Goal: Task Accomplishment & Management: Complete application form

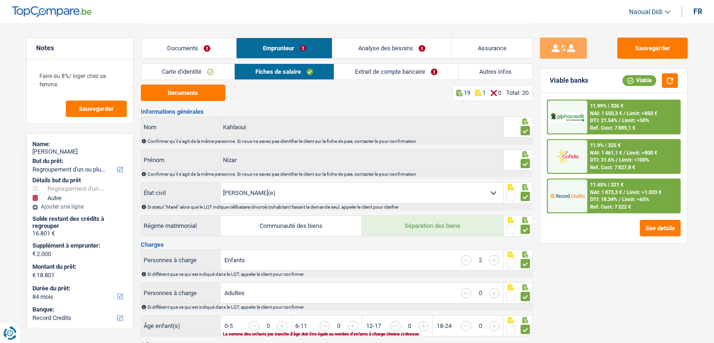
select select "refinancing"
select select "other"
select select "84"
select select "record credits"
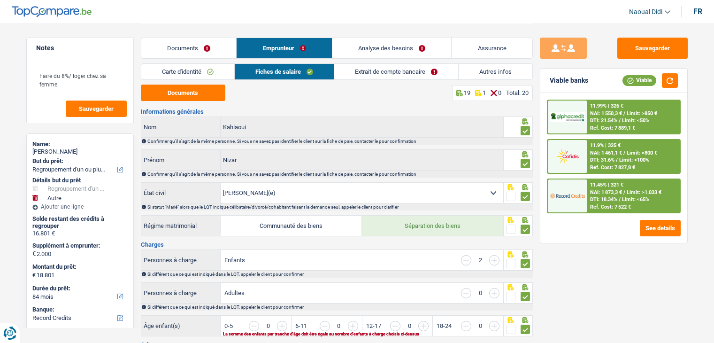
select select "married"
select select "BE"
select select "worker"
select select "netSalary"
select select "mealVouchers"
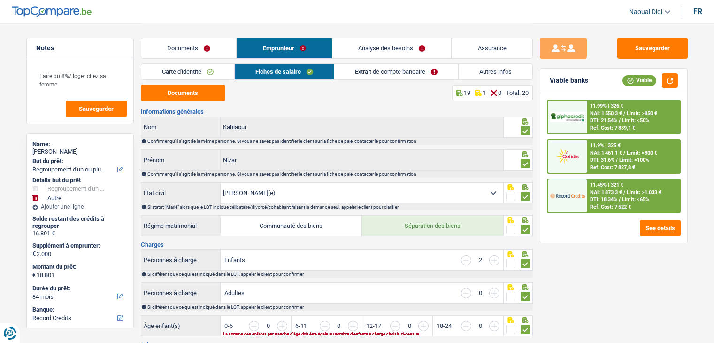
select select "familyAllowances"
select select "BE"
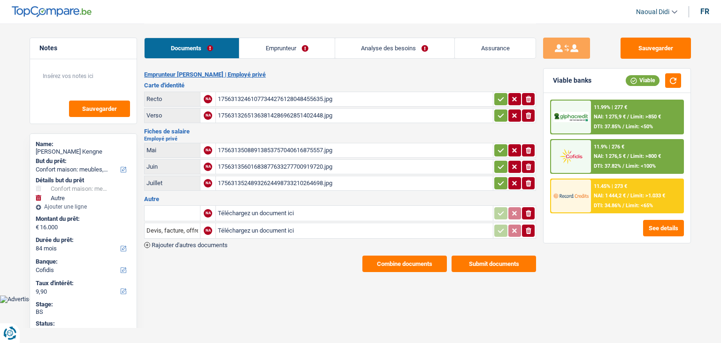
select select "household"
select select "other"
select select "84"
click at [242, 147] on div "17563135088913853757040616875557.jpg" at bounding box center [354, 150] width 273 height 14
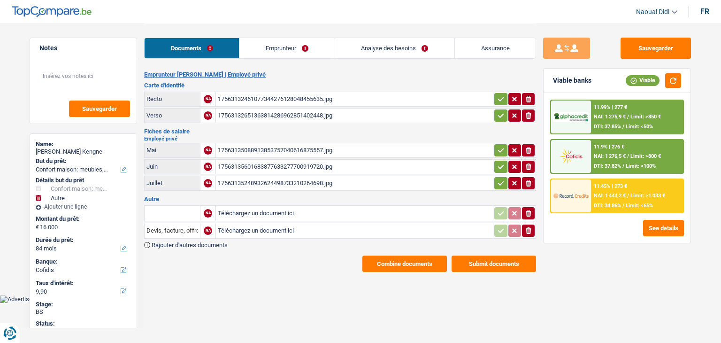
click at [287, 160] on div "17563135601683877633277700919720.jpg" at bounding box center [354, 167] width 273 height 14
click at [274, 177] on div "17563135248932624498733210264698.jpg" at bounding box center [354, 183] width 273 height 14
click at [282, 51] on link "Emprunteur" at bounding box center [286, 48] width 95 height 20
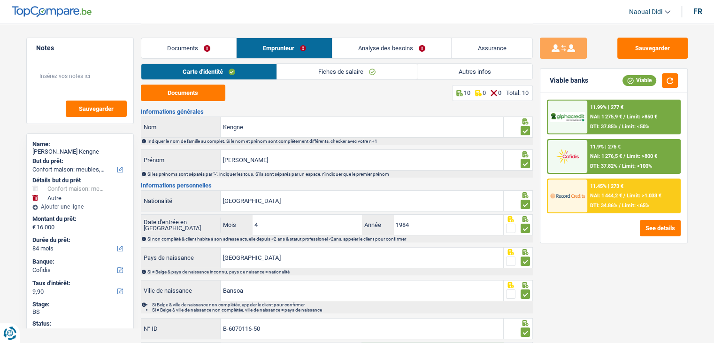
click at [169, 48] on link "Documents" at bounding box center [188, 48] width 95 height 20
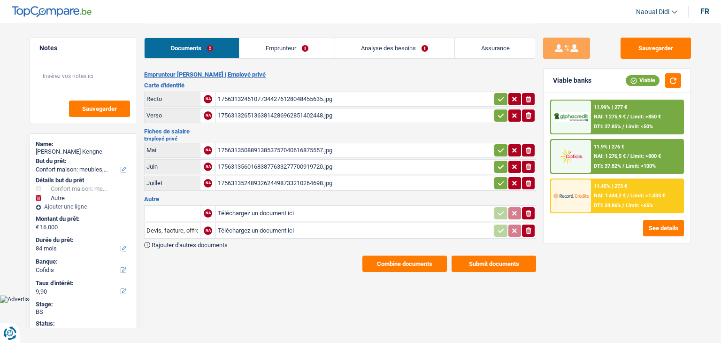
click at [258, 101] on div "17563132461077344276128048455635.jpg" at bounding box center [354, 99] width 273 height 14
click at [301, 113] on div "17563132651363814286962851402448.jpg" at bounding box center [354, 115] width 273 height 14
click at [284, 49] on link "Emprunteur" at bounding box center [286, 48] width 95 height 20
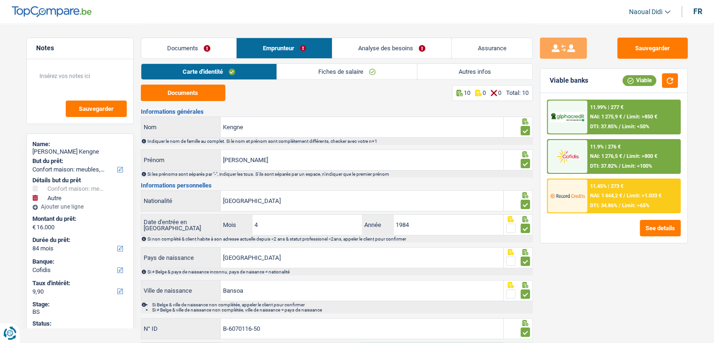
click at [452, 70] on link "Autres infos" at bounding box center [474, 71] width 115 height 15
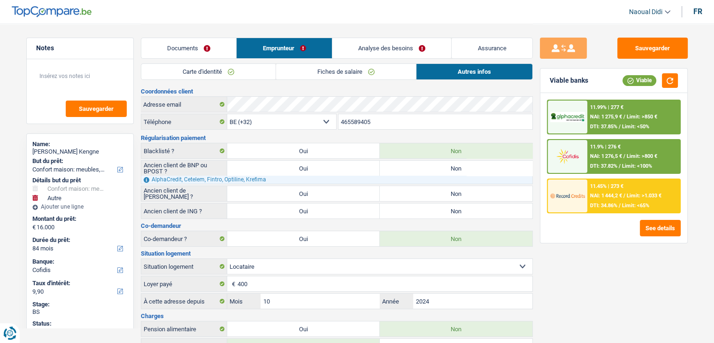
click at [394, 49] on link "Analyse des besoins" at bounding box center [391, 48] width 119 height 20
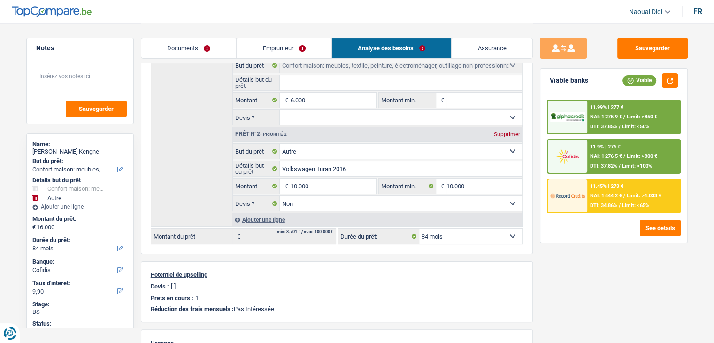
scroll to position [47, 0]
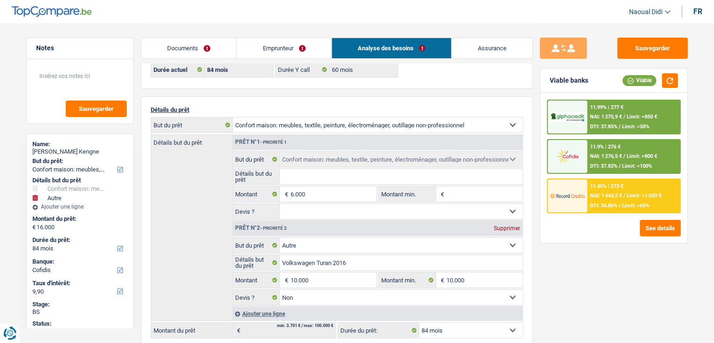
click at [603, 189] on div "11.45% | 273 € NAI: 1 444,2 € / Limit: >1.033 € DTI: 34.86% / Limit: <65%" at bounding box center [633, 195] width 92 height 33
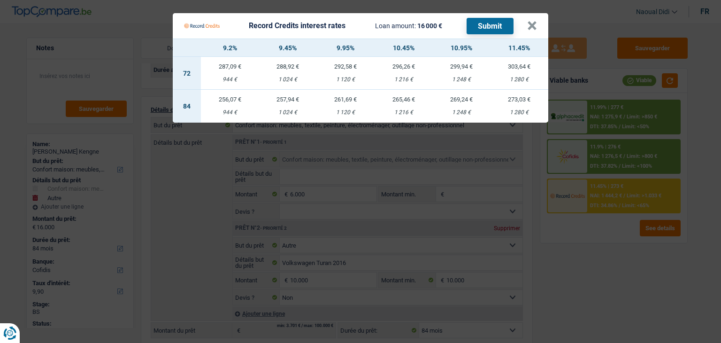
click at [344, 106] on td "261,69 € 1 120 €" at bounding box center [346, 106] width 58 height 33
select select "record credits"
type input "9,95"
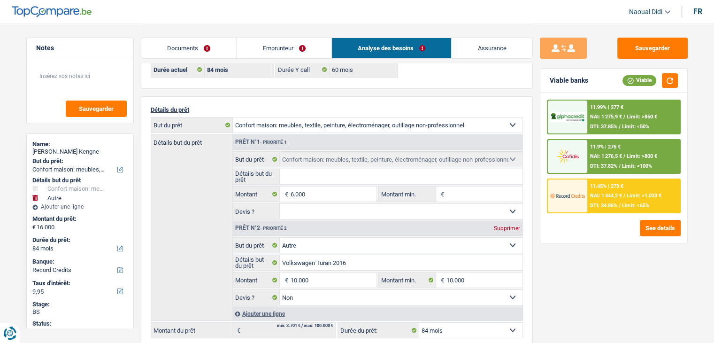
click at [629, 192] on span "Limit: >1.033 €" at bounding box center [644, 195] width 35 height 6
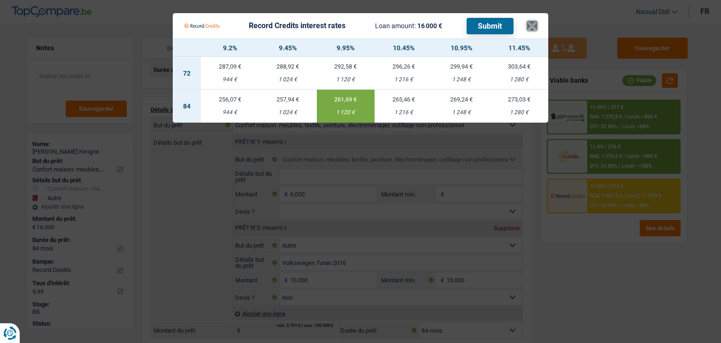
click at [531, 25] on button "×" at bounding box center [532, 25] width 10 height 9
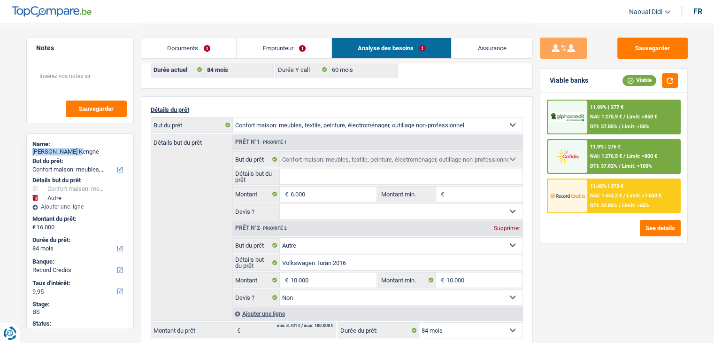
drag, startPoint x: 83, startPoint y: 148, endPoint x: 33, endPoint y: 153, distance: 49.5
click at [33, 153] on div "Hypolite Kengne" at bounding box center [79, 152] width 95 height 8
copy div "Hypolite Kengne"
click at [636, 50] on button "Sauvegarder" at bounding box center [652, 48] width 70 height 21
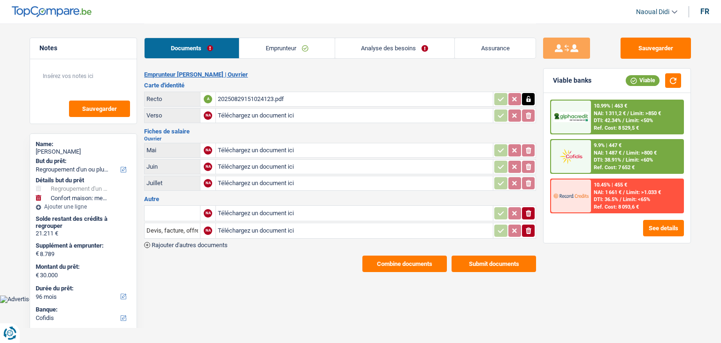
select select "refinancing"
select select "household"
select select "96"
select select "cofidis"
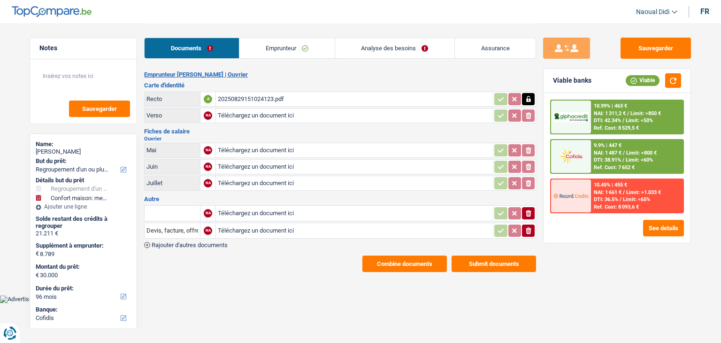
click at [277, 51] on link "Emprunteur" at bounding box center [286, 48] width 95 height 20
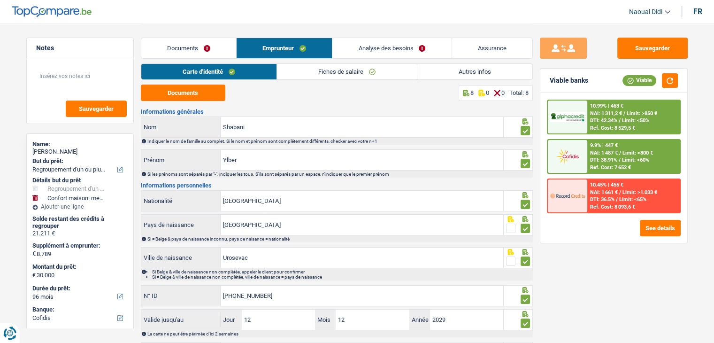
click at [197, 53] on link "Documents" at bounding box center [188, 48] width 95 height 20
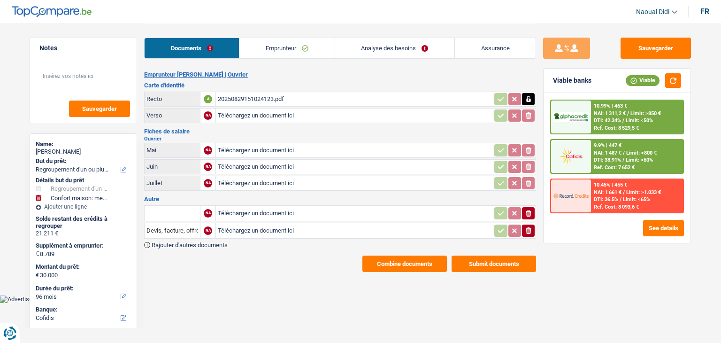
click at [276, 51] on link "Emprunteur" at bounding box center [286, 48] width 95 height 20
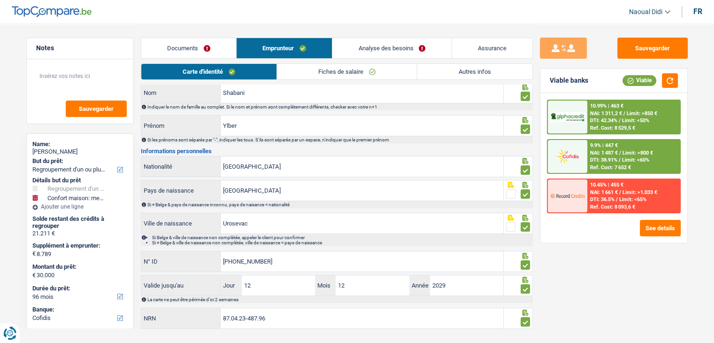
scroll to position [52, 0]
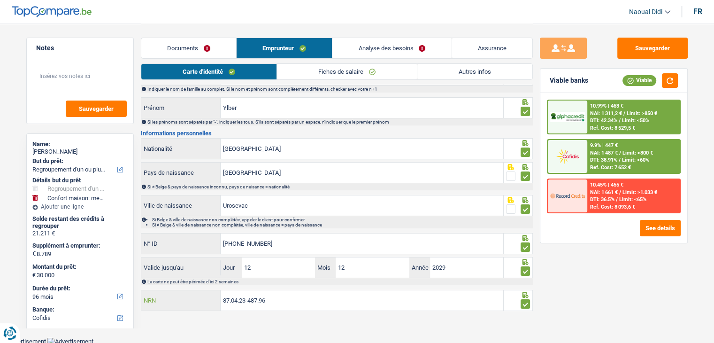
drag, startPoint x: 286, startPoint y: 299, endPoint x: 214, endPoint y: 288, distance: 72.8
click at [214, 290] on div "87.04.23-487.96 NRN" at bounding box center [322, 300] width 363 height 21
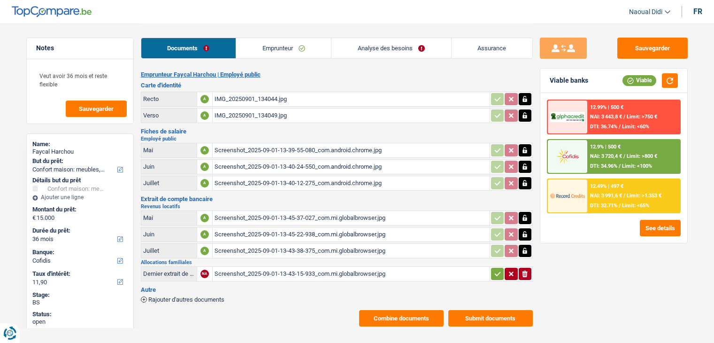
select select "household"
select select "36"
click at [606, 153] on span "NAI: 3 720,4 €" at bounding box center [606, 156] width 32 height 6
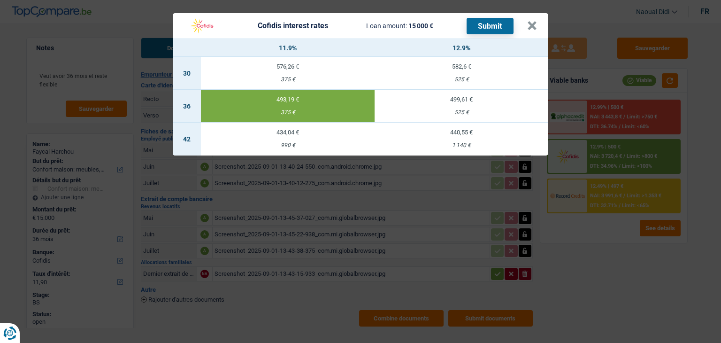
click at [477, 28] on button "Submit" at bounding box center [490, 26] width 47 height 16
click at [535, 23] on button "×" at bounding box center [532, 25] width 10 height 9
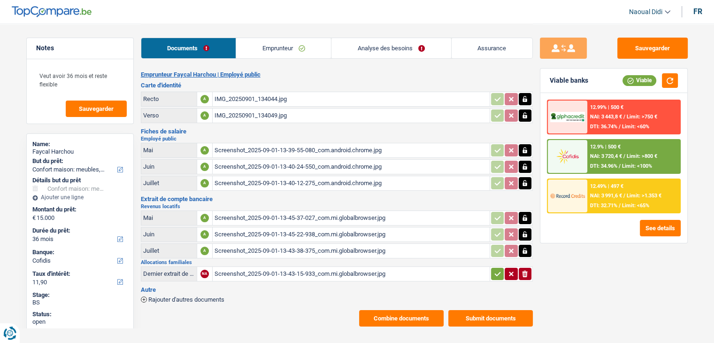
click at [393, 46] on link "Analyse des besoins" at bounding box center [390, 48] width 119 height 20
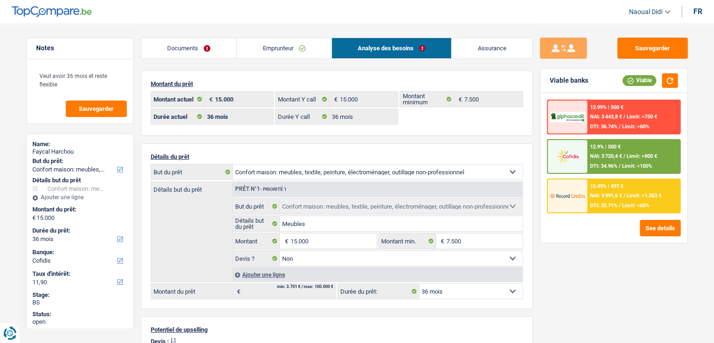
click at [445, 285] on select "12 mois 18 mois 24 mois 30 mois 36 mois 42 mois 48 mois 60 mois Sélectionner un…" at bounding box center [470, 291] width 103 height 15
click at [445, 286] on select "12 mois 18 mois 24 mois 30 mois 36 mois 42 mois 48 mois 60 mois Sélectionner un…" at bounding box center [470, 291] width 103 height 15
click at [588, 192] on div "12.49% | 497 € NAI: 3 991,6 € / Limit: >1.353 € DTI: 32.71% / Limit: <65%" at bounding box center [633, 195] width 92 height 33
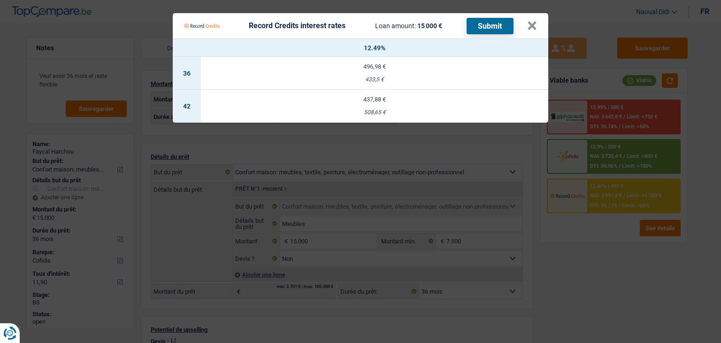
click at [371, 78] on div "433,5 €" at bounding box center [374, 80] width 347 height 6
select select "record credits"
type input "12,49"
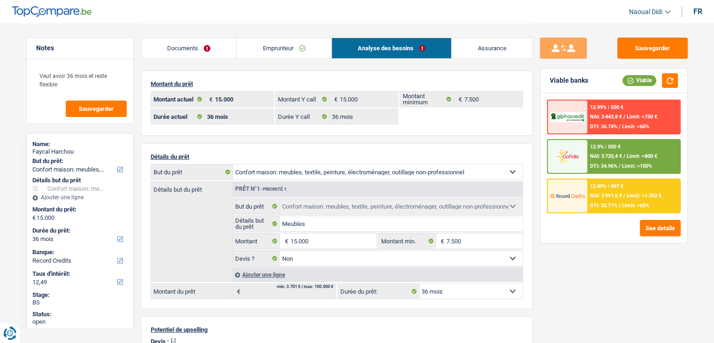
click at [606, 199] on div "12.49% | 497 € NAI: 3 991,6 € / Limit: >1.353 € DTI: 32.71% / Limit: <65%" at bounding box center [633, 195] width 92 height 33
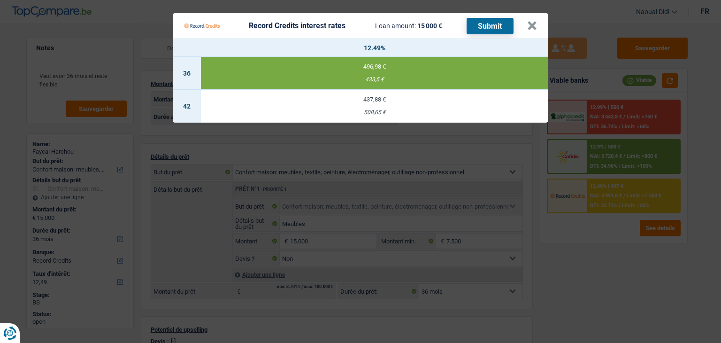
click at [488, 19] on button "Submit" at bounding box center [490, 26] width 47 height 16
click at [533, 25] on button "×" at bounding box center [532, 25] width 10 height 9
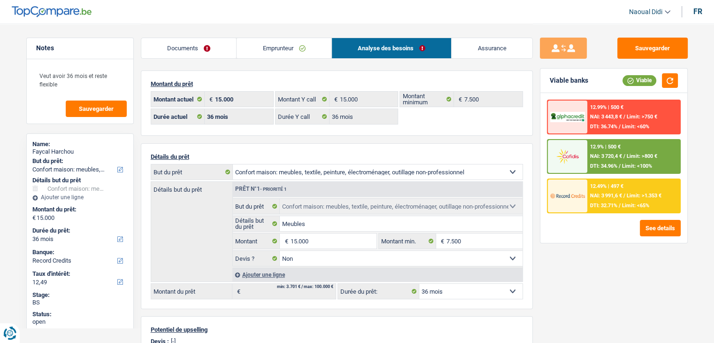
click at [171, 55] on link "Documents" at bounding box center [188, 48] width 95 height 20
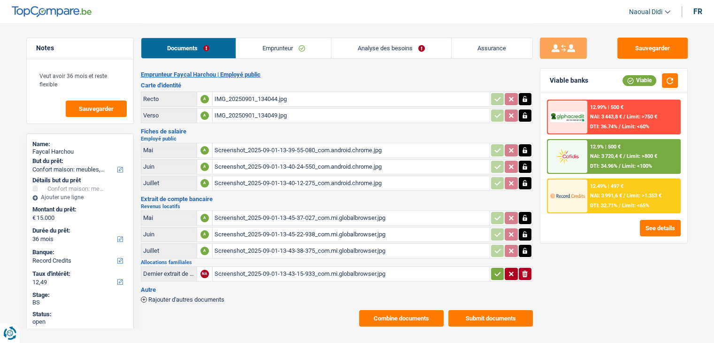
click at [261, 97] on div "IMG_20250901_134044.jpg" at bounding box center [351, 99] width 273 height 14
click at [287, 49] on link "Emprunteur" at bounding box center [283, 48] width 95 height 20
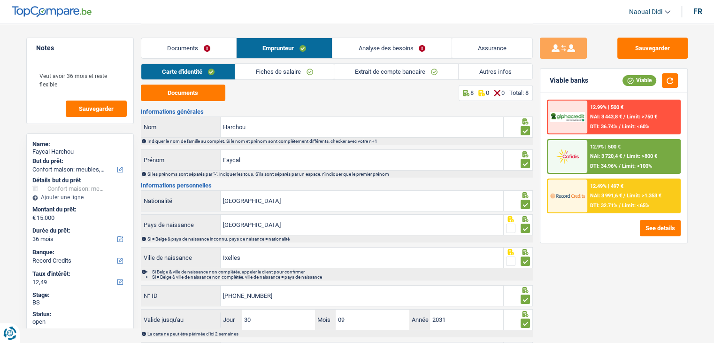
click at [276, 76] on link "Fiches de salaire" at bounding box center [284, 71] width 99 height 15
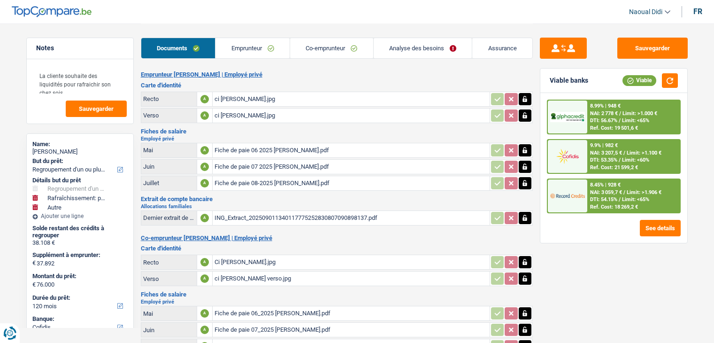
select select "refinancing"
select select "houseOrGarden"
select select "other"
select select "120"
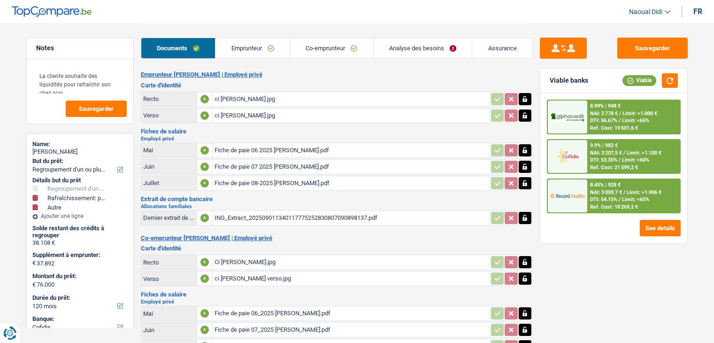
select select "cofidis"
select select "120"
select select "refinancing"
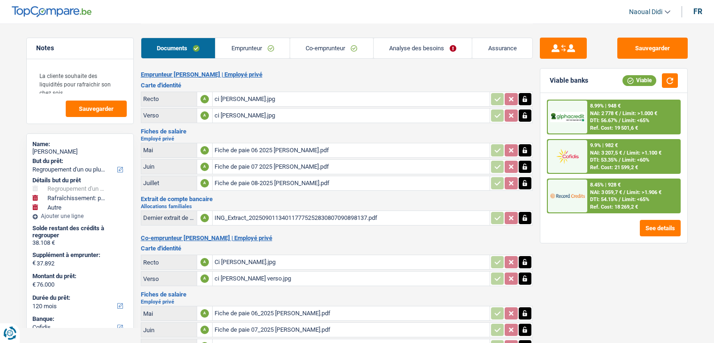
select select "yes"
select select "houseOrGarden"
select select "yes"
select select "other"
select select "120"
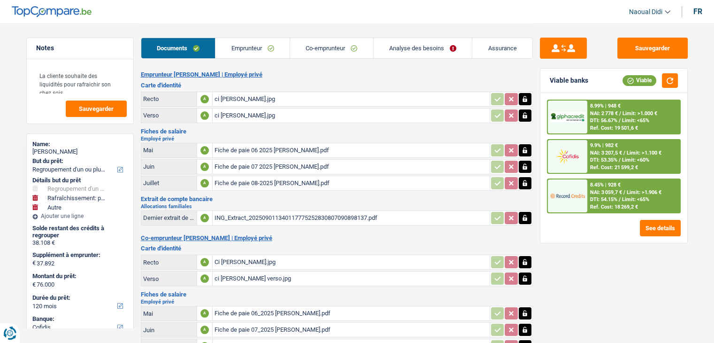
click at [327, 44] on link "Co-emprunteur" at bounding box center [331, 48] width 83 height 20
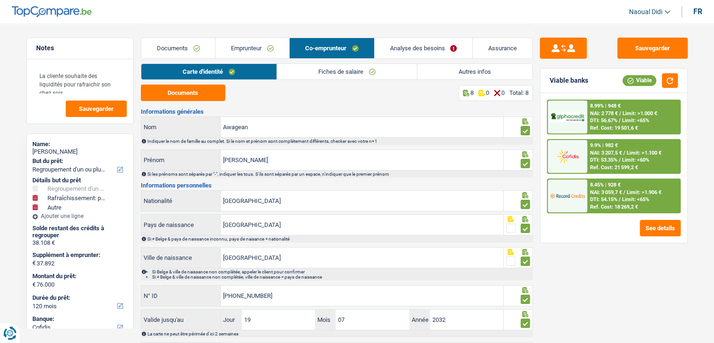
click at [409, 49] on link "Analyse des besoins" at bounding box center [424, 48] width 98 height 20
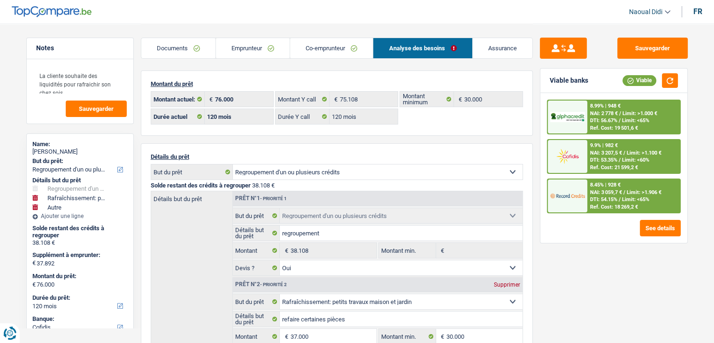
click at [192, 46] on link "Documents" at bounding box center [178, 48] width 74 height 20
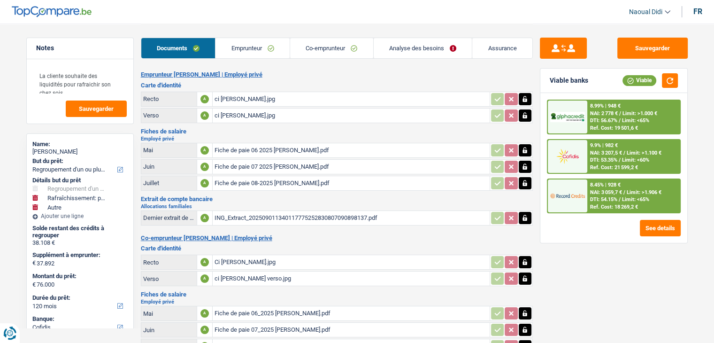
click at [230, 98] on div "ci Jessica recto.jpg" at bounding box center [351, 99] width 273 height 14
click at [242, 259] on div "Ci Marc recto.jpg" at bounding box center [351, 262] width 273 height 14
click at [229, 272] on div "ci Marc verso.jpg" at bounding box center [351, 278] width 273 height 14
click at [252, 47] on link "Emprunteur" at bounding box center [252, 48] width 74 height 20
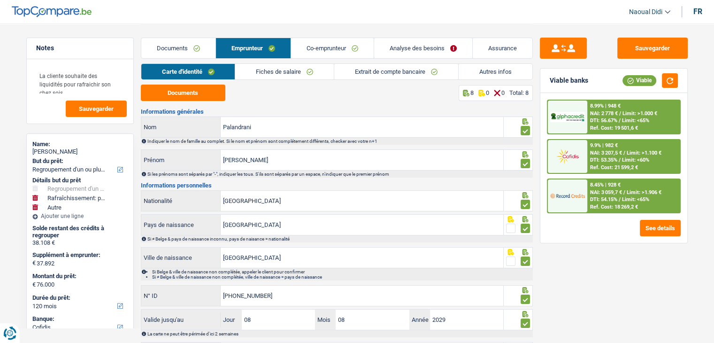
click at [272, 73] on link "Fiches de salaire" at bounding box center [284, 71] width 99 height 15
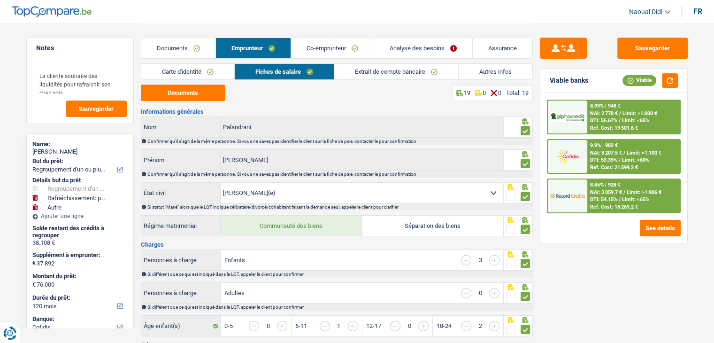
click at [492, 69] on link "Autres infos" at bounding box center [496, 71] width 74 height 15
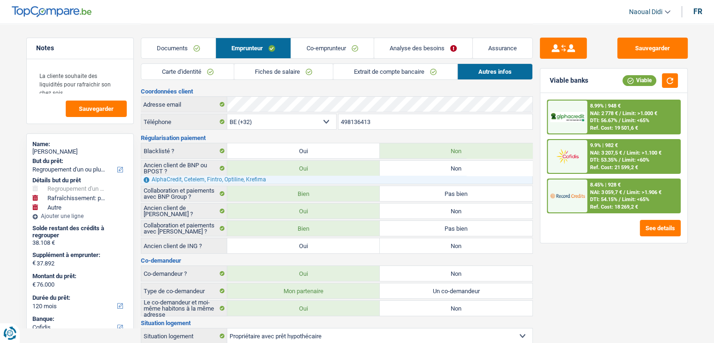
click at [285, 72] on link "Fiches de salaire" at bounding box center [283, 71] width 99 height 15
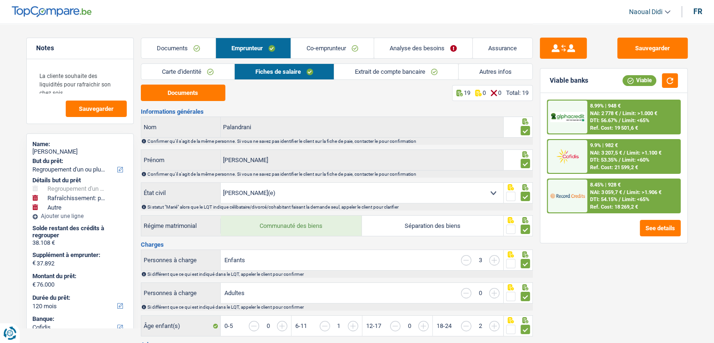
click at [396, 53] on link "Analyse des besoins" at bounding box center [423, 48] width 98 height 20
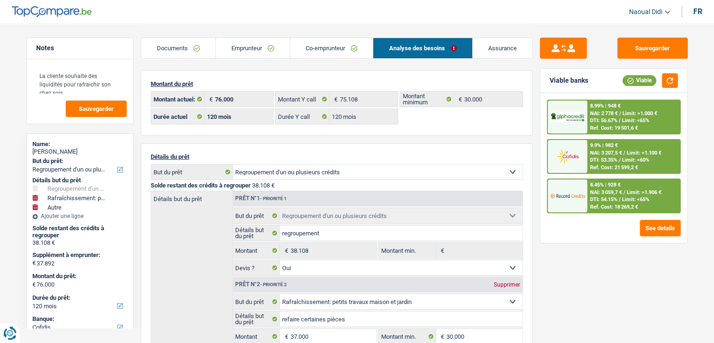
click at [239, 46] on link "Emprunteur" at bounding box center [253, 48] width 74 height 20
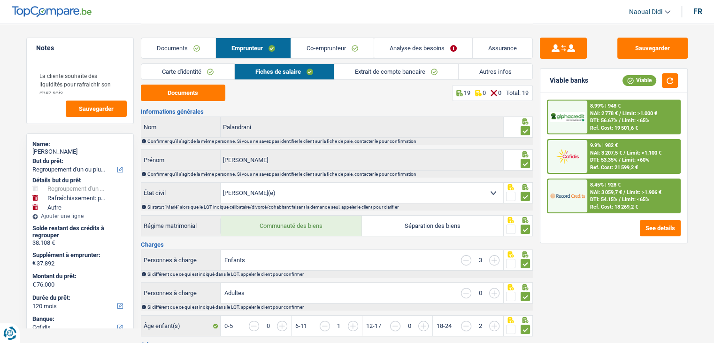
click at [501, 70] on link "Autres infos" at bounding box center [496, 71] width 74 height 15
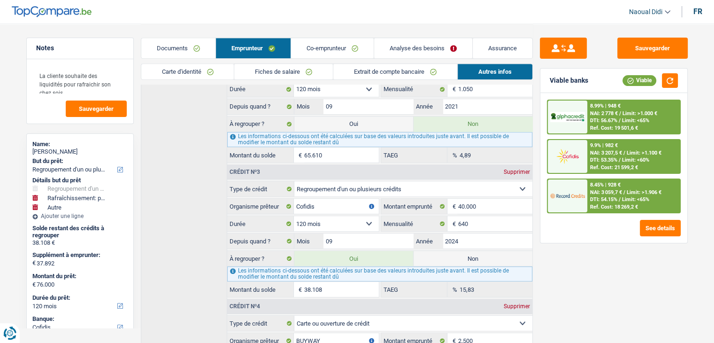
scroll to position [454, 0]
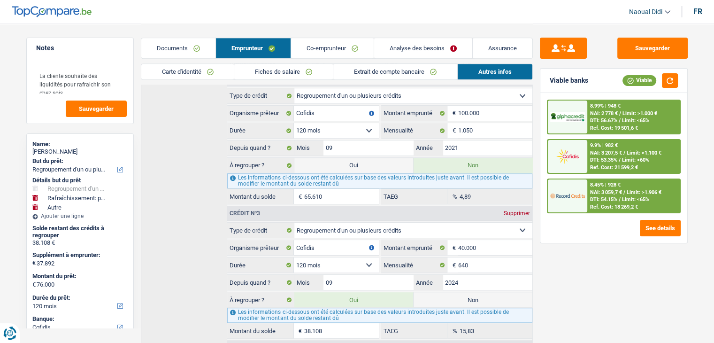
click at [164, 47] on link "Documents" at bounding box center [178, 48] width 74 height 20
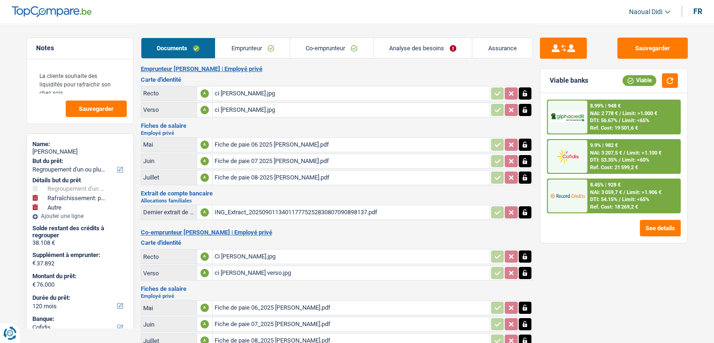
scroll to position [0, 0]
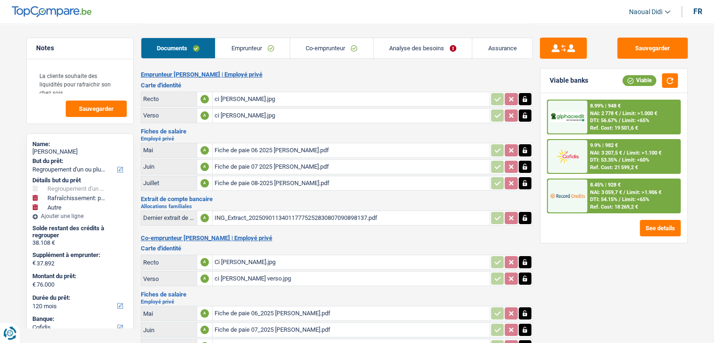
click at [253, 215] on div "ING_Extract_202509011340117775252830807090898137.pdf" at bounding box center [351, 218] width 273 height 14
click at [241, 49] on link "Emprunteur" at bounding box center [252, 48] width 74 height 20
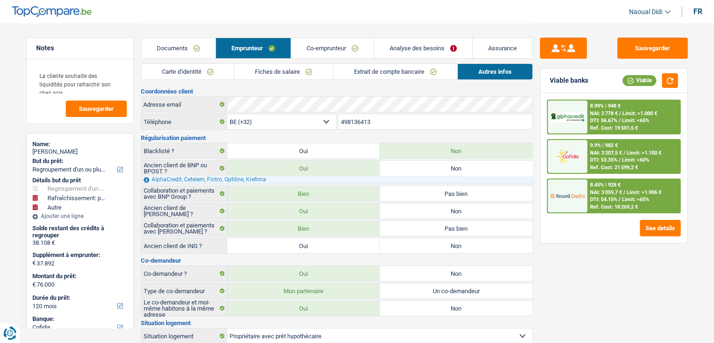
click at [283, 72] on link "Fiches de salaire" at bounding box center [283, 71] width 99 height 15
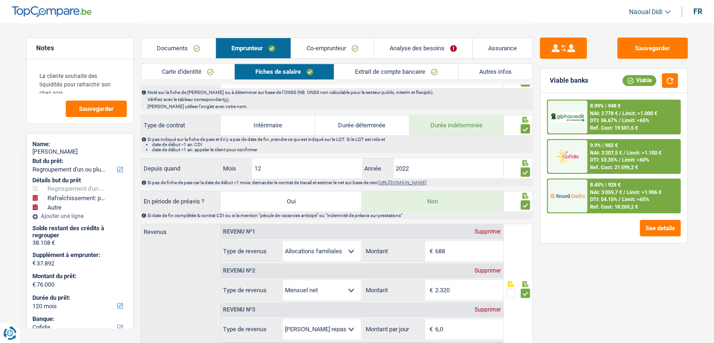
scroll to position [422, 0]
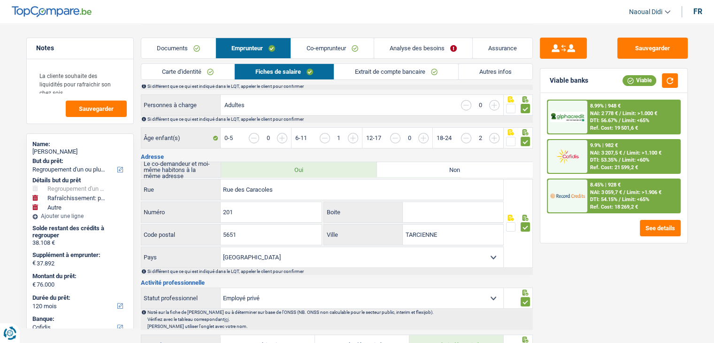
click at [333, 50] on link "Co-emprunteur" at bounding box center [332, 48] width 83 height 20
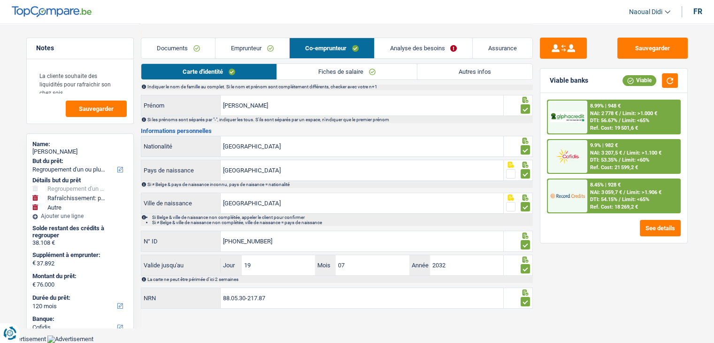
scroll to position [52, 0]
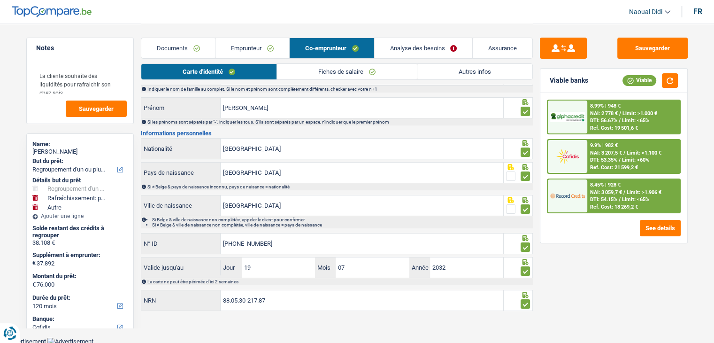
click at [326, 77] on link "Fiches de salaire" at bounding box center [347, 71] width 140 height 15
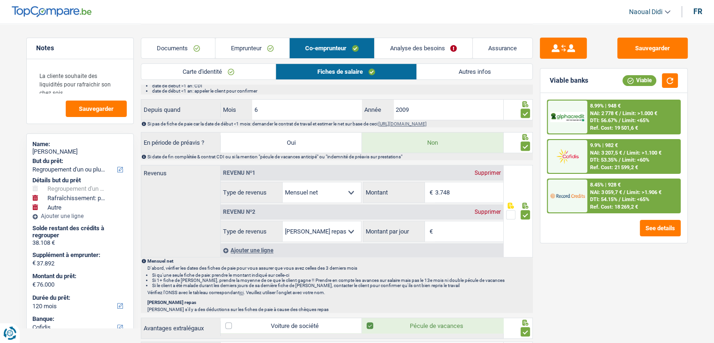
scroll to position [381, 0]
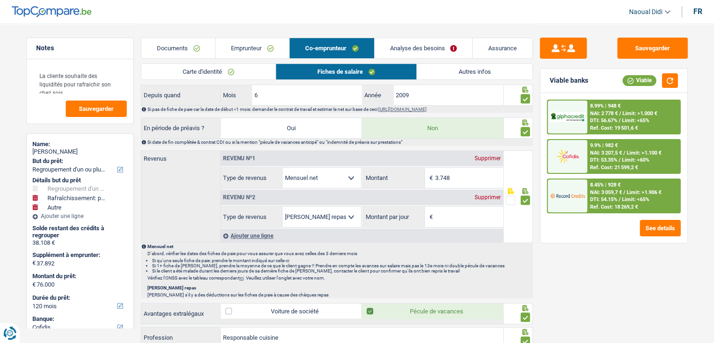
click at [490, 194] on div "Supprimer" at bounding box center [487, 197] width 31 height 6
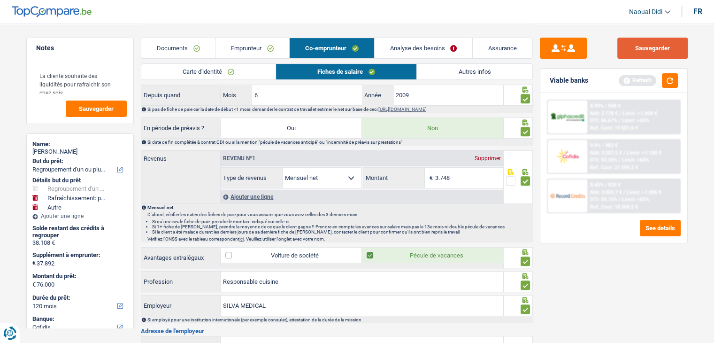
click at [627, 52] on button "Sauvegarder" at bounding box center [652, 48] width 70 height 21
click at [403, 46] on link "Analyse des besoins" at bounding box center [424, 48] width 98 height 20
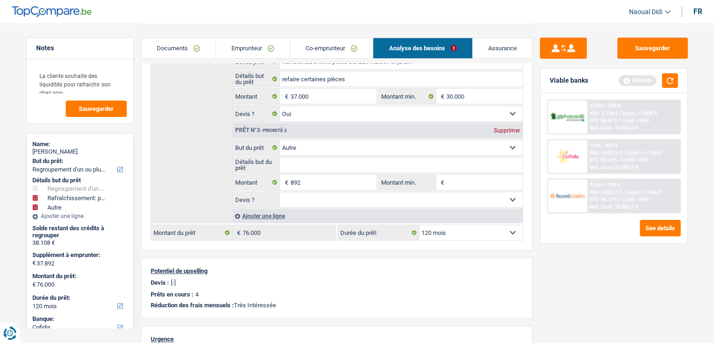
scroll to position [193, 0]
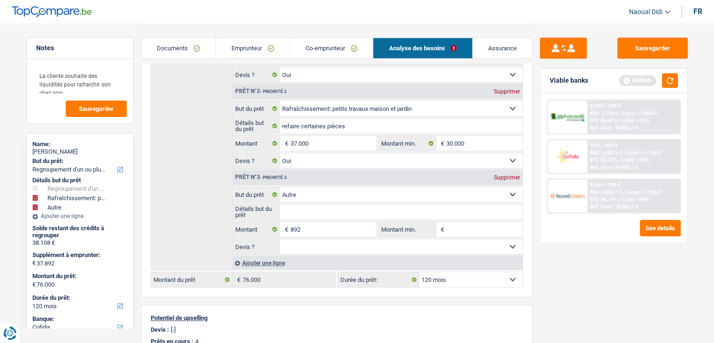
click at [511, 176] on div "Supprimer" at bounding box center [506, 178] width 31 height 6
type input "37.000"
type input "75.108"
select select "144"
type input "75.108"
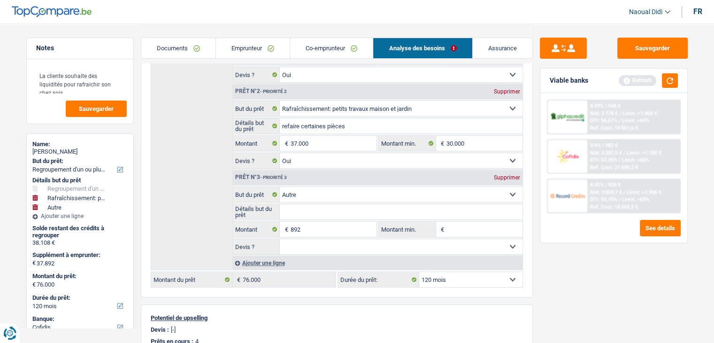
select select "144"
type input "75.108"
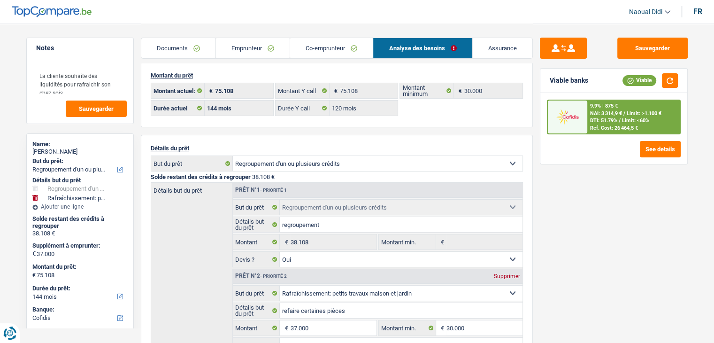
scroll to position [5, 0]
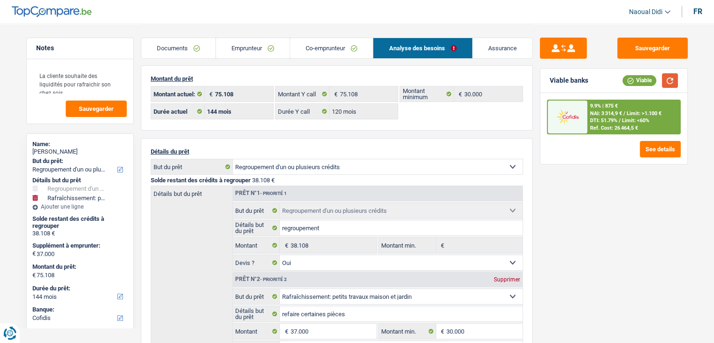
click at [673, 77] on button "button" at bounding box center [670, 80] width 16 height 15
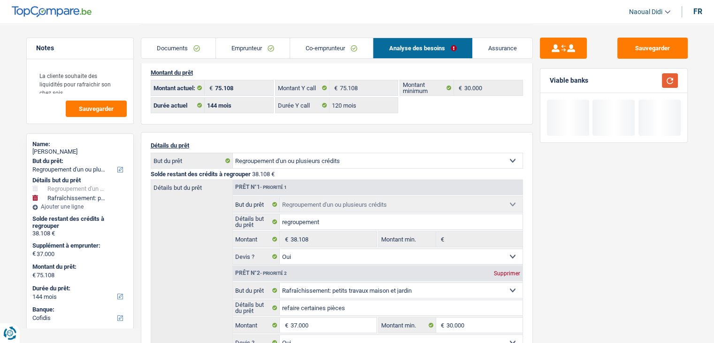
scroll to position [99, 0]
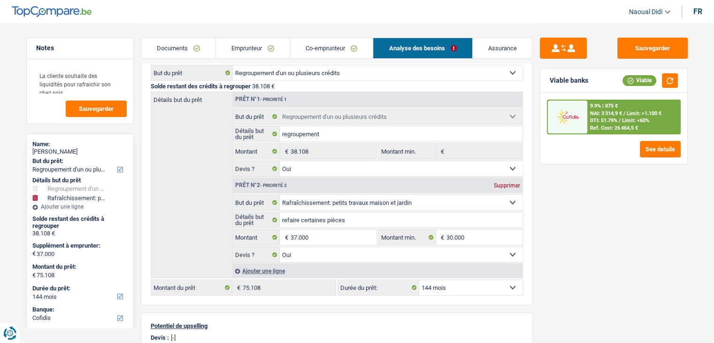
click at [458, 290] on select "12 mois 18 mois 24 mois 30 mois 36 mois 42 mois 48 mois 60 mois 72 mois 84 mois…" at bounding box center [470, 287] width 103 height 15
select select "120"
click at [419, 280] on select "12 mois 18 mois 24 mois 30 mois 36 mois 42 mois 48 mois 60 mois 72 mois 84 mois…" at bounding box center [470, 287] width 103 height 15
select select "120"
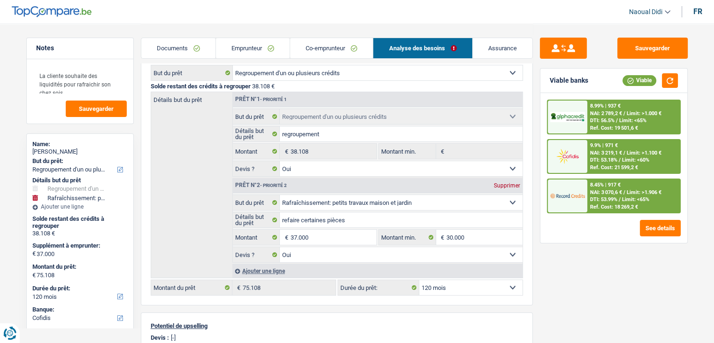
click at [620, 196] on span "/" at bounding box center [620, 199] width 2 height 6
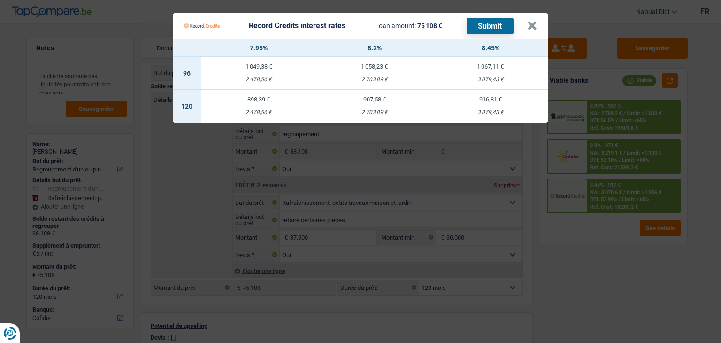
click at [490, 109] on div "3 079,43 €" at bounding box center [490, 112] width 116 height 6
select select "record credits"
type input "8,45"
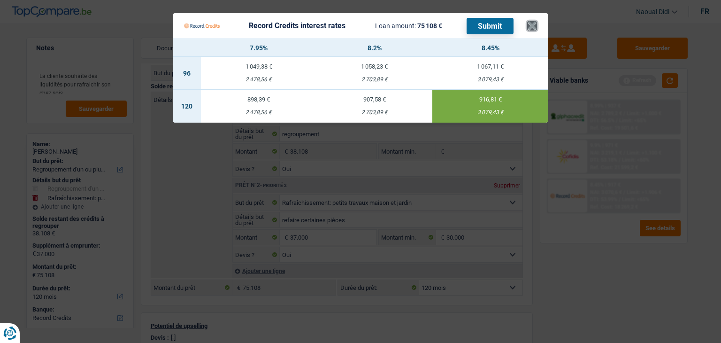
click at [529, 28] on button "×" at bounding box center [532, 25] width 10 height 9
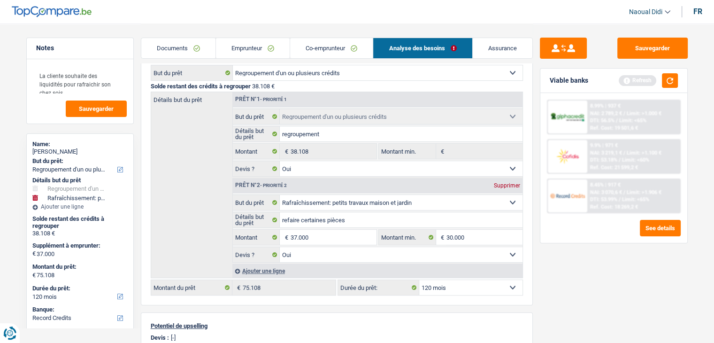
drag, startPoint x: 90, startPoint y: 153, endPoint x: 31, endPoint y: 149, distance: 59.8
click at [31, 149] on div "Name: Jessica Palandrani But du prêt: Confort maison: meubles, textile, peintur…" at bounding box center [79, 313] width 107 height 360
copy div "Jessica Palandrani"
click at [646, 50] on button "Sauvegarder" at bounding box center [652, 48] width 70 height 21
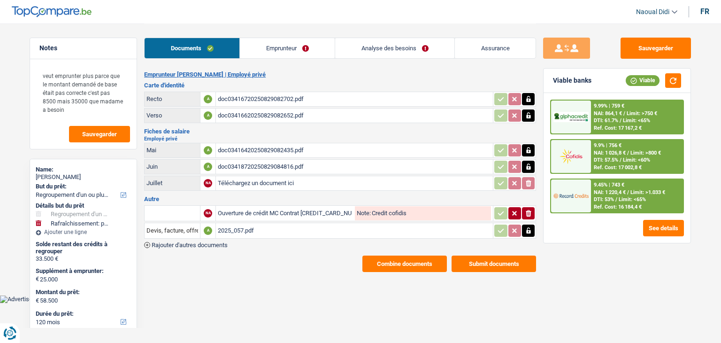
select select "refinancing"
select select "houseOrGarden"
select select "120"
select select "cofidis"
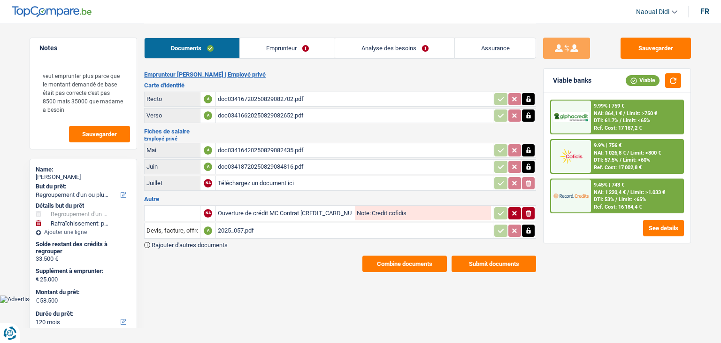
select select "120"
select select "refinancing"
select select "yes"
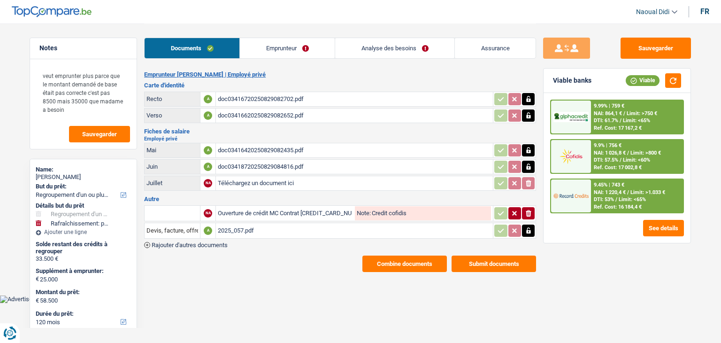
select select "houseOrGarden"
select select "yes"
select select "120"
click at [267, 45] on link "Emprunteur" at bounding box center [287, 48] width 95 height 20
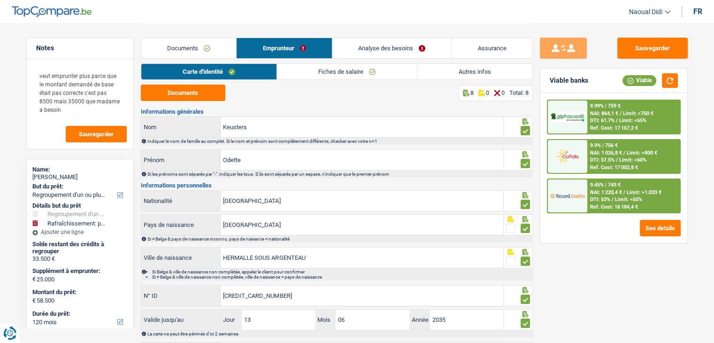
click at [373, 47] on link "Analyse des besoins" at bounding box center [391, 48] width 119 height 20
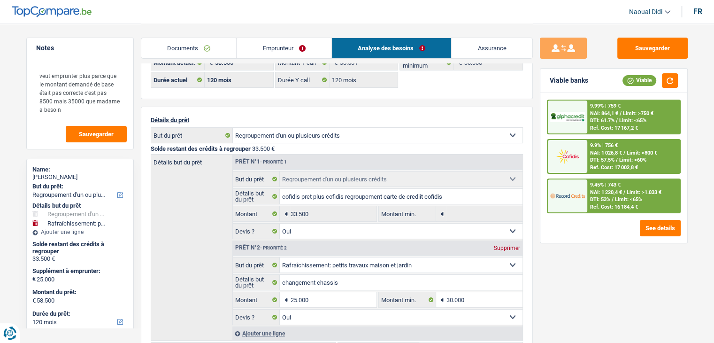
scroll to position [47, 0]
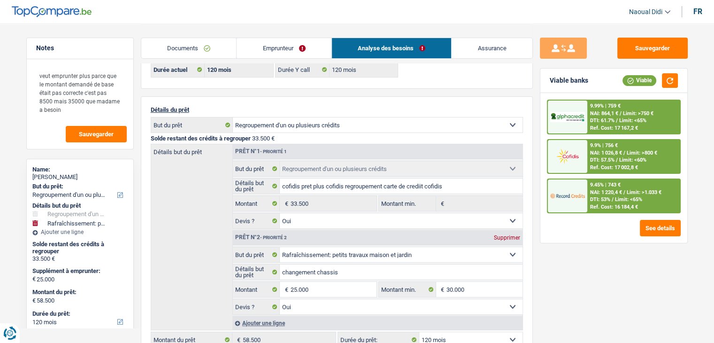
click at [617, 158] on span "/" at bounding box center [617, 160] width 2 height 6
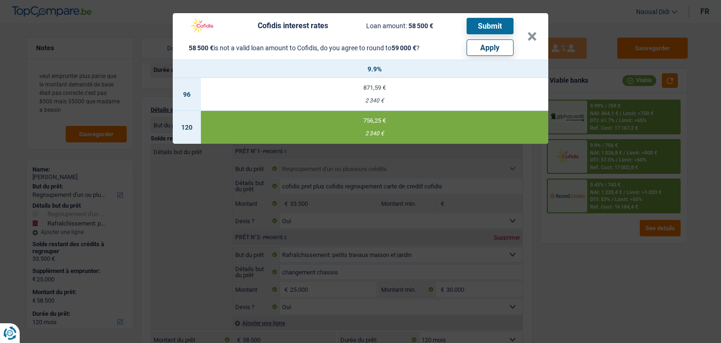
click at [490, 49] on button "Apply" at bounding box center [490, 47] width 47 height 16
type input "25.500"
type input "59.000"
select select "144"
type input "59.000"
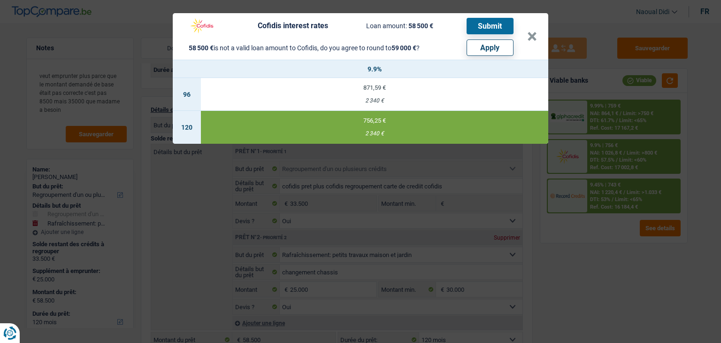
select select "144"
type input "59.000"
select select "144"
select select "other"
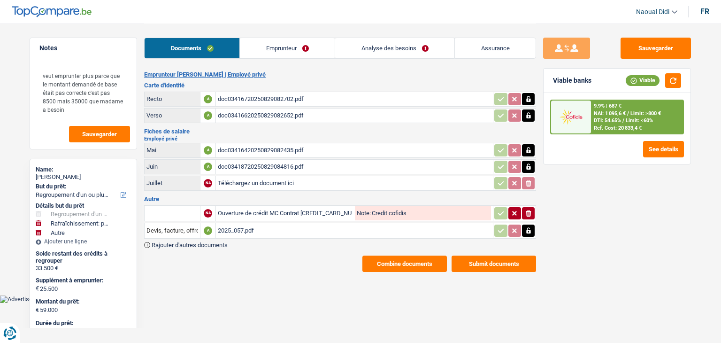
select select "refinancing"
select select "houseOrGarden"
select select "other"
select select "144"
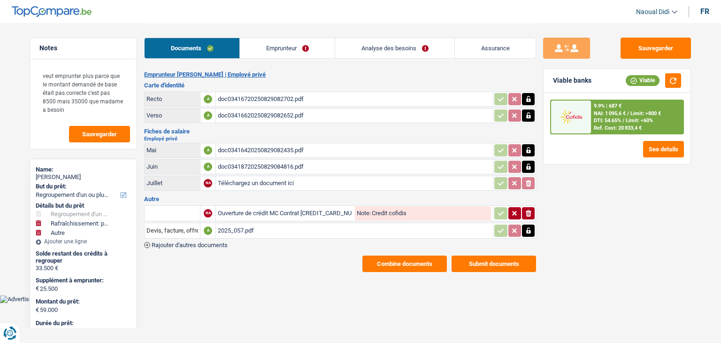
select select "cofidis"
click at [608, 117] on span "DTI: 54.65%" at bounding box center [607, 120] width 27 height 6
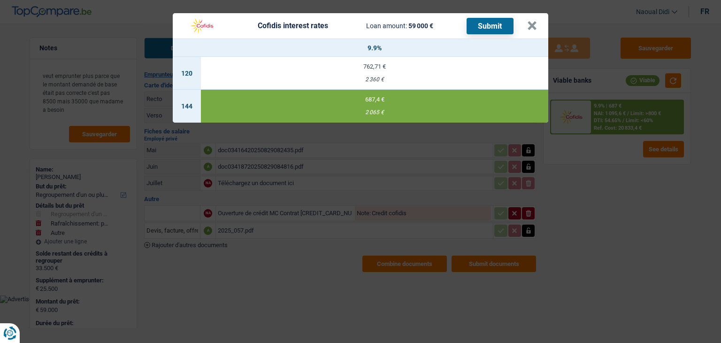
click at [494, 25] on button "Submit" at bounding box center [490, 26] width 47 height 16
click at [537, 21] on header "Cofidis interest rates Loan amount: 59 000 € Submit ×" at bounding box center [361, 25] width 376 height 25
click at [532, 24] on button "×" at bounding box center [532, 25] width 10 height 9
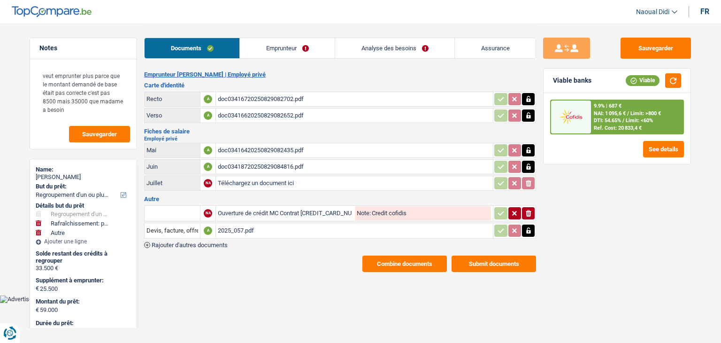
click at [281, 50] on link "Emprunteur" at bounding box center [287, 48] width 95 height 20
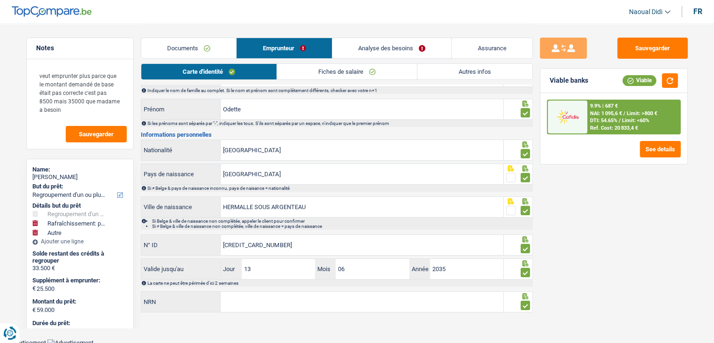
scroll to position [52, 0]
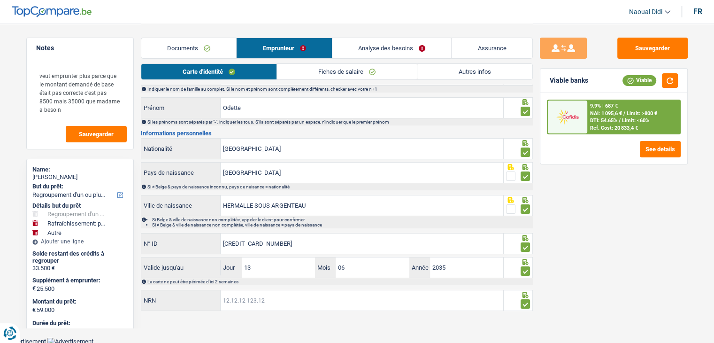
click at [282, 300] on input "NRN" at bounding box center [362, 300] width 283 height 20
click at [181, 45] on link "Documents" at bounding box center [188, 48] width 95 height 20
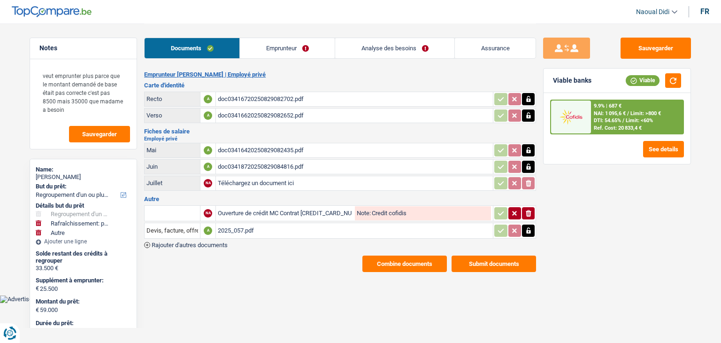
click at [251, 101] on div "doc03416720250829082702.pdf" at bounding box center [354, 99] width 273 height 14
click at [253, 93] on div "doc03416720250829082702.pdf" at bounding box center [354, 99] width 273 height 14
click at [237, 112] on div "doc03416620250829082652.pdf" at bounding box center [354, 115] width 273 height 14
click at [274, 50] on link "Emprunteur" at bounding box center [287, 48] width 95 height 20
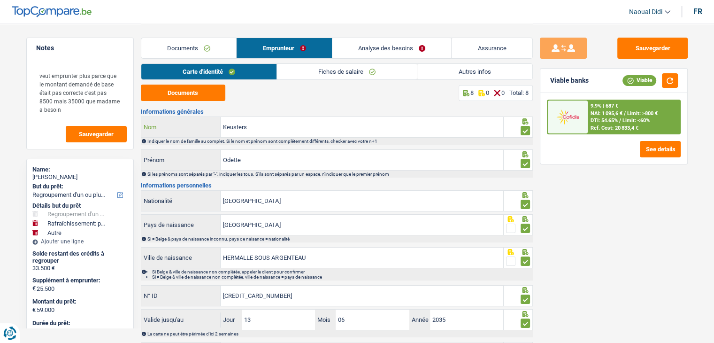
drag, startPoint x: 263, startPoint y: 156, endPoint x: 268, endPoint y: 256, distance: 99.6
click at [261, 202] on div "Informations générales Keusters Nom Indiquer le nom de famille au complet. Si l…" at bounding box center [337, 236] width 392 height 256
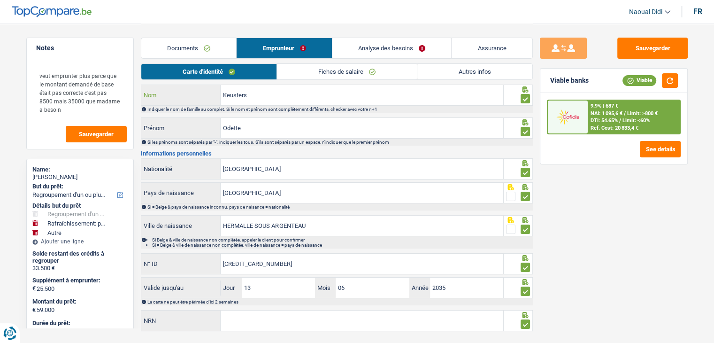
scroll to position [52, 0]
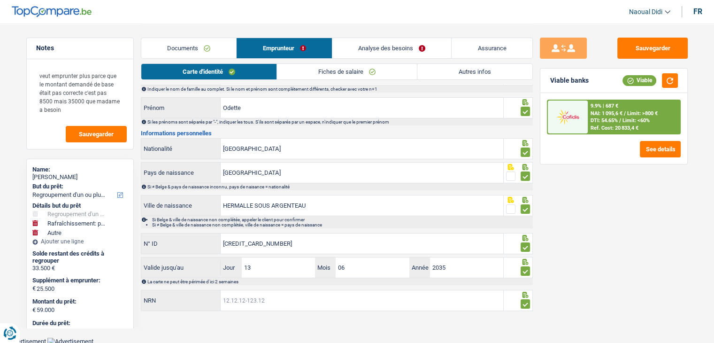
click at [243, 299] on input "NRN" at bounding box center [362, 300] width 283 height 20
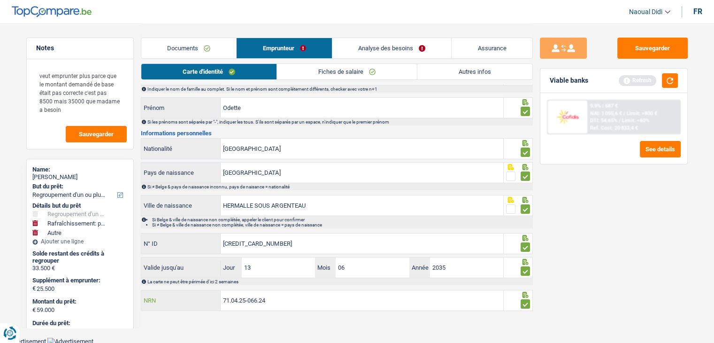
type input "71.04.25-066.24"
click at [659, 47] on button "Sauvegarder" at bounding box center [652, 48] width 70 height 21
click at [662, 77] on button "button" at bounding box center [670, 80] width 16 height 15
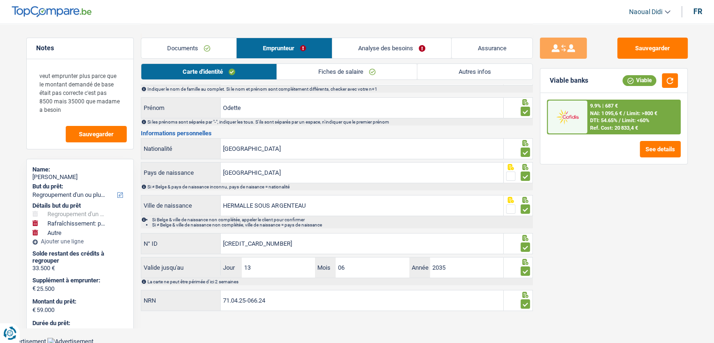
click at [617, 110] on span "NAI: 1 095,6 €" at bounding box center [606, 113] width 32 height 6
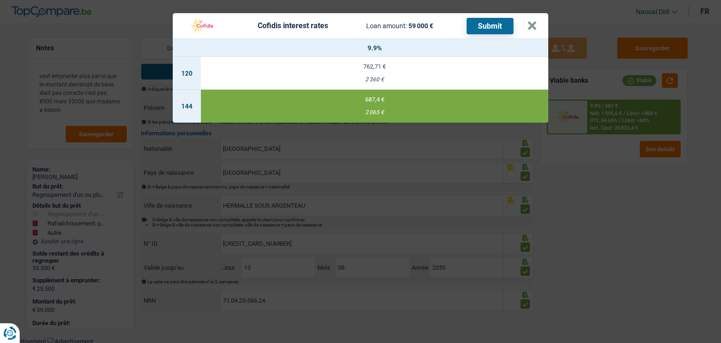
click at [377, 77] on div "2 360 €" at bounding box center [374, 80] width 347 height 6
select select "120"
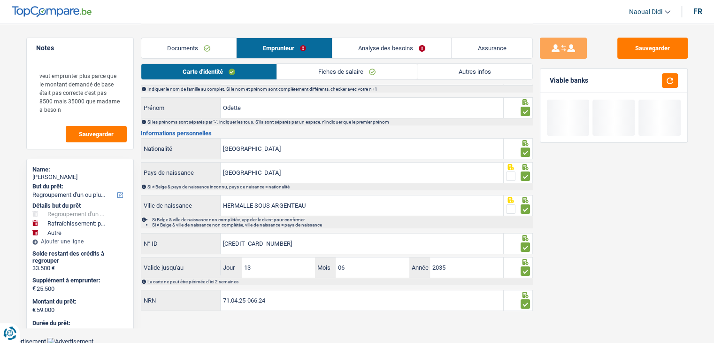
click at [402, 48] on link "Analyse des besoins" at bounding box center [391, 48] width 119 height 20
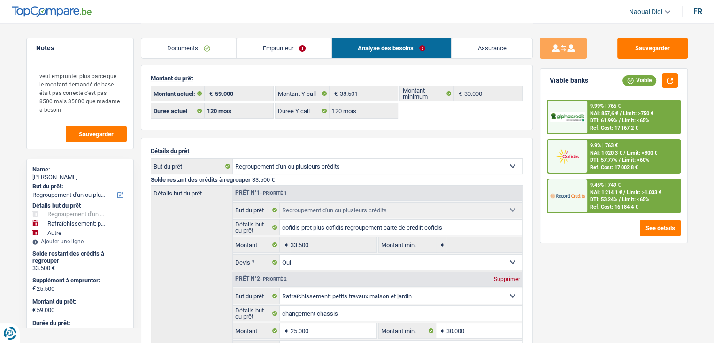
scroll to position [5, 0]
click at [623, 159] on span "Limit: <60%" at bounding box center [635, 160] width 27 height 6
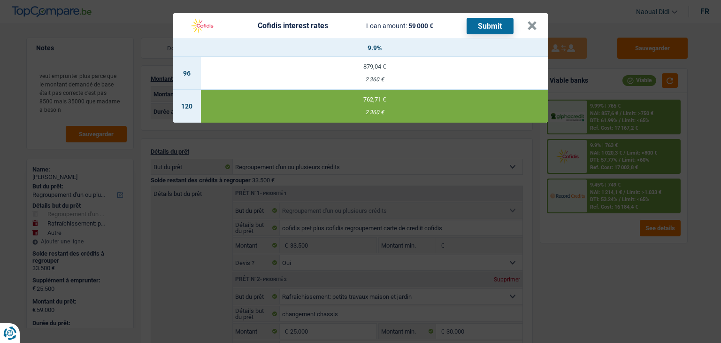
click at [480, 28] on button "Submit" at bounding box center [490, 26] width 47 height 16
click at [409, 71] on td "879,04 € 2 360 €" at bounding box center [374, 73] width 347 height 33
select select "96"
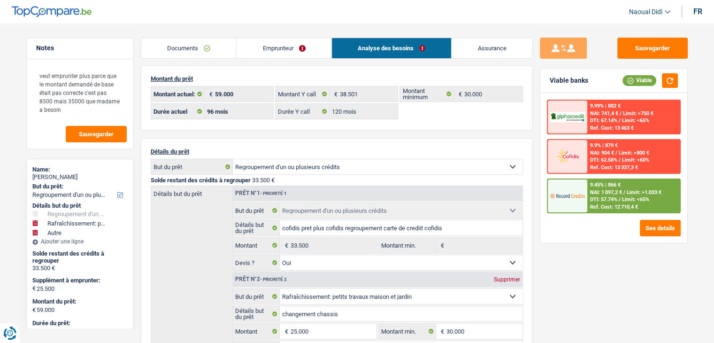
click at [172, 42] on link "Documents" at bounding box center [188, 48] width 95 height 20
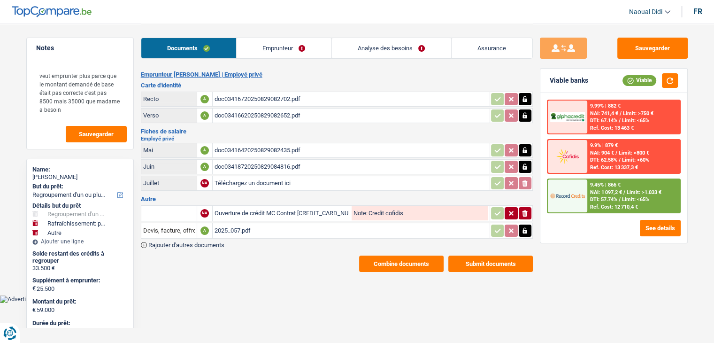
scroll to position [0, 0]
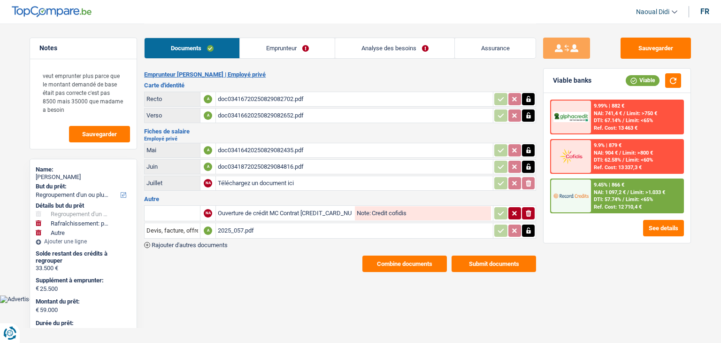
click at [255, 50] on link "Emprunteur" at bounding box center [287, 48] width 95 height 20
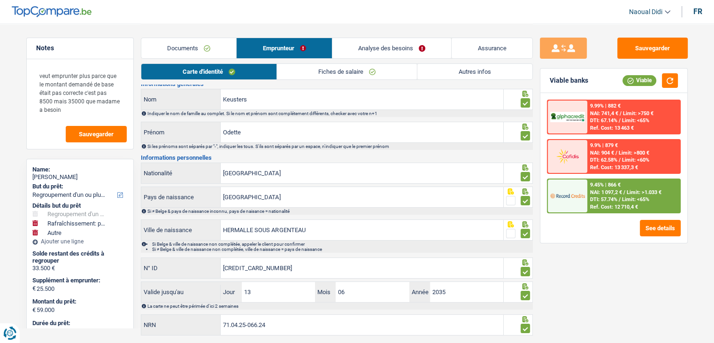
scroll to position [52, 0]
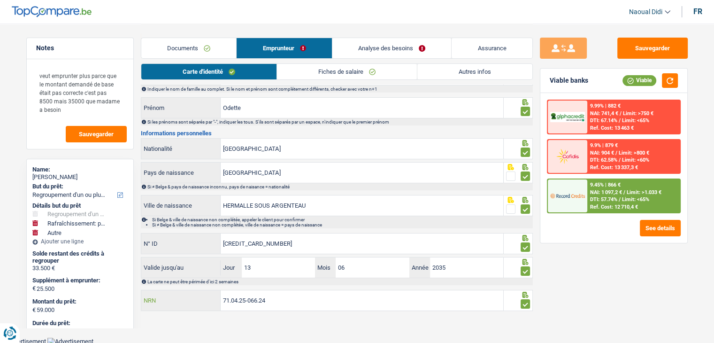
drag, startPoint x: 275, startPoint y: 301, endPoint x: 182, endPoint y: 288, distance: 93.3
click at [182, 290] on div "71.04.25-066.24 NRN" at bounding box center [322, 300] width 362 height 20
click at [192, 48] on link "Documents" at bounding box center [188, 48] width 95 height 20
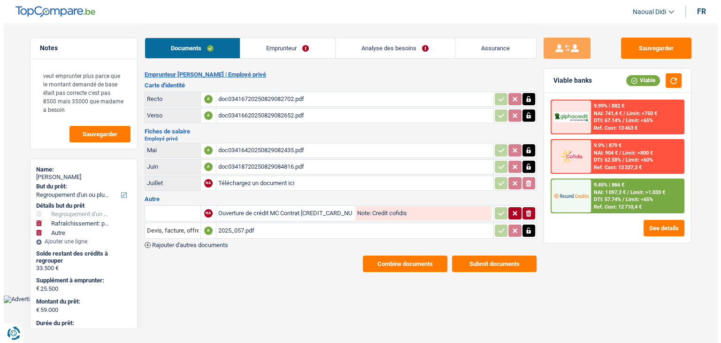
scroll to position [0, 0]
click at [490, 256] on button "Submit documents" at bounding box center [494, 263] width 84 height 16
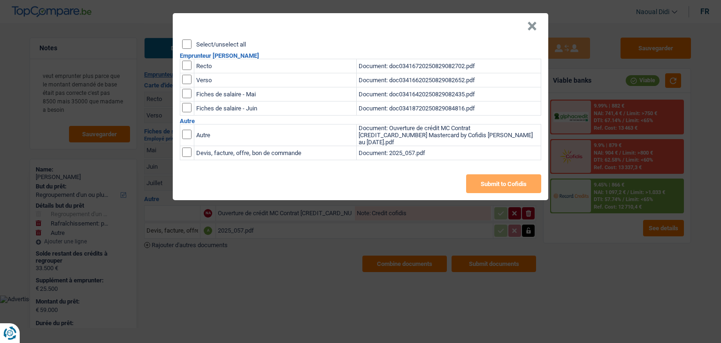
click at [189, 67] on input "checkbox" at bounding box center [186, 65] width 9 height 9
checkbox input "true"
click at [186, 82] on input "checkbox" at bounding box center [186, 79] width 9 height 9
checkbox input "true"
click at [190, 98] on input "checkbox" at bounding box center [186, 93] width 9 height 9
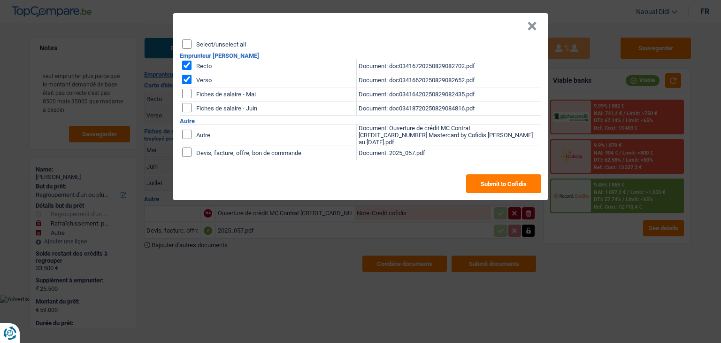
checkbox input "true"
click at [190, 112] on td at bounding box center [187, 108] width 14 height 14
click at [188, 134] on input "checkbox" at bounding box center [186, 134] width 9 height 9
checkbox input "true"
click at [372, 151] on td "Document: 2025_057.pdf" at bounding box center [449, 153] width 184 height 14
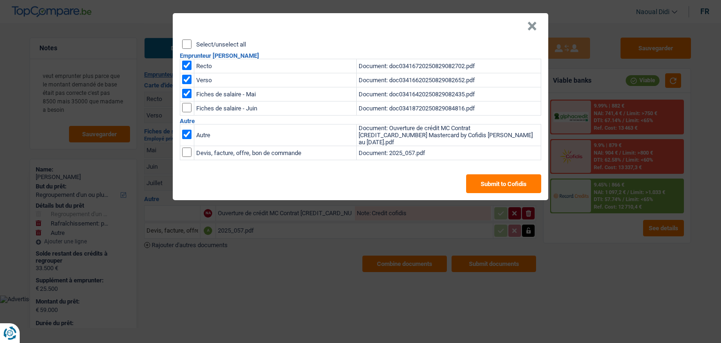
click at [321, 270] on div "× Select/unselect all Emprunteur Odette Keusters Recto Document: doc03416720250…" at bounding box center [360, 171] width 721 height 343
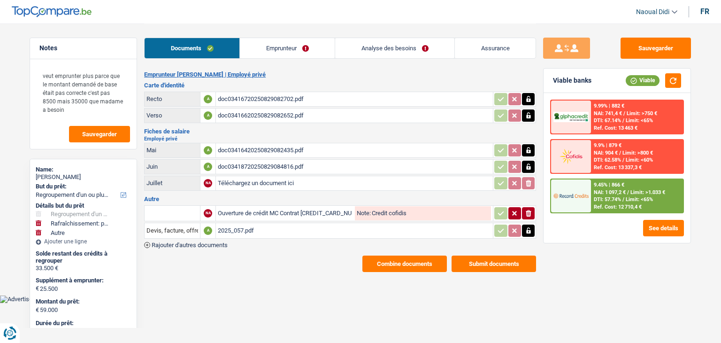
click at [270, 210] on div "Ouverture de crédit MC Contrat 29901000718532 Mastercard by Cofidis Mme ODETTE …" at bounding box center [285, 213] width 135 height 14
click at [246, 223] on div "2025_057.pdf" at bounding box center [354, 230] width 273 height 14
click at [483, 260] on button "Submit documents" at bounding box center [494, 263] width 84 height 16
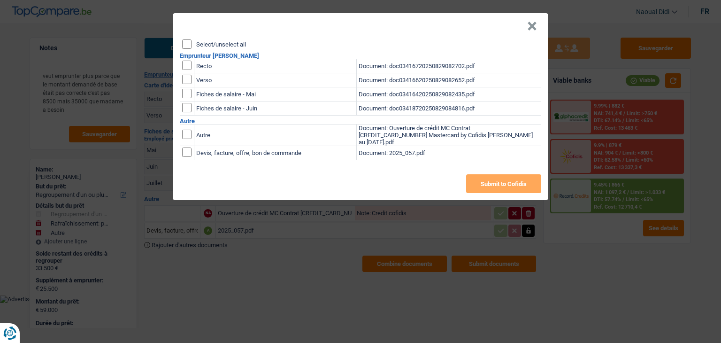
click at [190, 136] on input "checkbox" at bounding box center [186, 134] width 9 height 9
checkbox input "true"
click at [186, 64] on input "checkbox" at bounding box center [186, 65] width 9 height 9
checkbox input "true"
click at [188, 83] on input "checkbox" at bounding box center [186, 79] width 9 height 9
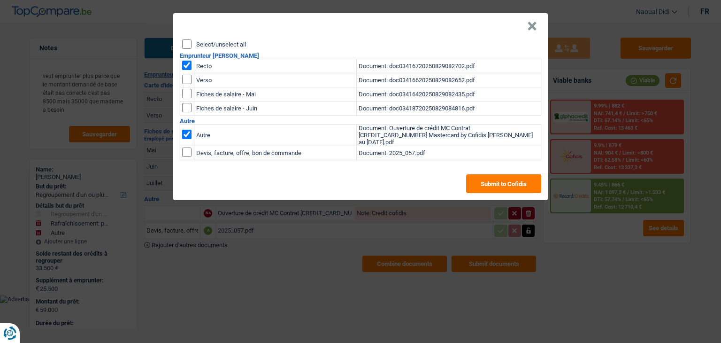
checkbox input "true"
click at [188, 94] on input "checkbox" at bounding box center [186, 93] width 9 height 9
checkbox input "true"
click at [190, 106] on input "checkbox" at bounding box center [186, 107] width 9 height 9
checkbox input "true"
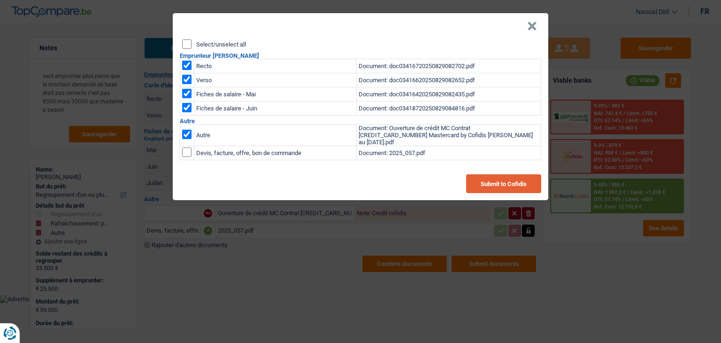
click at [483, 183] on button "Submit to Cofidis" at bounding box center [503, 183] width 75 height 19
drag, startPoint x: 524, startPoint y: 30, endPoint x: 529, endPoint y: 25, distance: 7.3
click at [526, 29] on header "×" at bounding box center [361, 26] width 376 height 26
click at [531, 24] on button "×" at bounding box center [532, 26] width 10 height 9
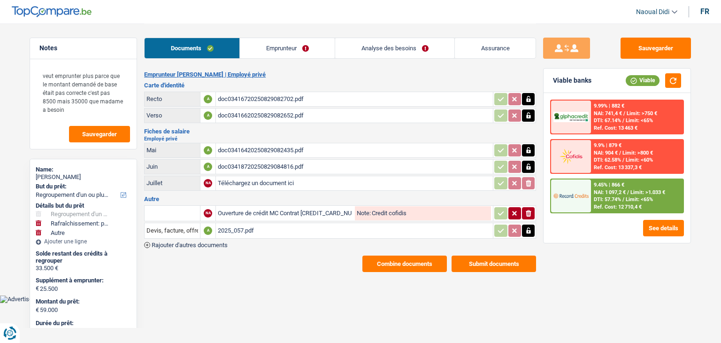
click at [413, 261] on button "Combine documents" at bounding box center [404, 263] width 84 height 16
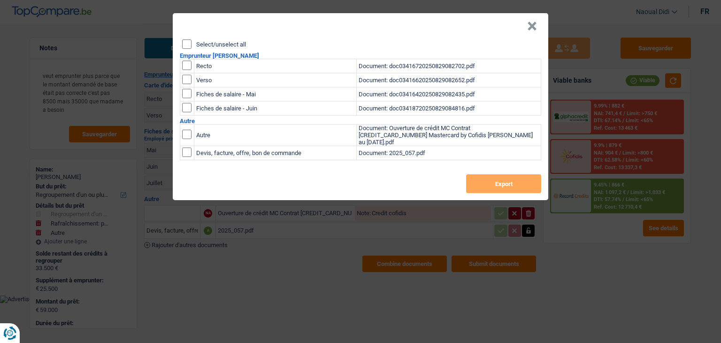
click at [533, 25] on button "×" at bounding box center [532, 26] width 10 height 9
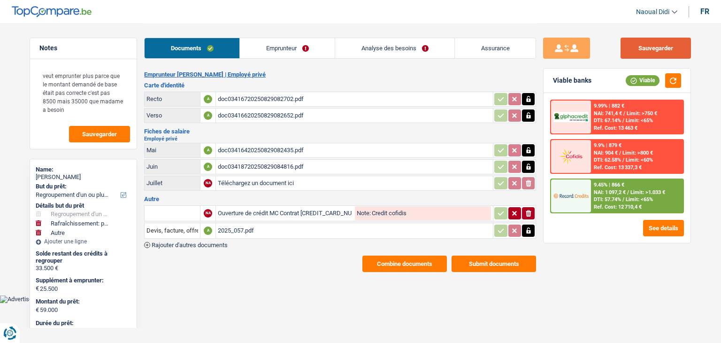
click at [668, 52] on button "Sauvegarder" at bounding box center [656, 48] width 70 height 21
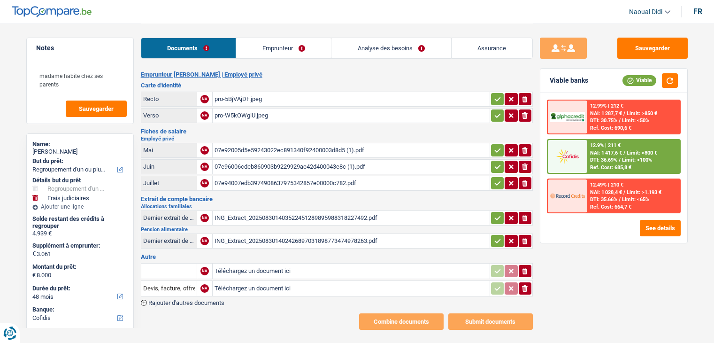
select select "refinancing"
select select "judicial"
select select "48"
select select "cofidis"
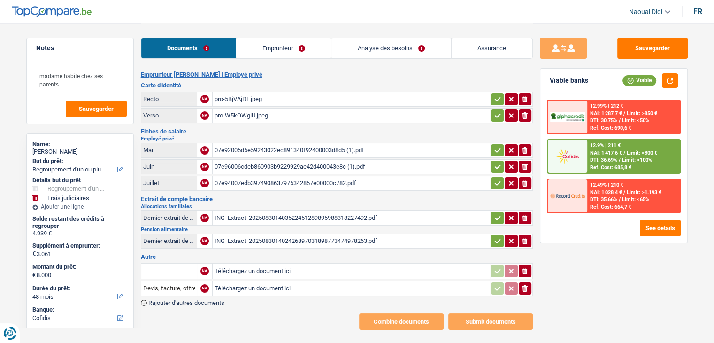
click at [240, 99] on div "pro-5BjVAjDF.jpeg" at bounding box center [351, 99] width 273 height 14
click at [236, 114] on div "pro-W5kOWglU.jpeg" at bounding box center [351, 115] width 273 height 14
click at [235, 147] on div "07e92005d5e59243022ec891340f92400003d8d5 (1).pdf" at bounding box center [351, 150] width 273 height 14
click at [276, 164] on div "07e96006cdeb860903b9229929ae42d400043e8c (1).pdf" at bounding box center [351, 167] width 273 height 14
click at [268, 181] on div "07e94007edb3974908637975342857e00000c782.pdf" at bounding box center [351, 183] width 273 height 14
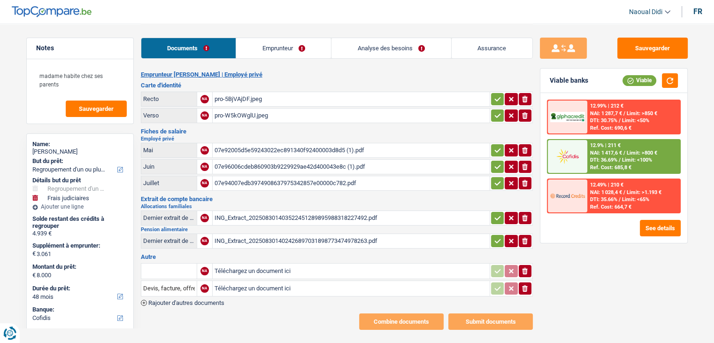
click at [271, 219] on div "ING_Extract_202508301403522451289895988318227492.pdf" at bounding box center [351, 218] width 273 height 14
click at [259, 234] on div "ING_Extract_202508301402426897031898773474978263.pdf" at bounding box center [351, 241] width 273 height 14
click at [299, 44] on link "Emprunteur" at bounding box center [283, 48] width 95 height 20
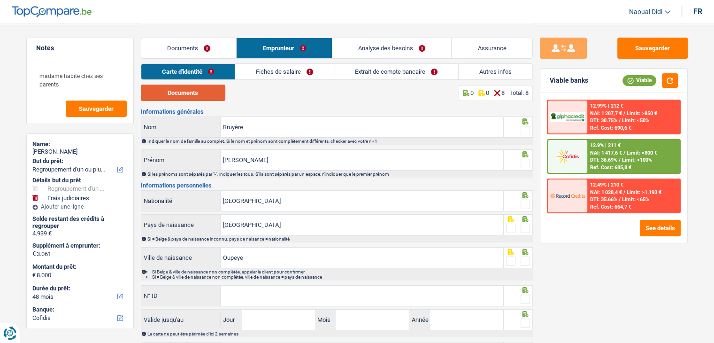
click at [190, 92] on button "Documents" at bounding box center [183, 92] width 84 height 16
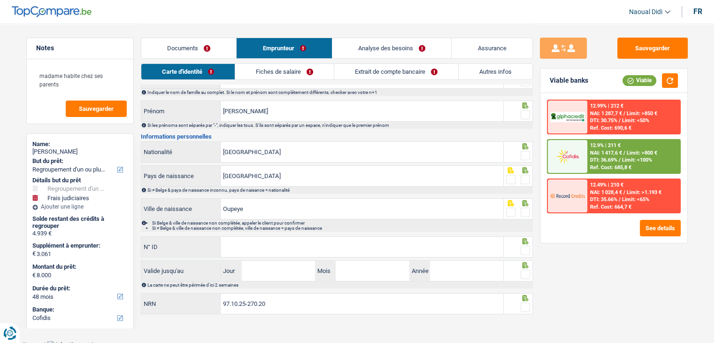
scroll to position [52, 0]
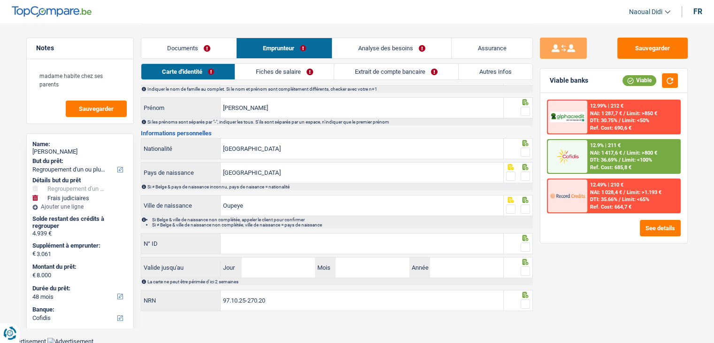
click at [521, 114] on span at bounding box center [525, 111] width 9 height 9
click at [0, 0] on input "radio" at bounding box center [0, 0] width 0 height 0
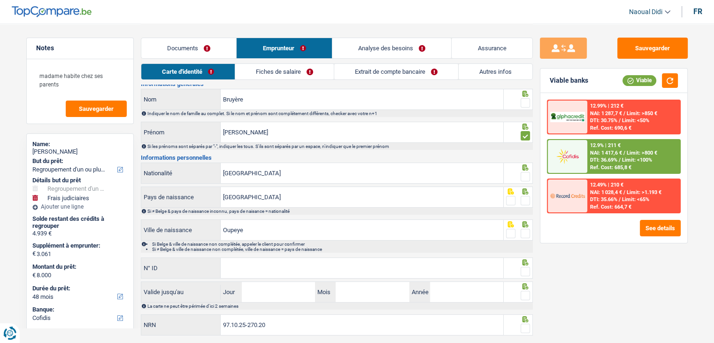
scroll to position [5, 0]
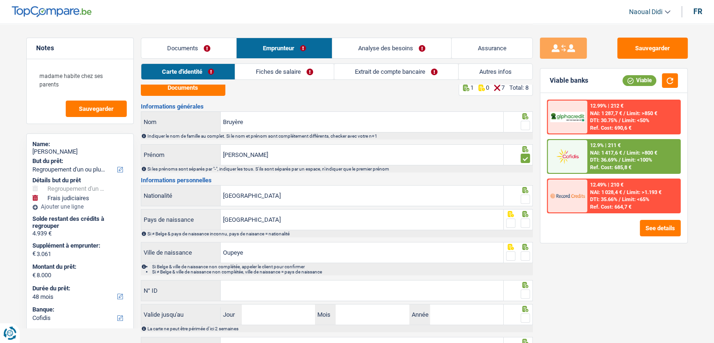
click at [522, 120] on div at bounding box center [525, 126] width 9 height 12
click at [524, 126] on span at bounding box center [525, 125] width 9 height 9
click at [0, 0] on input "radio" at bounding box center [0, 0] width 0 height 0
click at [526, 199] on span at bounding box center [525, 198] width 9 height 9
click at [0, 0] on input "radio" at bounding box center [0, 0] width 0 height 0
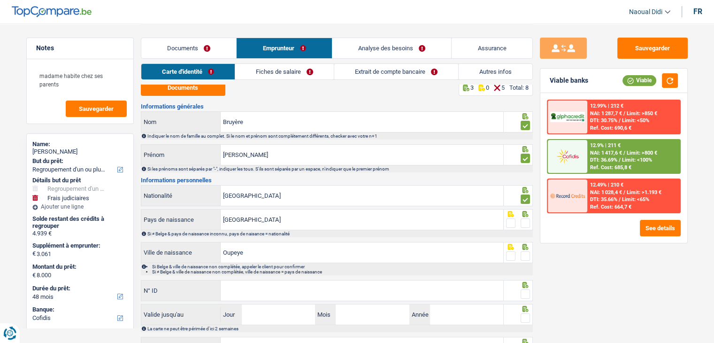
click at [526, 221] on span at bounding box center [525, 222] width 9 height 9
click at [0, 0] on input "radio" at bounding box center [0, 0] width 0 height 0
click at [527, 256] on span at bounding box center [525, 255] width 9 height 9
click at [0, 0] on input "radio" at bounding box center [0, 0] width 0 height 0
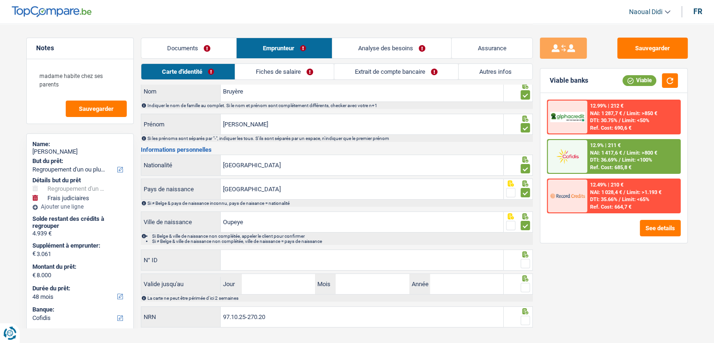
scroll to position [52, 0]
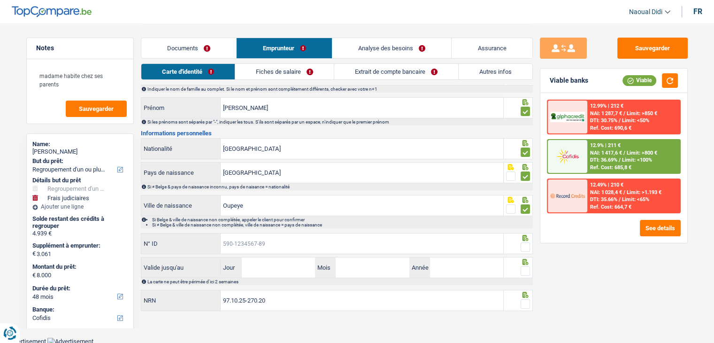
click at [310, 245] on input "N° ID" at bounding box center [362, 243] width 283 height 20
click at [265, 230] on div "Informations générales Bruyère Nom Indiquer le nom de famille au complet. Si le…" at bounding box center [337, 184] width 392 height 256
click at [267, 238] on input "N° ID" at bounding box center [362, 243] width 283 height 20
paste input "592-8106957-69"
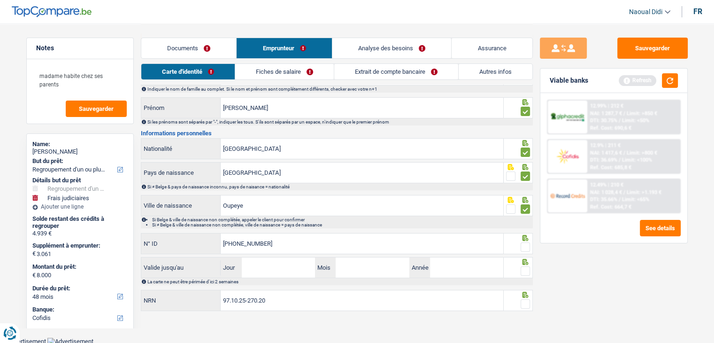
type input "592-8106957-69"
click at [288, 261] on input "Jour" at bounding box center [278, 267] width 73 height 20
type input "26"
type input "05"
type input "2028"
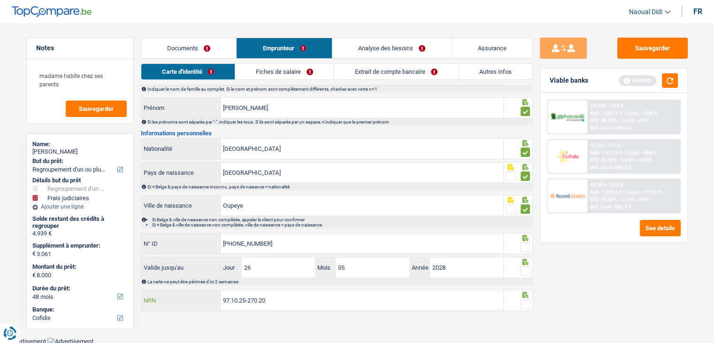
drag, startPoint x: 236, startPoint y: 297, endPoint x: 202, endPoint y: 293, distance: 33.5
click at [202, 293] on div "97.10.25-270.20 NRN" at bounding box center [322, 300] width 362 height 20
drag, startPoint x: 526, startPoint y: 301, endPoint x: 527, endPoint y: 287, distance: 14.1
click at [526, 301] on span at bounding box center [525, 303] width 9 height 9
click at [0, 0] on input "radio" at bounding box center [0, 0] width 0 height 0
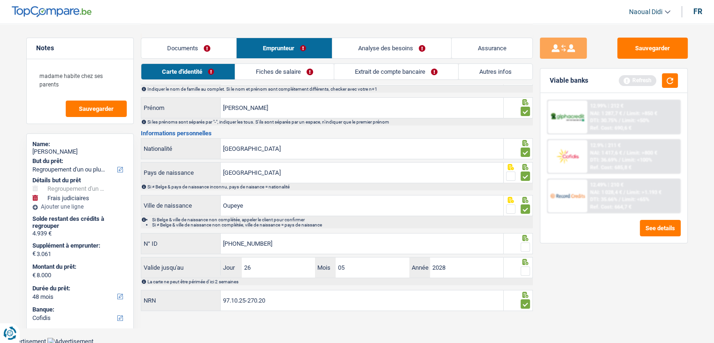
click at [527, 271] on span at bounding box center [525, 270] width 9 height 9
click at [0, 0] on input "radio" at bounding box center [0, 0] width 0 height 0
click at [527, 246] on span at bounding box center [525, 246] width 9 height 9
click at [0, 0] on input "radio" at bounding box center [0, 0] width 0 height 0
click at [258, 76] on link "Fiches de salaire" at bounding box center [284, 71] width 99 height 15
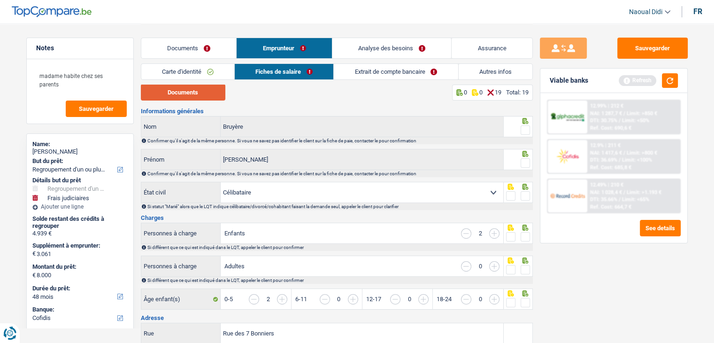
scroll to position [0, 0]
click at [187, 96] on button "Documents" at bounding box center [183, 92] width 84 height 16
click at [526, 132] on span at bounding box center [525, 130] width 9 height 9
click at [0, 0] on input "radio" at bounding box center [0, 0] width 0 height 0
click at [526, 164] on span at bounding box center [525, 163] width 9 height 9
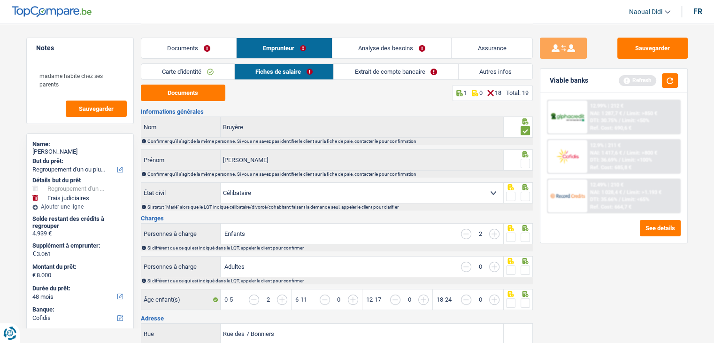
click at [0, 0] on input "radio" at bounding box center [0, 0] width 0 height 0
click at [525, 198] on span at bounding box center [525, 196] width 9 height 9
click at [0, 0] on input "radio" at bounding box center [0, 0] width 0 height 0
click at [526, 238] on span at bounding box center [525, 236] width 9 height 9
click at [0, 0] on input "radio" at bounding box center [0, 0] width 0 height 0
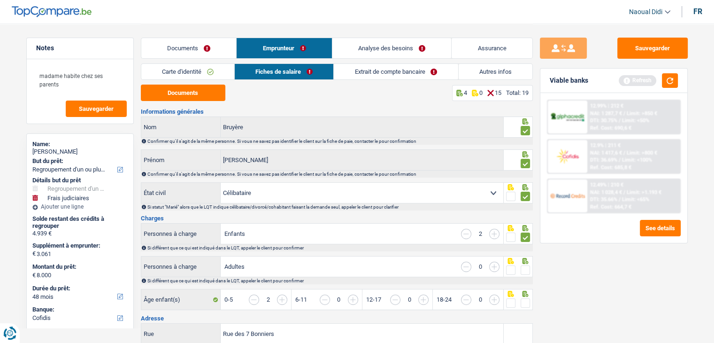
scroll to position [47, 0]
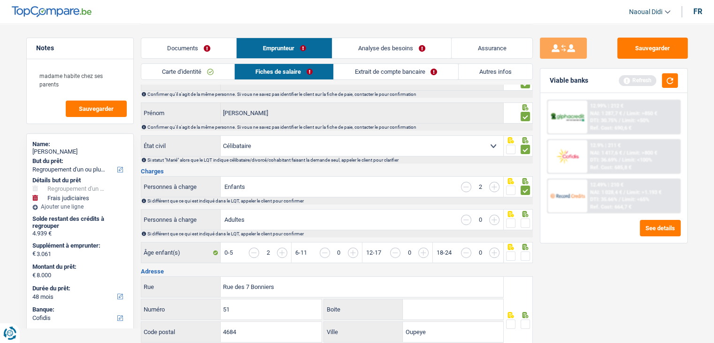
click at [525, 221] on span at bounding box center [525, 222] width 9 height 9
click at [0, 0] on input "radio" at bounding box center [0, 0] width 0 height 0
click at [524, 254] on span at bounding box center [525, 255] width 9 height 9
click at [0, 0] on input "radio" at bounding box center [0, 0] width 0 height 0
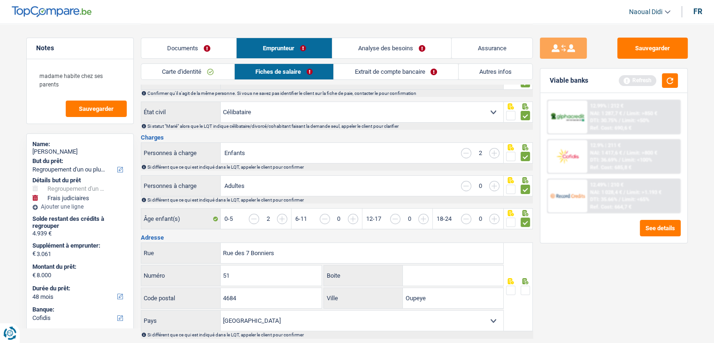
scroll to position [141, 0]
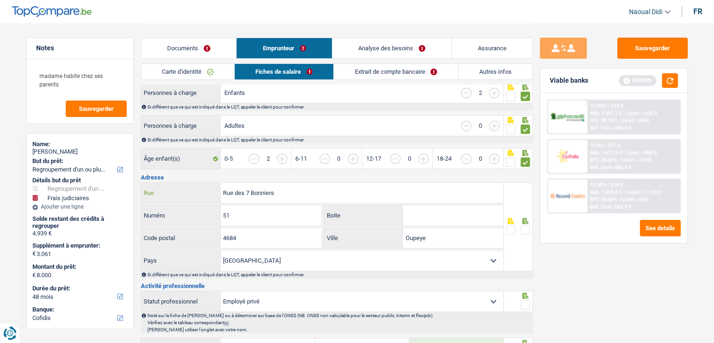
drag, startPoint x: 296, startPoint y: 194, endPoint x: 191, endPoint y: 190, distance: 104.7
click at [191, 190] on div "Rue des 7 Bonniers Rue" at bounding box center [322, 193] width 362 height 20
paste input "UE DES 7 BONNIERS 51 4684 HACCOURT"
drag, startPoint x: 344, startPoint y: 193, endPoint x: 309, endPoint y: 193, distance: 34.3
click at [309, 193] on input "RUE DES 7 BONNIERS 51 4684 HACCOURT" at bounding box center [362, 193] width 283 height 20
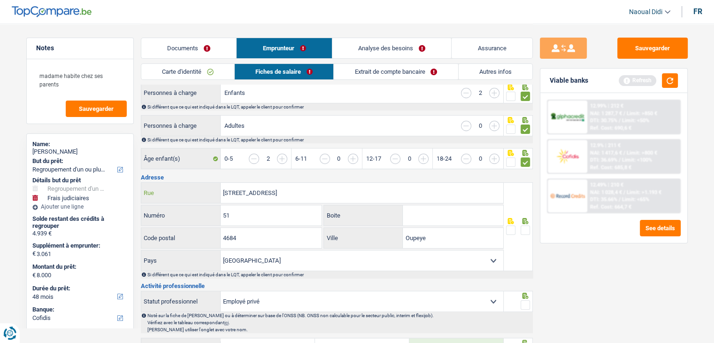
type input "RUE DES 7 BONNIERS 51 4684"
drag, startPoint x: 414, startPoint y: 240, endPoint x: 379, endPoint y: 241, distance: 34.7
click at [379, 241] on div "Oupeye Ville" at bounding box center [413, 238] width 179 height 20
paste input "HACCOURT"
type input "HACCOURT"
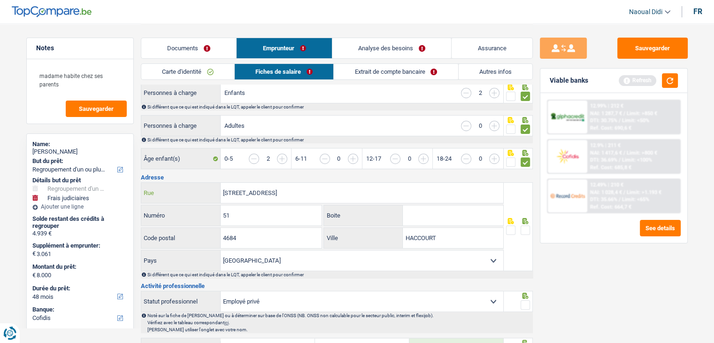
click at [319, 191] on input "RUE DES 7 BONNIERS 51 4684" at bounding box center [362, 193] width 283 height 20
type input "RUE DES 7 BONNIERS"
click at [526, 228] on span at bounding box center [525, 229] width 9 height 9
click at [0, 0] on input "radio" at bounding box center [0, 0] width 0 height 0
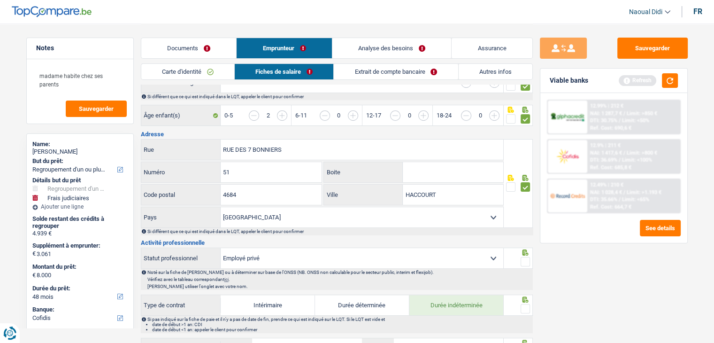
scroll to position [235, 0]
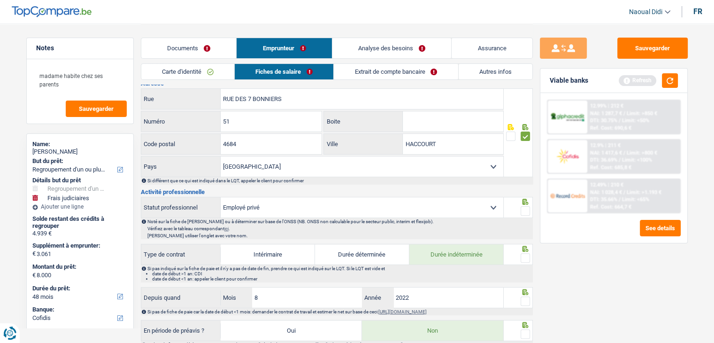
click at [526, 208] on span at bounding box center [525, 210] width 9 height 9
click at [0, 0] on input "radio" at bounding box center [0, 0] width 0 height 0
click at [526, 254] on span at bounding box center [525, 257] width 9 height 9
click at [0, 0] on input "radio" at bounding box center [0, 0] width 0 height 0
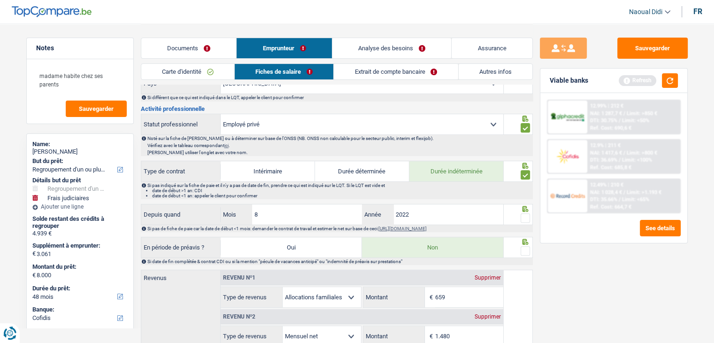
scroll to position [329, 0]
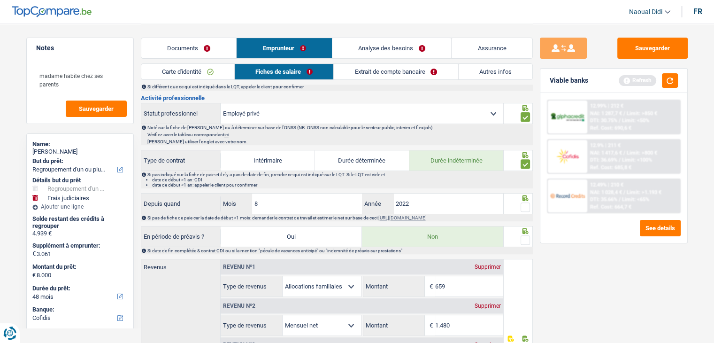
click at [524, 203] on span at bounding box center [525, 206] width 9 height 9
click at [0, 0] on input "radio" at bounding box center [0, 0] width 0 height 0
click at [527, 240] on span at bounding box center [525, 239] width 9 height 9
click at [0, 0] on input "radio" at bounding box center [0, 0] width 0 height 0
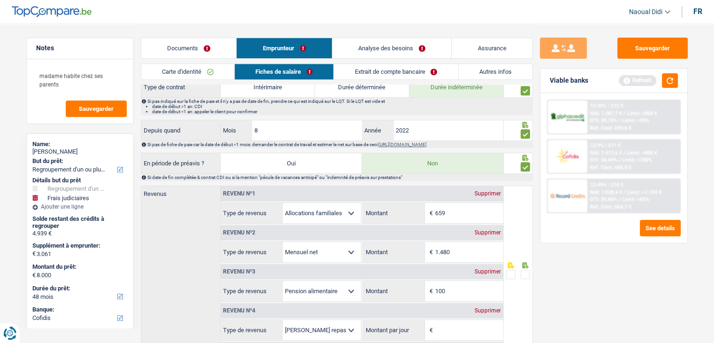
scroll to position [422, 0]
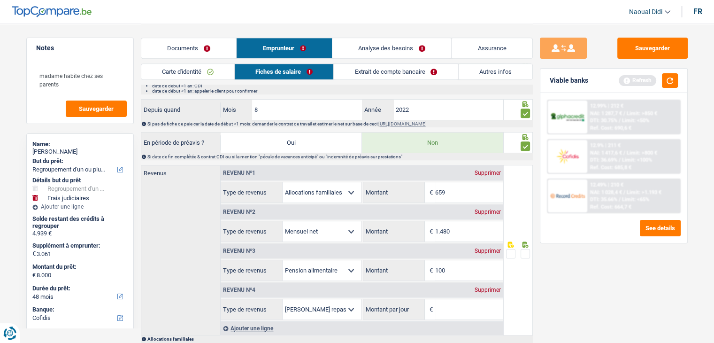
click at [388, 75] on link "Extrait de compte bancaire" at bounding box center [396, 71] width 124 height 15
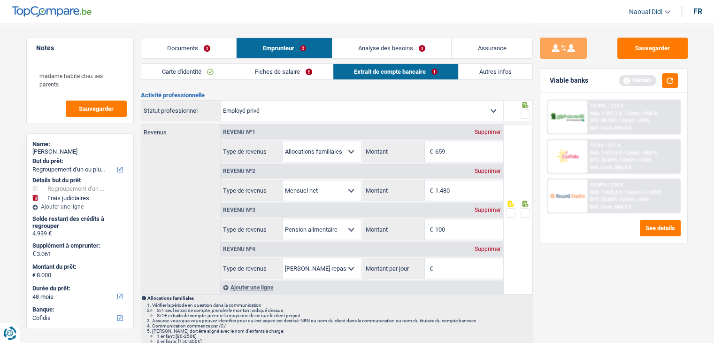
scroll to position [0, 0]
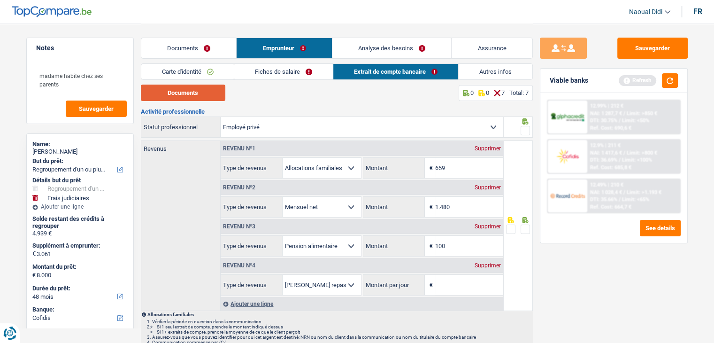
click at [183, 91] on button "Documents" at bounding box center [183, 92] width 84 height 16
click at [494, 267] on div "Supprimer" at bounding box center [487, 265] width 31 height 6
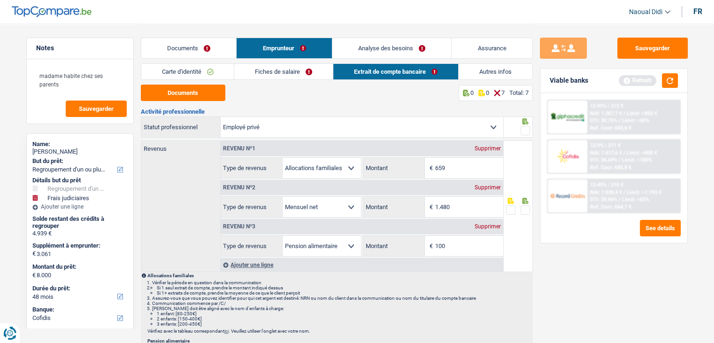
click at [526, 209] on span at bounding box center [525, 209] width 9 height 9
click at [0, 0] on input "radio" at bounding box center [0, 0] width 0 height 0
click at [529, 130] on span at bounding box center [525, 130] width 9 height 9
click at [0, 0] on input "radio" at bounding box center [0, 0] width 0 height 0
click at [289, 72] on link "Fiches de salaire" at bounding box center [283, 71] width 99 height 15
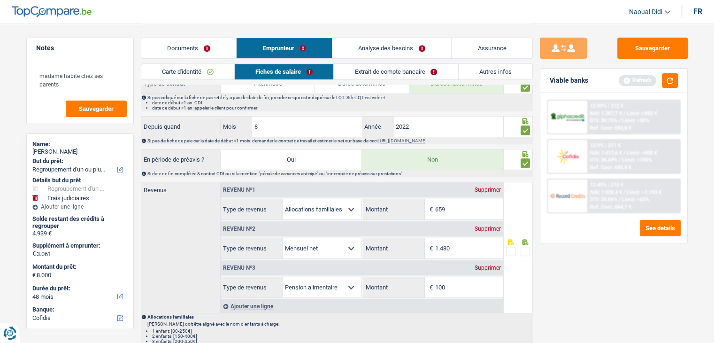
scroll to position [422, 0]
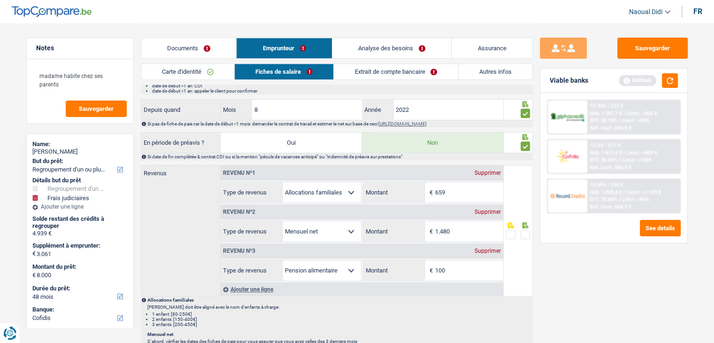
click at [526, 230] on span at bounding box center [525, 234] width 9 height 9
click at [0, 0] on input "radio" at bounding box center [0, 0] width 0 height 0
click at [465, 230] on input "1.480" at bounding box center [469, 231] width 68 height 20
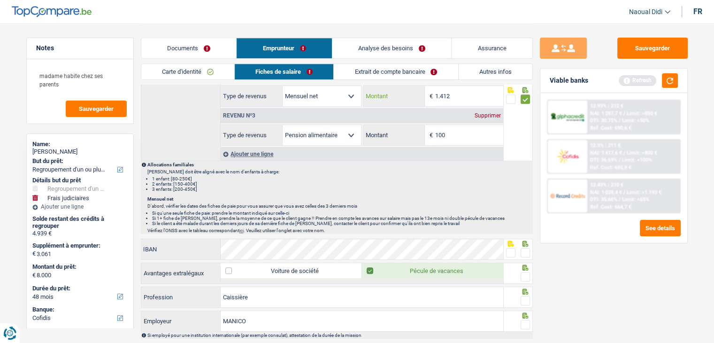
scroll to position [563, 0]
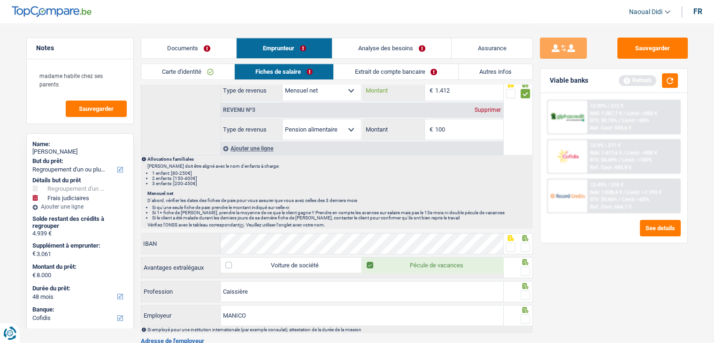
type input "1.412"
click at [285, 228] on div "Informations générales Bruyère Nom Confirmer qu'il s'agit de la même personne. …" at bounding box center [337, 39] width 392 height 988
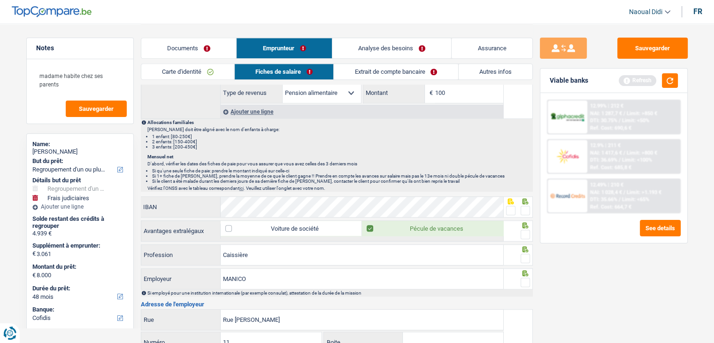
scroll to position [610, 0]
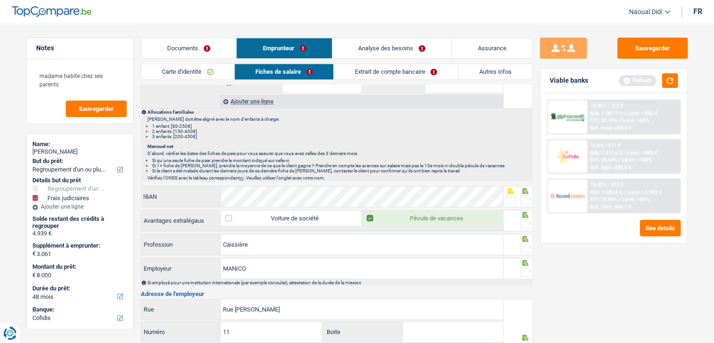
click at [526, 199] on span at bounding box center [525, 199] width 9 height 9
click at [0, 0] on input "radio" at bounding box center [0, 0] width 0 height 0
click at [527, 219] on span at bounding box center [525, 223] width 9 height 9
click at [0, 0] on input "radio" at bounding box center [0, 0] width 0 height 0
click at [528, 243] on span at bounding box center [525, 247] width 9 height 9
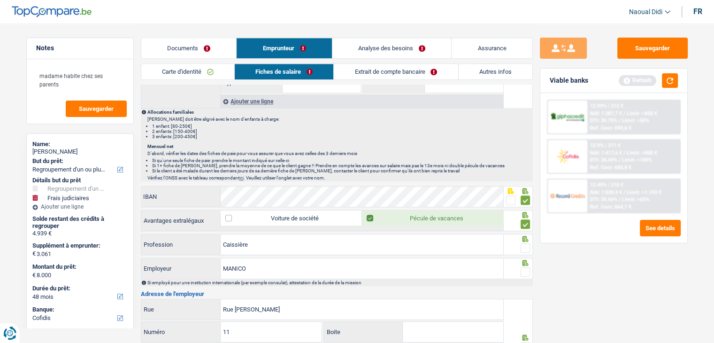
click at [0, 0] on input "radio" at bounding box center [0, 0] width 0 height 0
click at [525, 269] on span at bounding box center [525, 271] width 9 height 9
click at [0, 0] on input "radio" at bounding box center [0, 0] width 0 height 0
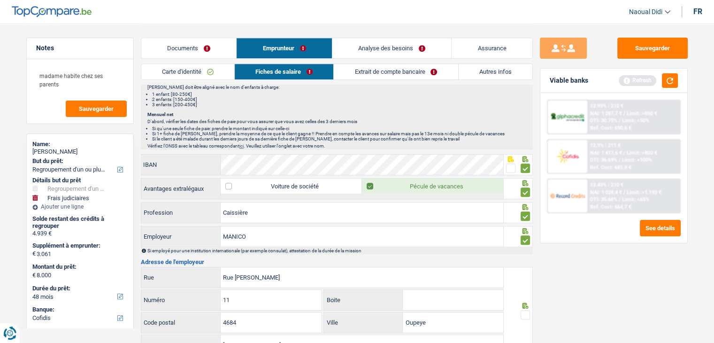
scroll to position [657, 0]
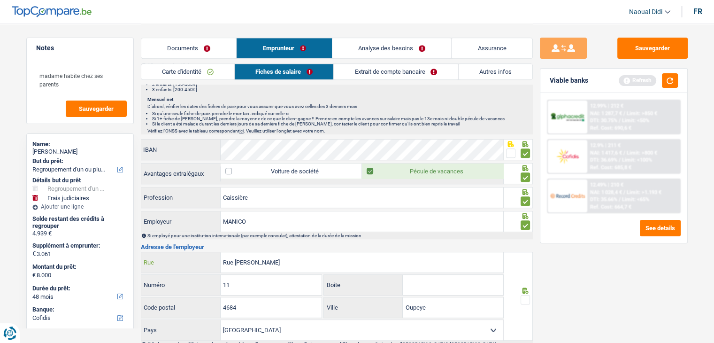
drag, startPoint x: 302, startPoint y: 259, endPoint x: 204, endPoint y: 260, distance: 98.6
click at [204, 260] on div "Rue Jean-Marie Clerdin Rue" at bounding box center [322, 262] width 362 height 20
paste input "UE JEAN MARIE CLERDIN 11 4684 OUPEYE"
drag, startPoint x: 345, startPoint y: 256, endPoint x: 322, endPoint y: 250, distance: 23.3
click at [322, 252] on input "RUE JEAN MARIE CLERDIN 11 4684 OUPEYE" at bounding box center [362, 262] width 283 height 20
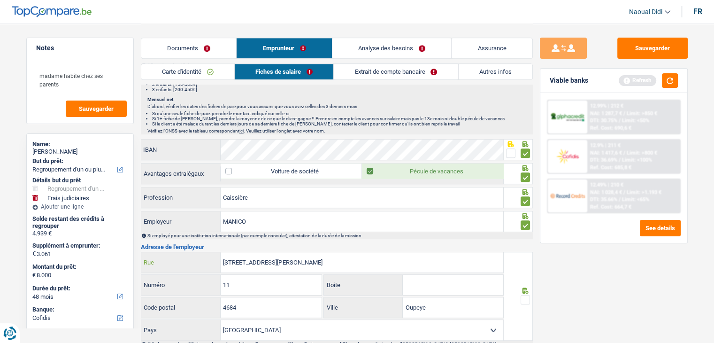
drag, startPoint x: 350, startPoint y: 260, endPoint x: 408, endPoint y: 287, distance: 64.3
click at [406, 286] on div "RUE JEAN MARIE CLERDIN 11 4684 Rue 11 Numéro Boite 4684 Code postal Oupeye Vill…" at bounding box center [322, 296] width 363 height 89
type input "RUE JEAN MARIE CLERDIN 11 4684"
drag, startPoint x: 435, startPoint y: 305, endPoint x: 396, endPoint y: 303, distance: 38.5
click at [396, 303] on div "Oupeye Ville" at bounding box center [413, 307] width 179 height 20
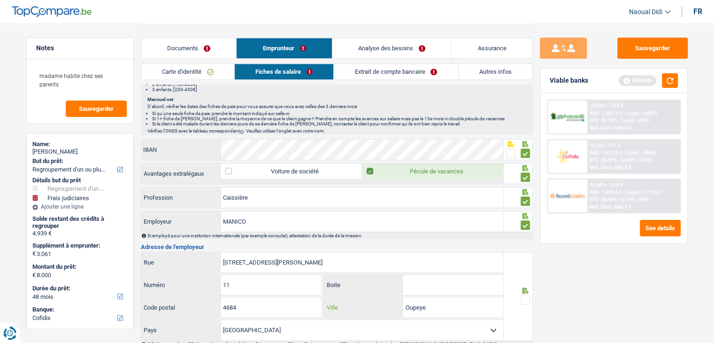
paste input "UPEYE"
type input "OUPEYE"
drag, startPoint x: 325, startPoint y: 258, endPoint x: 298, endPoint y: 262, distance: 27.5
click at [298, 262] on input "RUE JEAN MARIE CLERDIN 11 4684" at bounding box center [362, 262] width 283 height 20
type input "RUE JEAN MARIE CLERDIN"
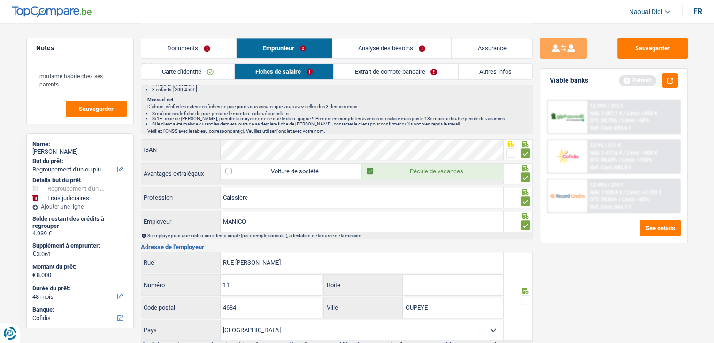
click at [522, 297] on span at bounding box center [525, 299] width 9 height 9
click at [0, 0] on input "radio" at bounding box center [0, 0] width 0 height 0
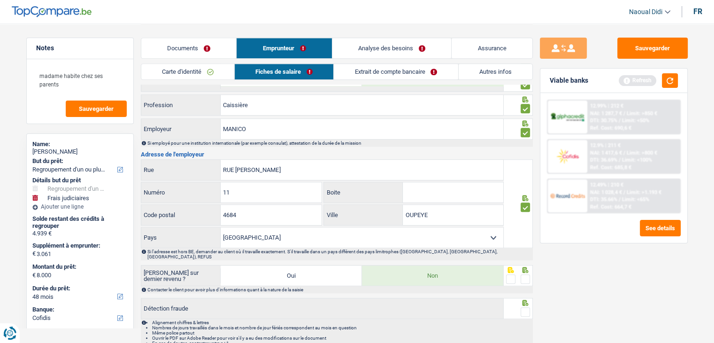
scroll to position [751, 0]
click at [528, 273] on span at bounding box center [525, 277] width 9 height 9
click at [0, 0] on input "radio" at bounding box center [0, 0] width 0 height 0
click at [525, 306] on span at bounding box center [525, 310] width 9 height 9
click at [0, 0] on input "radio" at bounding box center [0, 0] width 0 height 0
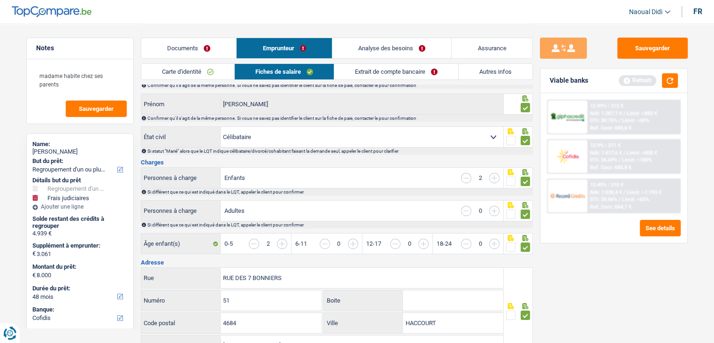
scroll to position [0, 0]
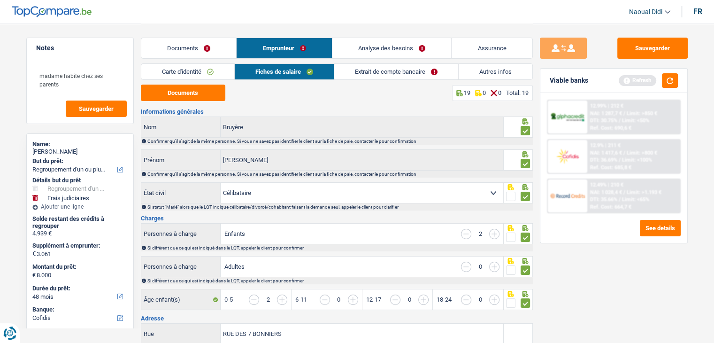
click at [390, 75] on link "Extrait de compte bancaire" at bounding box center [396, 71] width 124 height 15
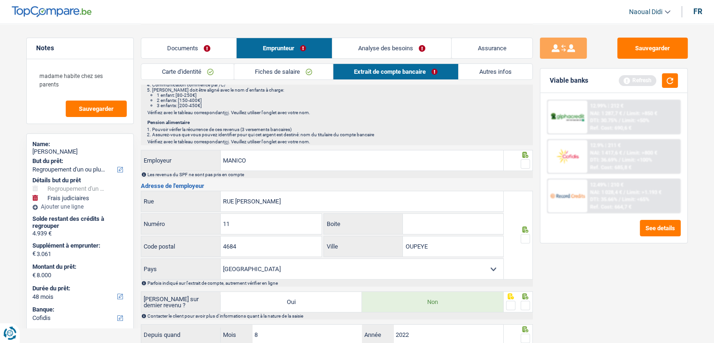
scroll to position [235, 0]
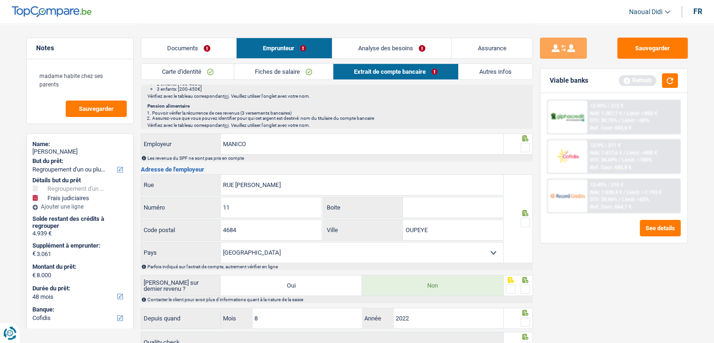
click at [525, 147] on span at bounding box center [525, 147] width 9 height 9
click at [0, 0] on input "radio" at bounding box center [0, 0] width 0 height 0
click at [527, 221] on span at bounding box center [525, 221] width 9 height 9
click at [0, 0] on input "radio" at bounding box center [0, 0] width 0 height 0
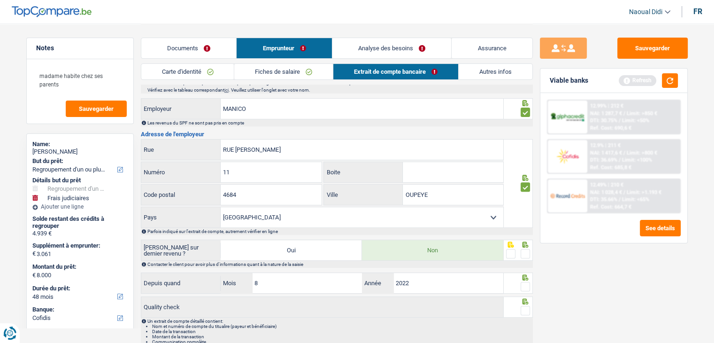
scroll to position [310, 0]
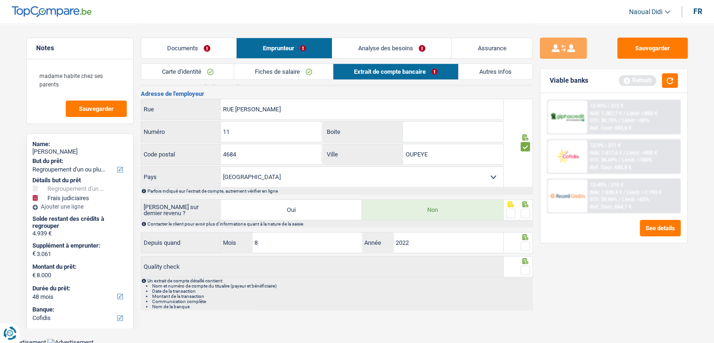
click at [526, 214] on span at bounding box center [525, 212] width 9 height 9
click at [0, 0] on input "radio" at bounding box center [0, 0] width 0 height 0
click at [526, 244] on span at bounding box center [525, 245] width 9 height 9
click at [0, 0] on input "radio" at bounding box center [0, 0] width 0 height 0
click at [526, 269] on span at bounding box center [525, 269] width 9 height 9
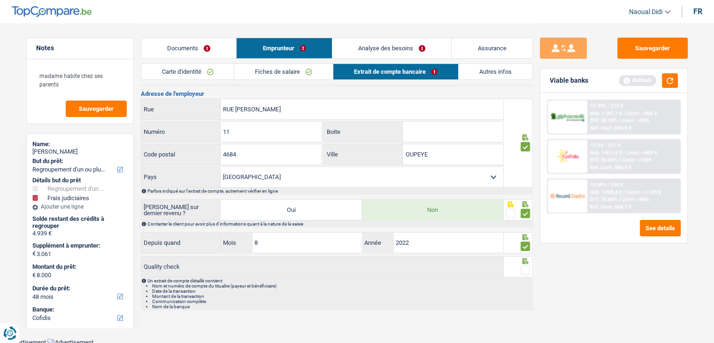
click at [0, 0] on input "radio" at bounding box center [0, 0] width 0 height 0
click at [644, 49] on button "Sauvegarder" at bounding box center [652, 48] width 70 height 21
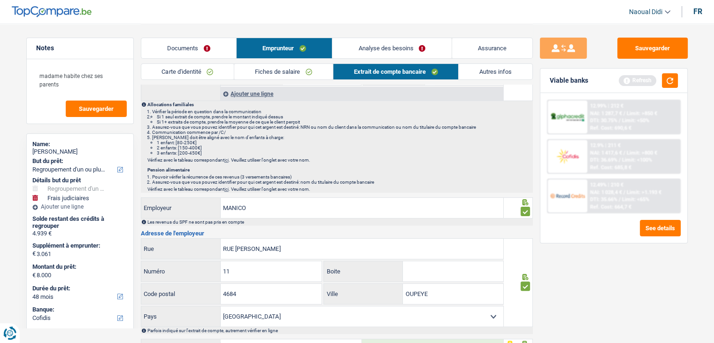
scroll to position [169, 0]
click at [490, 70] on link "Autres infos" at bounding box center [496, 71] width 74 height 15
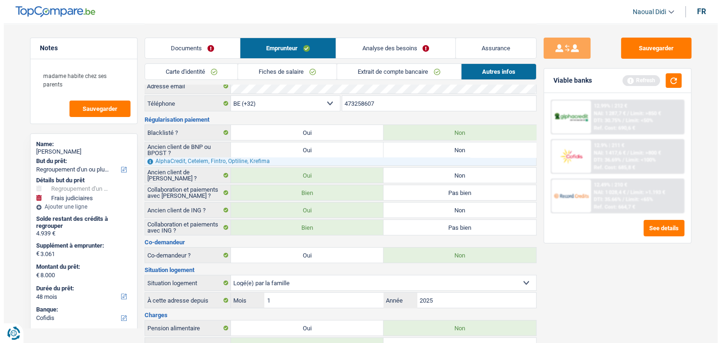
scroll to position [0, 0]
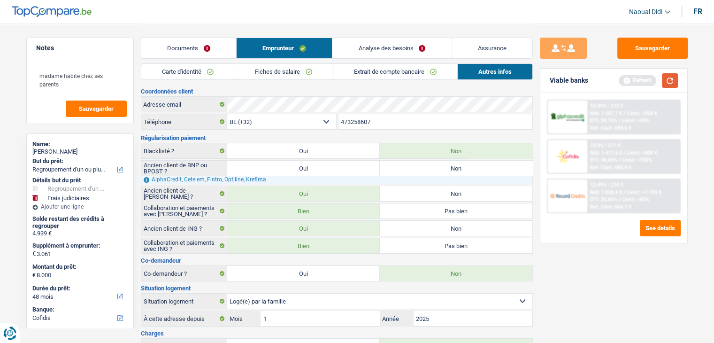
click at [676, 83] on button "button" at bounding box center [670, 80] width 16 height 15
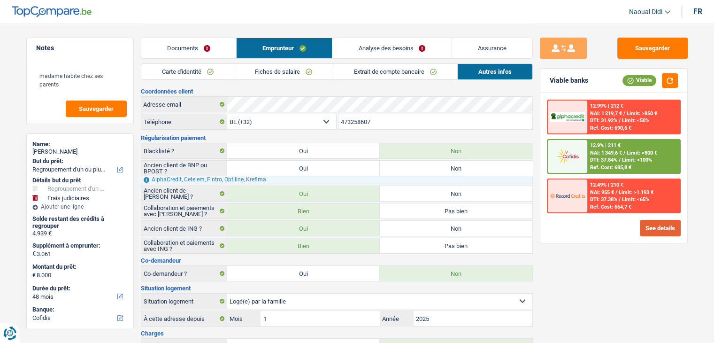
click at [649, 225] on button "See details" at bounding box center [660, 228] width 41 height 16
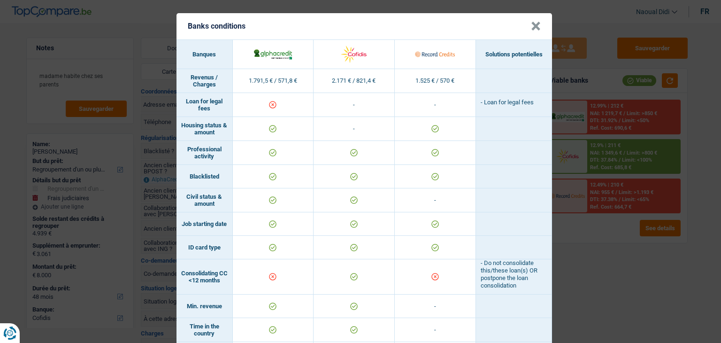
drag, startPoint x: 216, startPoint y: 116, endPoint x: 177, endPoint y: 100, distance: 41.7
click at [177, 100] on td "Loan for legal fees" at bounding box center [204, 105] width 56 height 24
copy td "Loan for legal fees"
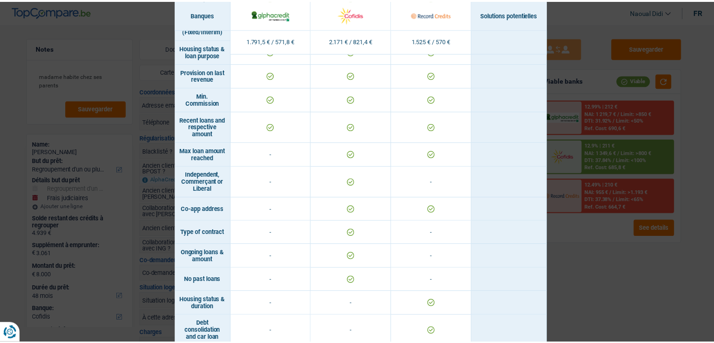
scroll to position [653, 0]
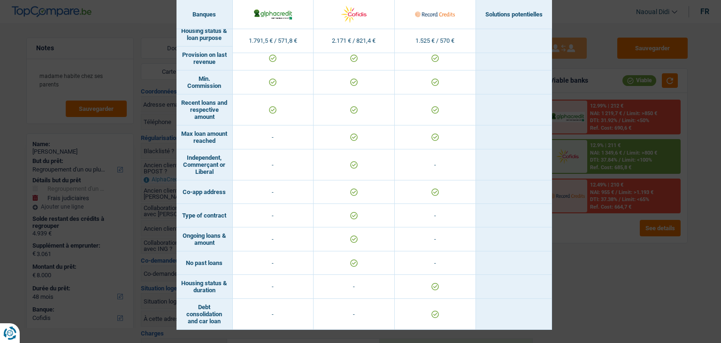
click at [628, 285] on div "Banks conditions × Banques Solutions potentielles Revenus / Charges 1.791,5 € /…" at bounding box center [360, 171] width 721 height 343
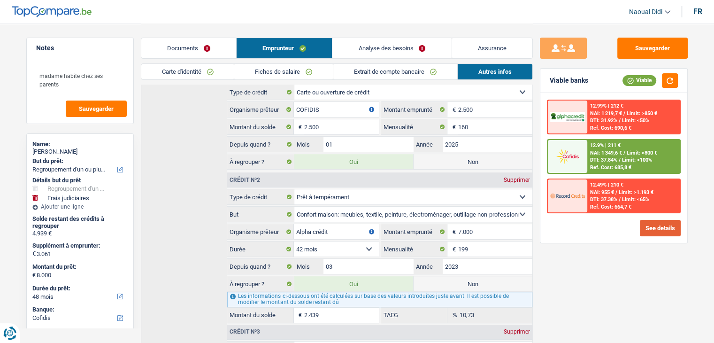
scroll to position [274, 0]
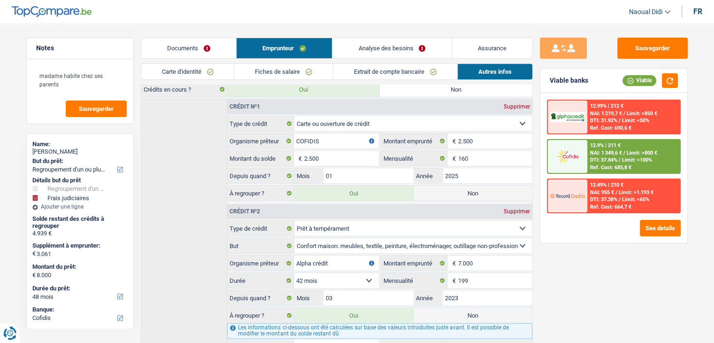
click at [469, 191] on label "Non" at bounding box center [473, 192] width 119 height 15
click at [469, 191] on input "Non" at bounding box center [473, 192] width 119 height 15
radio input "true"
type input "5.500"
select select "36"
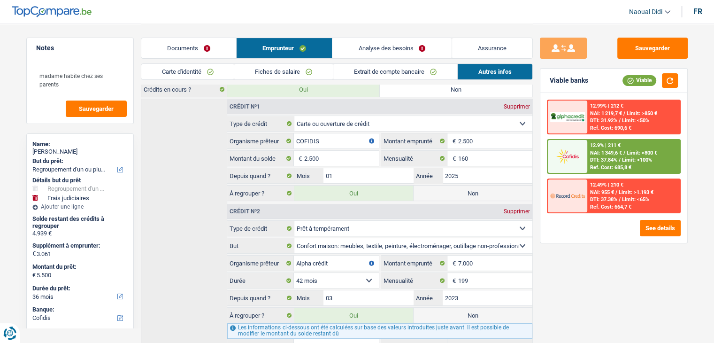
radio input "false"
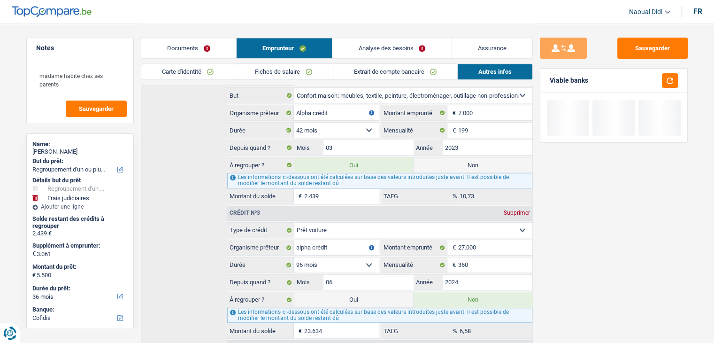
scroll to position [462, 0]
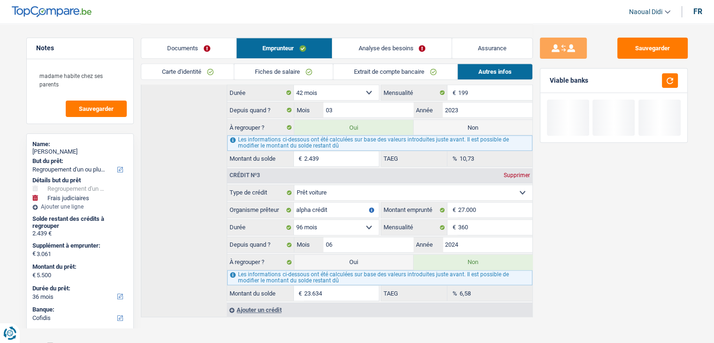
click at [344, 256] on label "Oui" at bounding box center [353, 261] width 119 height 15
click at [344, 256] on input "Oui" at bounding box center [353, 261] width 119 height 15
radio input "true"
type input "29.134"
radio input "false"
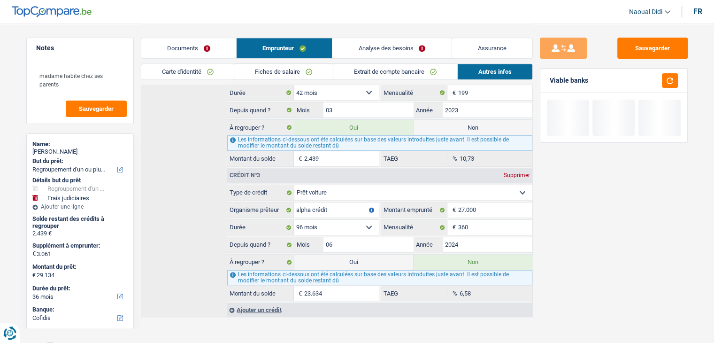
select select "120"
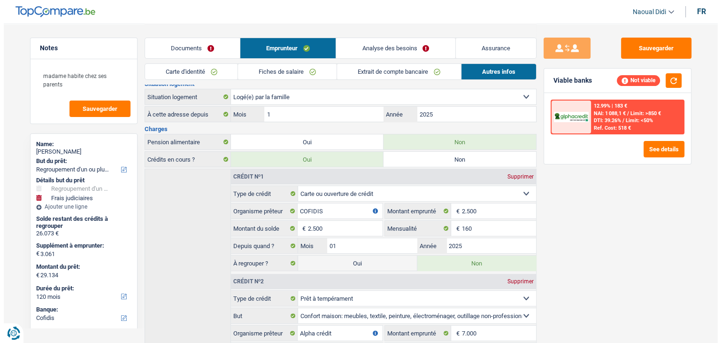
scroll to position [180, 0]
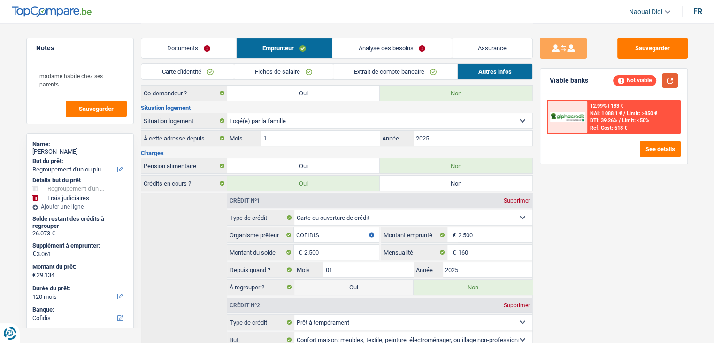
click at [675, 78] on button "button" at bounding box center [670, 80] width 16 height 15
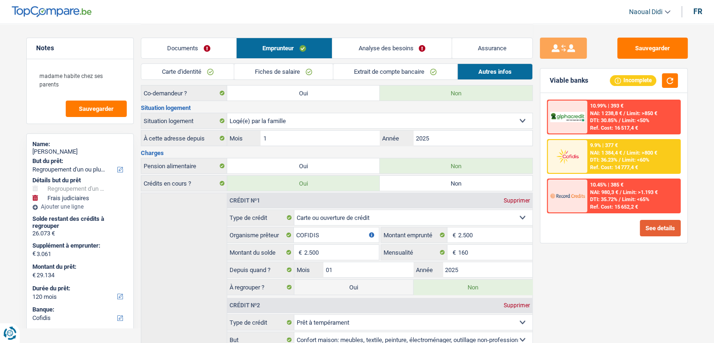
click at [655, 224] on button "See details" at bounding box center [660, 228] width 41 height 16
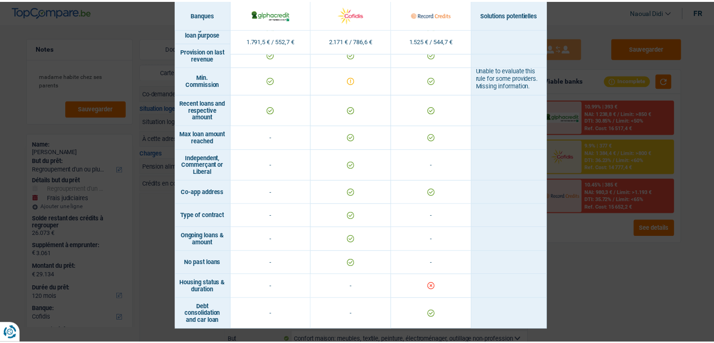
scroll to position [645, 0]
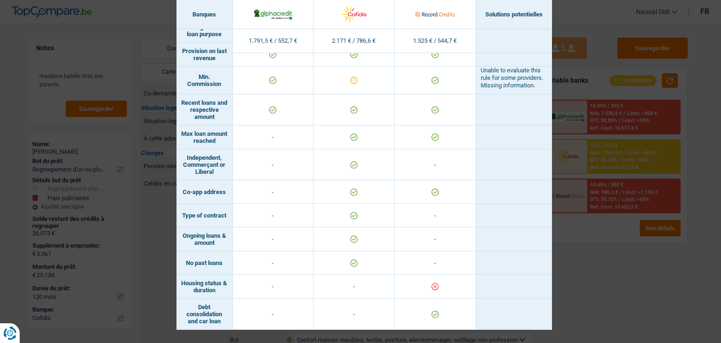
click at [569, 274] on div "Banks conditions × Banques Solutions potentielles Revenus / Charges 1.791,5 € /…" at bounding box center [360, 171] width 721 height 343
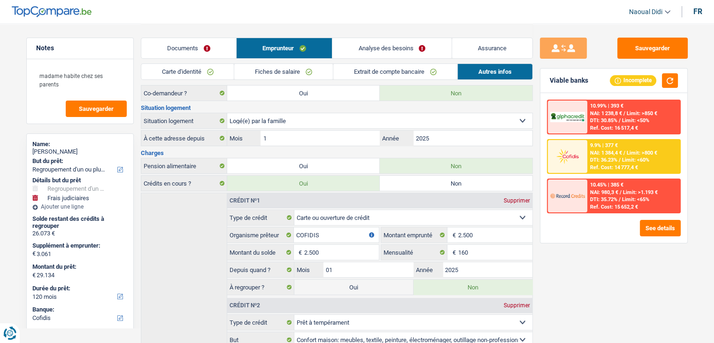
click at [408, 40] on link "Analyse des besoins" at bounding box center [391, 48] width 119 height 20
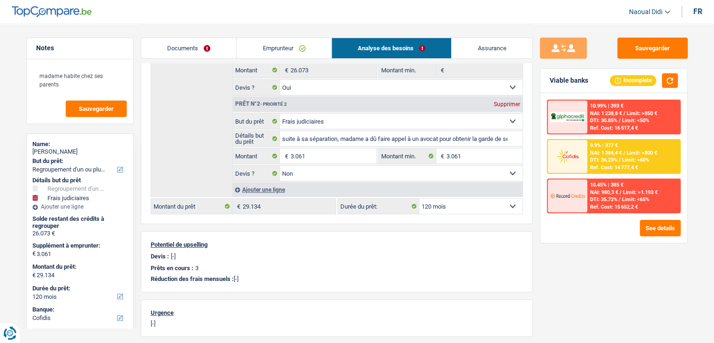
click select "12 mois 18 mois 24 mois 30 mois 36 mois 42 mois 48 mois 60 mois 72 mois 84 mois…"
select select "84"
click select "12 mois 18 mois 24 mois 30 mois 36 mois 42 mois 48 mois 60 mois 72 mois 84 mois…"
select select "84"
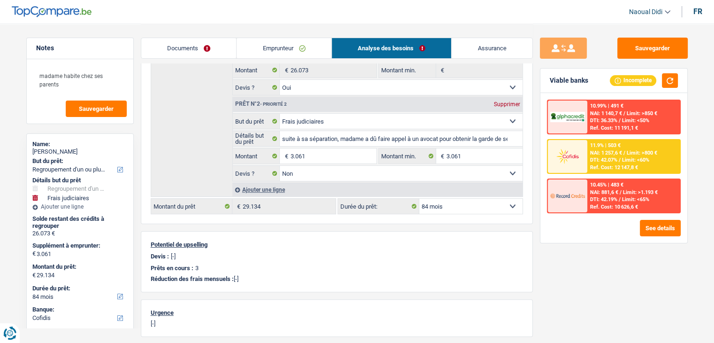
click select "12 mois 18 mois 24 mois 30 mois 36 mois 42 mois 48 mois 60 mois 72 mois 84 mois…"
select select "120"
click select "12 mois 18 mois 24 mois 30 mois 36 mois 42 mois 48 mois 60 mois 72 mois 84 mois…"
select select "120"
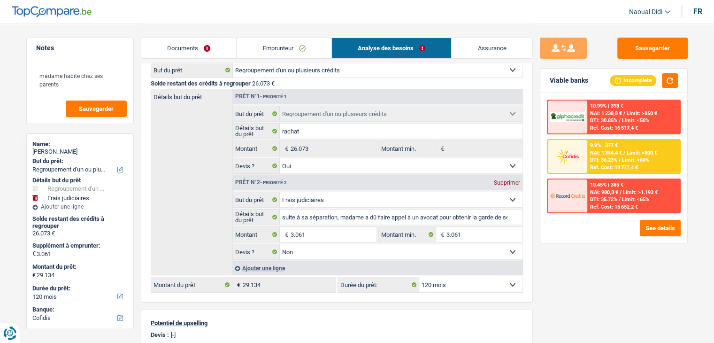
scroll to position [86, 0]
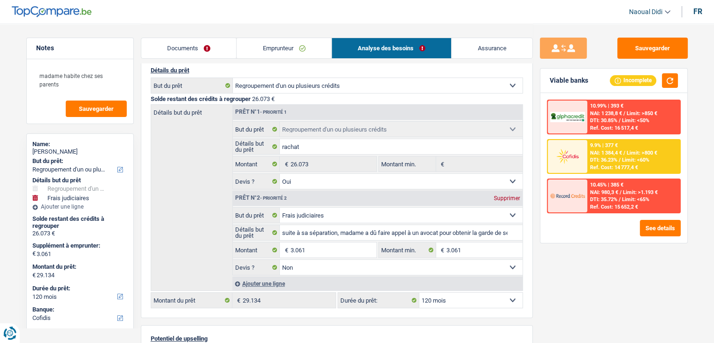
click select "Confort maison: meubles, textile, peinture, électroménager, outillage non-profe…"
select select "other"
click select "Confort maison: meubles, textile, peinture, électroménager, outillage non-profe…"
select select "other"
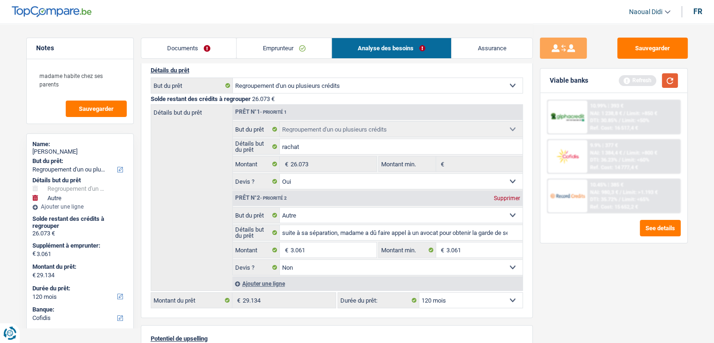
click button "button"
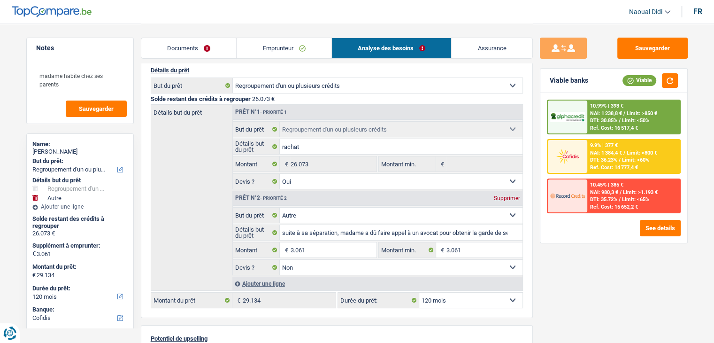
drag, startPoint x: 266, startPoint y: 48, endPoint x: 273, endPoint y: 51, distance: 8.0
click link "Emprunteur"
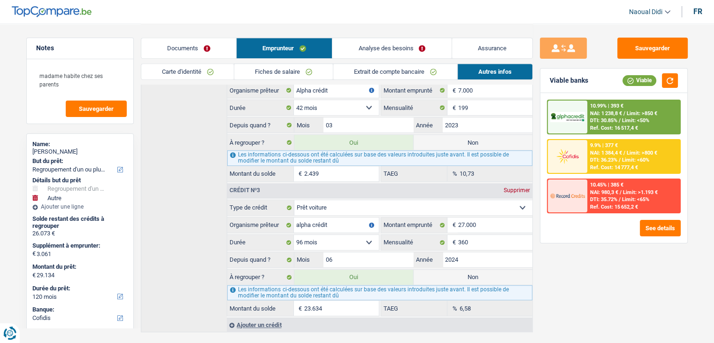
scroll to position [462, 0]
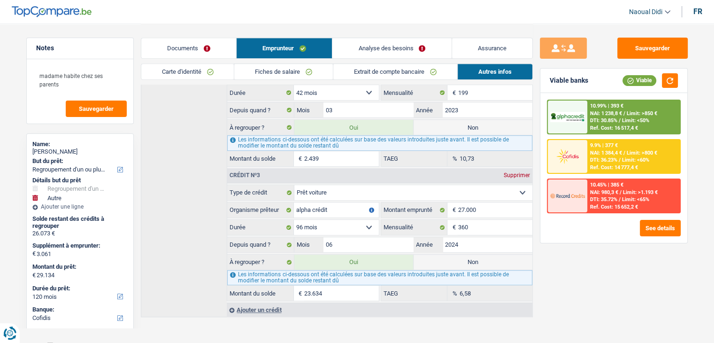
drag, startPoint x: 86, startPoint y: 149, endPoint x: 35, endPoint y: 155, distance: 51.5
click div "Name: Mélanie Bruyère"
copy div "élanie Bruyère"
drag, startPoint x: 643, startPoint y: 50, endPoint x: 573, endPoint y: 36, distance: 71.8
click button "Sauvegarder"
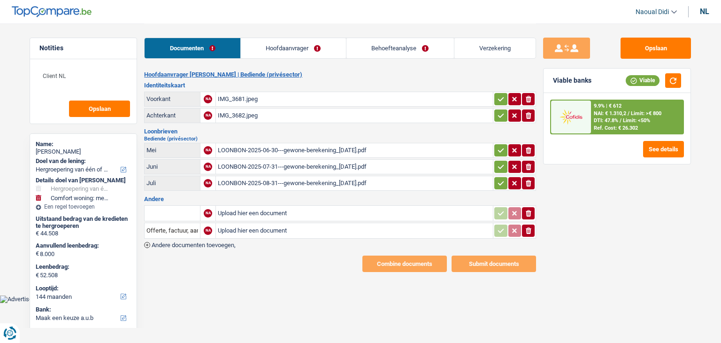
select select "refinancing"
select select "household"
select select "144"
click at [244, 100] on div "IMG_3681.jpeg" at bounding box center [354, 99] width 273 height 14
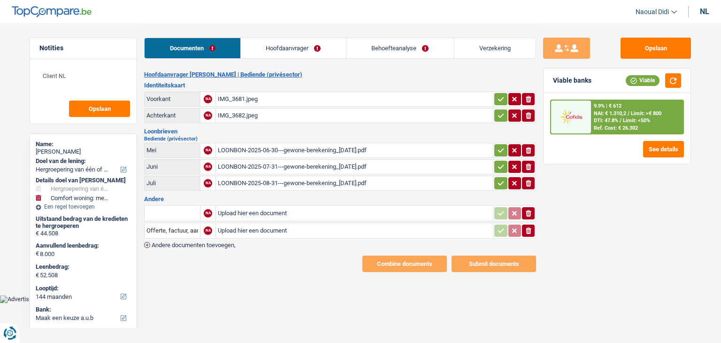
click at [250, 115] on div "IMG_3682.jpeg" at bounding box center [354, 115] width 273 height 14
click at [259, 149] on div "LOONBON-2025-06-30---gewone-berekening_27-06-2025.pdf" at bounding box center [354, 150] width 273 height 14
click at [280, 165] on div "LOONBON-2025-07-31---gewone-berekening_28-07-2025.pdf" at bounding box center [354, 167] width 273 height 14
click at [285, 177] on div "LOONBON-2025-08-31---gewone-berekening_28-08-2025.pdf" at bounding box center [354, 183] width 273 height 14
click at [265, 213] on input "Upload hier een document" at bounding box center [354, 213] width 273 height 14
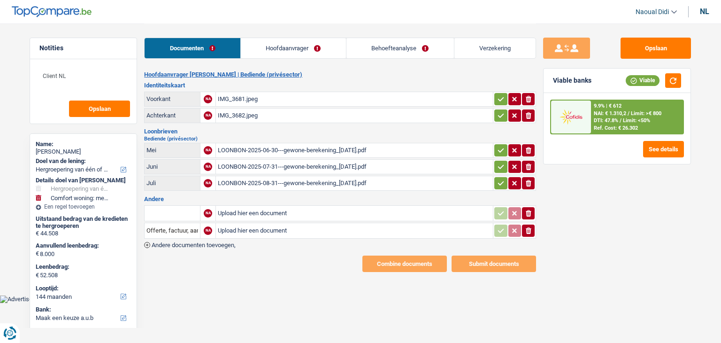
click at [237, 93] on div "IMG_3681.jpeg" at bounding box center [354, 99] width 273 height 14
click at [271, 50] on link "Hoofdaanvrager" at bounding box center [293, 48] width 105 height 20
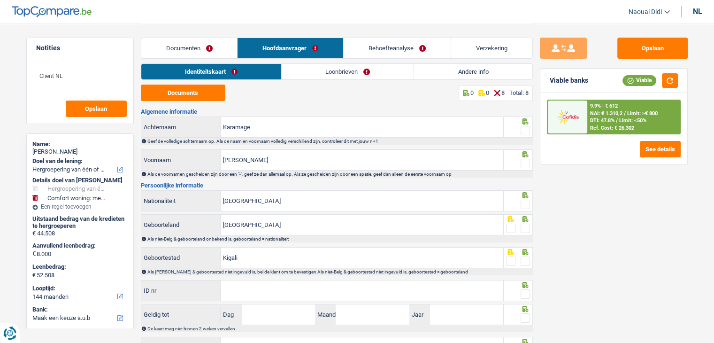
click at [524, 130] on span at bounding box center [525, 130] width 9 height 9
click at [0, 0] on input "radio" at bounding box center [0, 0] width 0 height 0
click at [526, 162] on span at bounding box center [525, 163] width 9 height 9
click at [0, 0] on input "radio" at bounding box center [0, 0] width 0 height 0
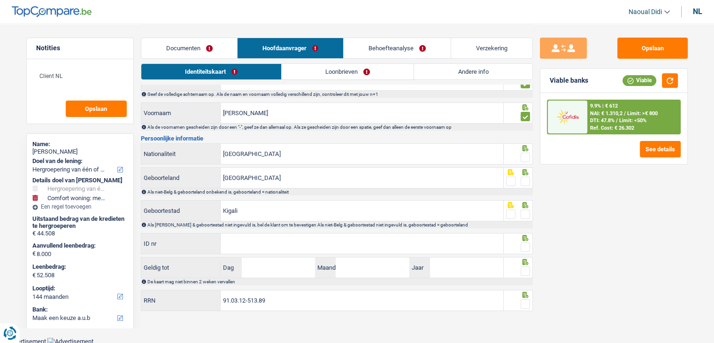
scroll to position [47, 0]
click at [248, 244] on input "ID nr" at bounding box center [362, 243] width 283 height 20
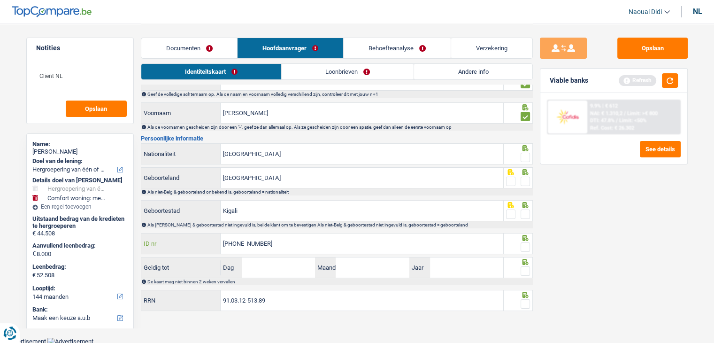
type input "595-1201086-50"
click at [253, 269] on input "Dag" at bounding box center [278, 267] width 73 height 20
type input "04"
type input "7"
click at [253, 269] on input "04" at bounding box center [278, 267] width 73 height 20
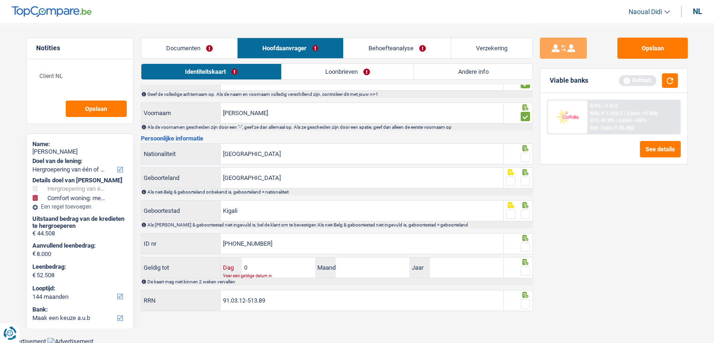
type input "07"
type input "11"
click at [456, 266] on input "Jaar" at bounding box center [466, 267] width 73 height 20
type input "2032"
click at [523, 302] on span at bounding box center [525, 303] width 9 height 9
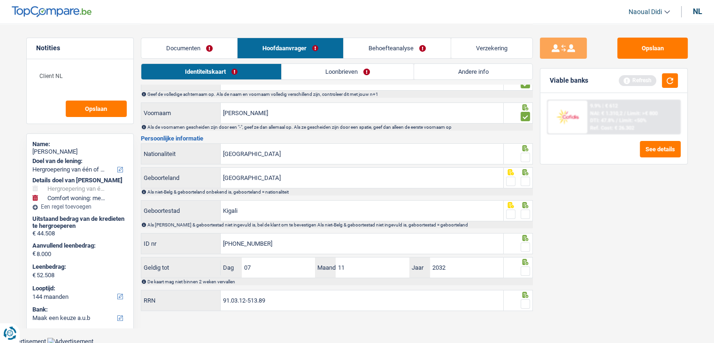
click at [0, 0] on input "radio" at bounding box center [0, 0] width 0 height 0
click at [527, 269] on span at bounding box center [525, 270] width 9 height 9
click at [0, 0] on input "radio" at bounding box center [0, 0] width 0 height 0
click at [525, 246] on span at bounding box center [525, 246] width 9 height 9
click at [0, 0] on input "radio" at bounding box center [0, 0] width 0 height 0
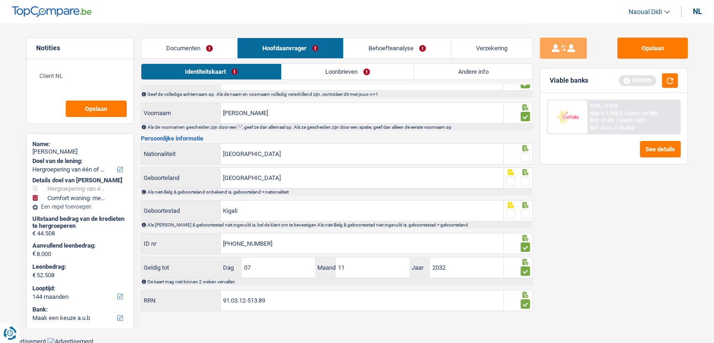
click at [527, 213] on span at bounding box center [525, 213] width 9 height 9
click at [0, 0] on input "radio" at bounding box center [0, 0] width 0 height 0
click at [525, 179] on span at bounding box center [525, 180] width 9 height 9
click at [0, 0] on input "radio" at bounding box center [0, 0] width 0 height 0
click at [529, 153] on span at bounding box center [525, 157] width 9 height 9
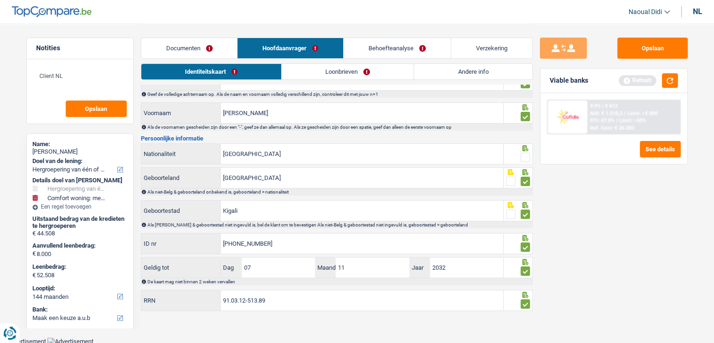
click at [0, 0] on input "radio" at bounding box center [0, 0] width 0 height 0
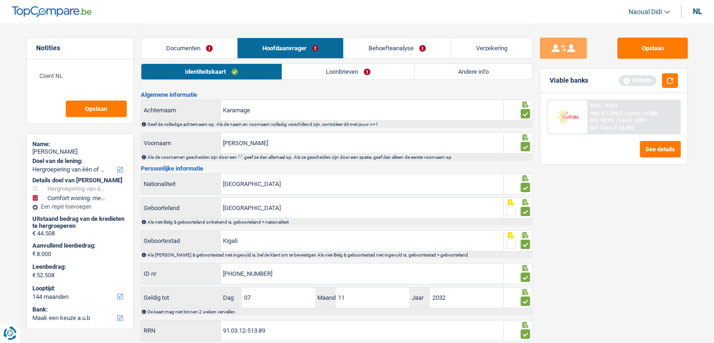
scroll to position [0, 0]
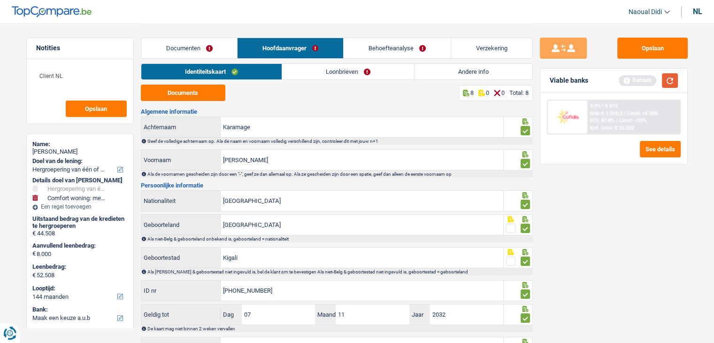
click at [676, 78] on button "button" at bounding box center [670, 80] width 16 height 15
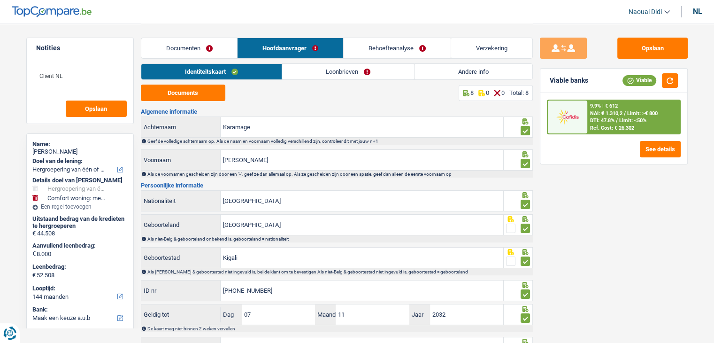
click at [322, 70] on link "Loonbrieven" at bounding box center [348, 71] width 132 height 15
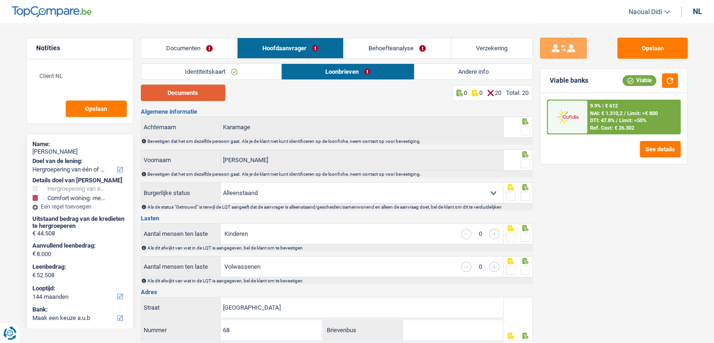
click at [214, 92] on button "Documents" at bounding box center [183, 92] width 84 height 16
click at [526, 131] on span at bounding box center [525, 130] width 9 height 9
click at [0, 0] on input "radio" at bounding box center [0, 0] width 0 height 0
click at [527, 163] on span at bounding box center [525, 163] width 9 height 9
click at [0, 0] on input "radio" at bounding box center [0, 0] width 0 height 0
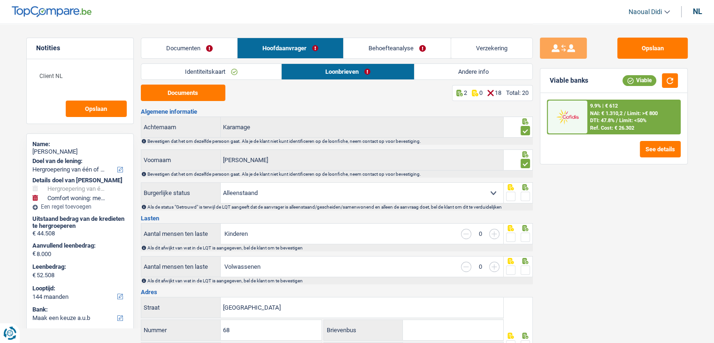
click at [693, 15] on div "nl" at bounding box center [697, 11] width 9 height 9
select select "mealVouchers"
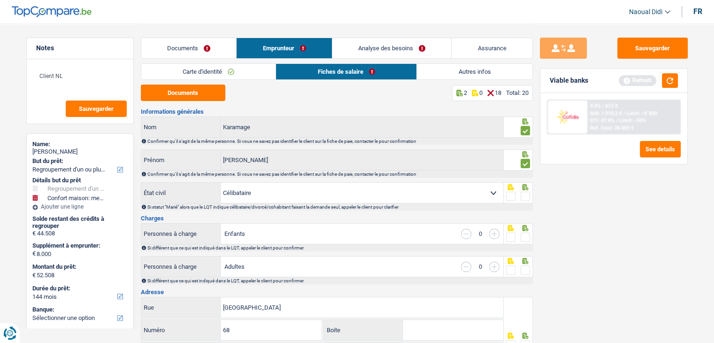
click at [527, 198] on span at bounding box center [525, 196] width 9 height 9
click at [0, 0] on input "radio" at bounding box center [0, 0] width 0 height 0
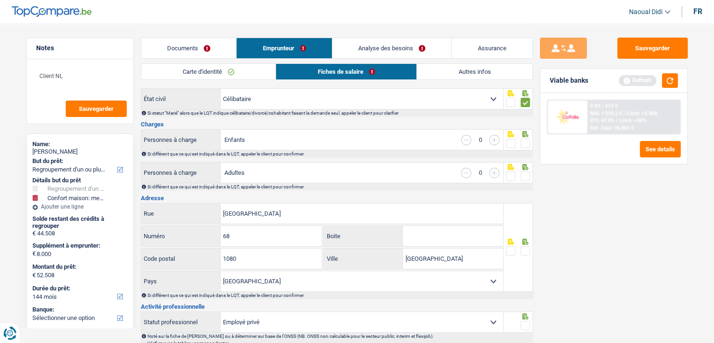
click at [526, 141] on span at bounding box center [525, 142] width 9 height 9
click at [0, 0] on input "radio" at bounding box center [0, 0] width 0 height 0
click at [524, 179] on span at bounding box center [525, 175] width 9 height 9
click at [0, 0] on input "radio" at bounding box center [0, 0] width 0 height 0
drag, startPoint x: 284, startPoint y: 207, endPoint x: 195, endPoint y: 202, distance: 88.4
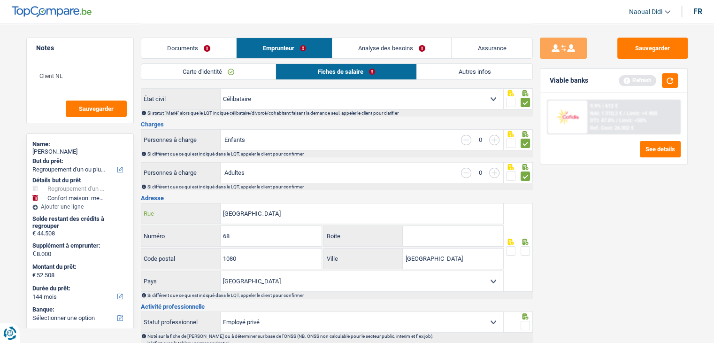
click at [195, 203] on div "Rue de Bonne Rue" at bounding box center [322, 213] width 362 height 20
paste input "De Bonnestraat 68/A4.2 1080 SINT-JANS-MOLENBEEK"
type input "De Bonnestraat 68/A4.2 1080 SINT-JANS-MOLENBEEK"
click at [424, 234] on input "Boite" at bounding box center [453, 236] width 100 height 20
type input "2"
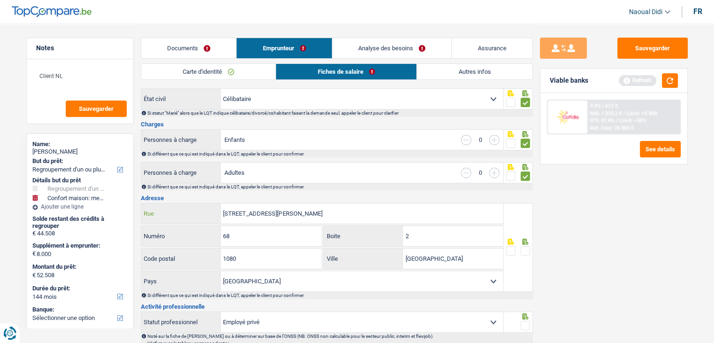
drag, startPoint x: 383, startPoint y: 211, endPoint x: 267, endPoint y: 206, distance: 116.5
click at [267, 206] on input "De Bonnestraat 68/A4.2 1080 SINT-JANS-MOLENBEEK" at bounding box center [362, 213] width 283 height 20
type input "De Bonnestraat"
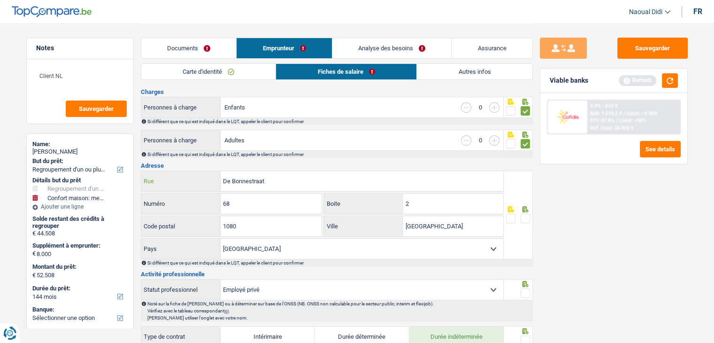
scroll to position [141, 0]
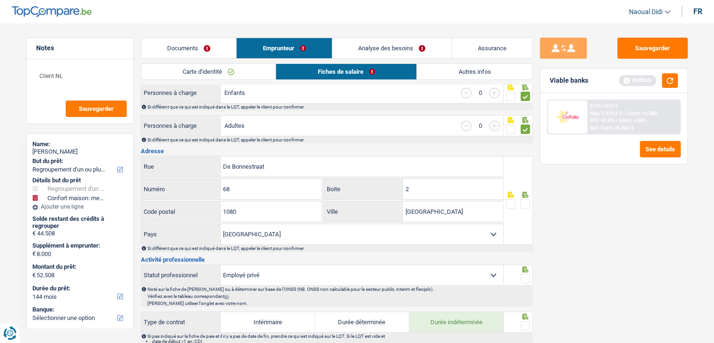
click at [525, 199] on span at bounding box center [525, 203] width 9 height 9
click at [0, 0] on input "radio" at bounding box center [0, 0] width 0 height 0
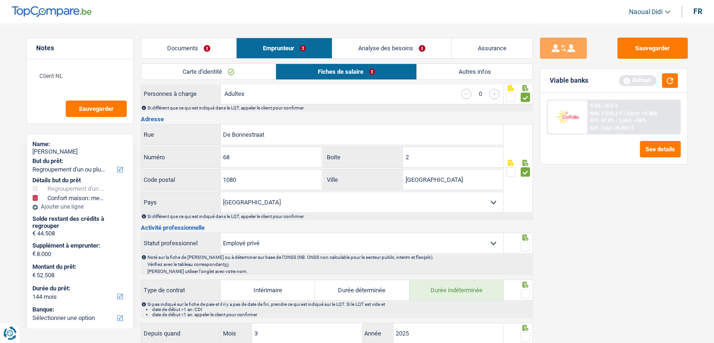
scroll to position [235, 0]
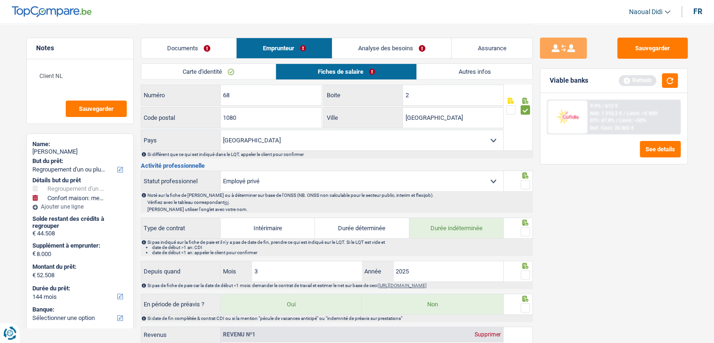
click at [523, 184] on span at bounding box center [525, 184] width 9 height 9
click at [0, 0] on input "radio" at bounding box center [0, 0] width 0 height 0
click at [527, 233] on span at bounding box center [525, 231] width 9 height 9
click at [0, 0] on input "radio" at bounding box center [0, 0] width 0 height 0
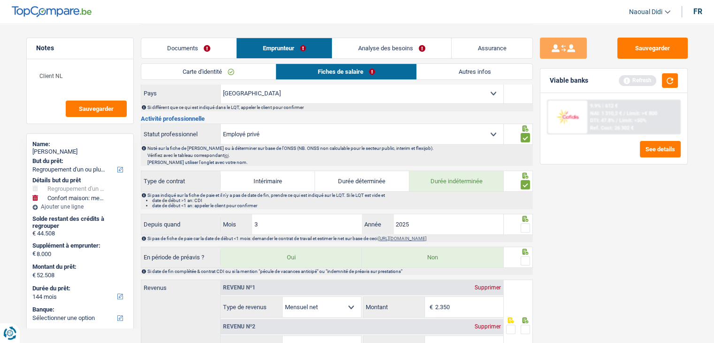
click at [524, 225] on span at bounding box center [525, 227] width 9 height 9
click at [0, 0] on input "radio" at bounding box center [0, 0] width 0 height 0
click at [525, 260] on span at bounding box center [525, 260] width 9 height 9
click at [0, 0] on input "radio" at bounding box center [0, 0] width 0 height 0
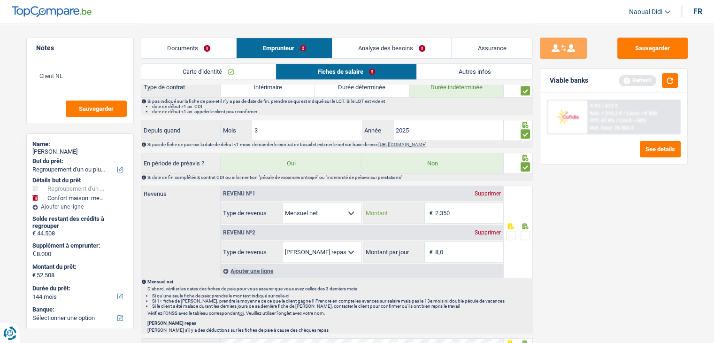
click at [466, 210] on input "2.350" at bounding box center [469, 213] width 68 height 20
type input "2.313"
click at [527, 230] on span at bounding box center [525, 234] width 9 height 9
click at [0, 0] on input "radio" at bounding box center [0, 0] width 0 height 0
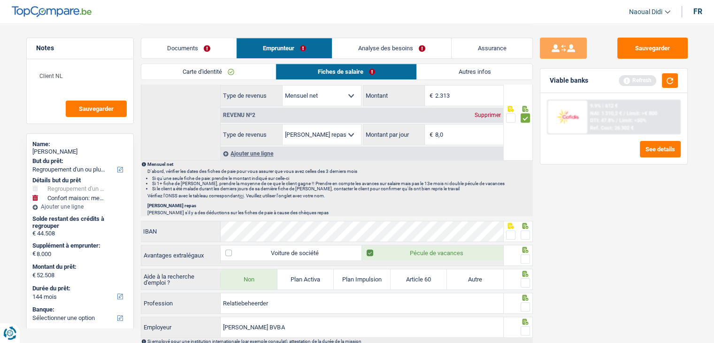
scroll to position [516, 0]
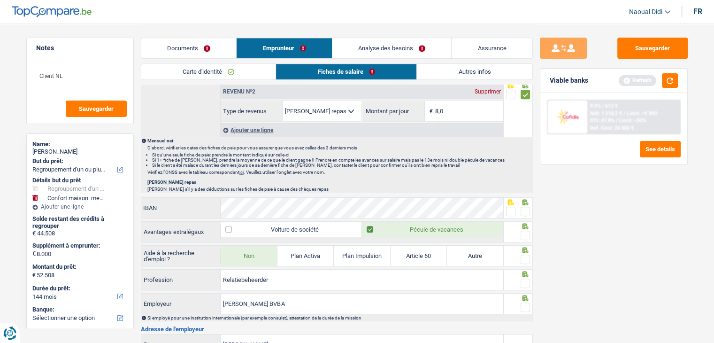
click at [509, 211] on span at bounding box center [510, 211] width 9 height 9
click at [0, 0] on input "radio" at bounding box center [0, 0] width 0 height 0
click at [509, 211] on span at bounding box center [510, 211] width 9 height 9
click at [0, 0] on input "radio" at bounding box center [0, 0] width 0 height 0
click at [524, 230] on span at bounding box center [525, 234] width 9 height 9
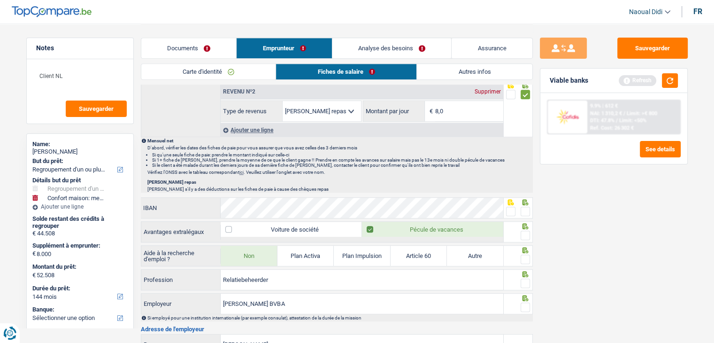
click at [0, 0] on input "radio" at bounding box center [0, 0] width 0 height 0
click at [524, 257] on span at bounding box center [525, 258] width 9 height 9
click at [0, 0] on input "radio" at bounding box center [0, 0] width 0 height 0
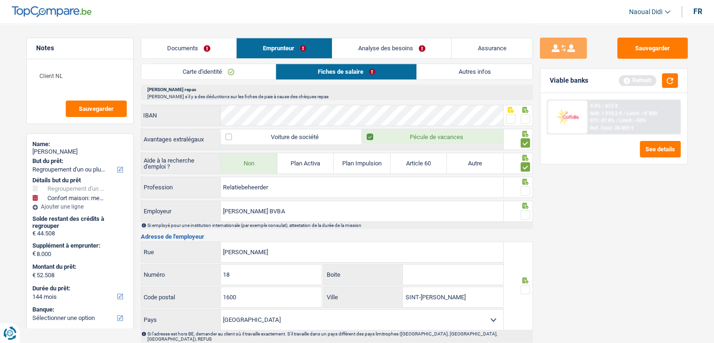
scroll to position [563, 0]
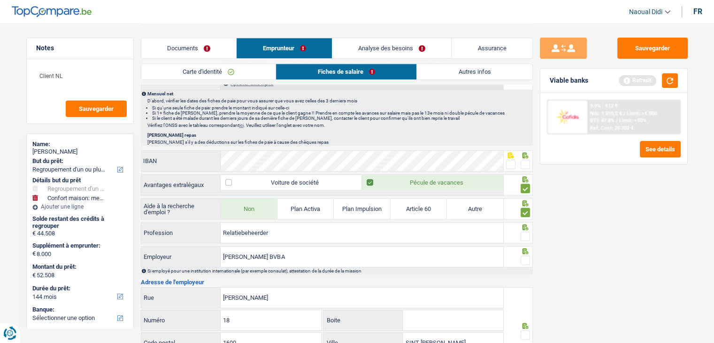
click at [509, 161] on span at bounding box center [510, 164] width 9 height 9
click at [0, 0] on input "radio" at bounding box center [0, 0] width 0 height 0
click at [528, 235] on span at bounding box center [525, 235] width 9 height 9
click at [0, 0] on input "radio" at bounding box center [0, 0] width 0 height 0
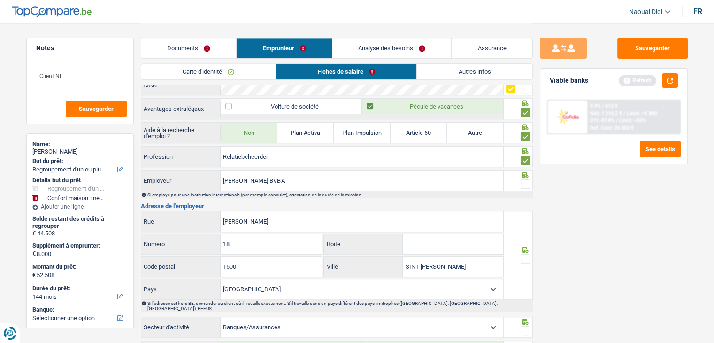
scroll to position [657, 0]
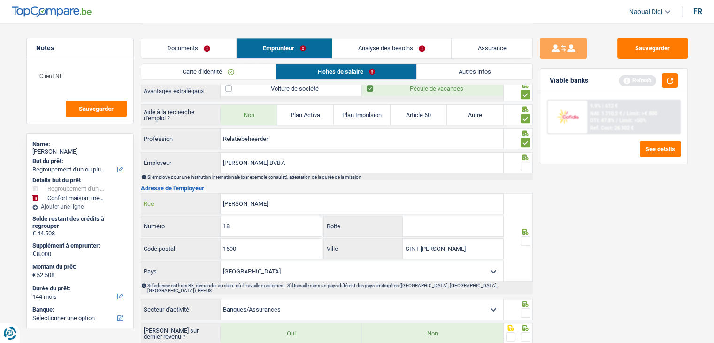
drag, startPoint x: 259, startPoint y: 195, endPoint x: 188, endPoint y: 192, distance: 71.4
click at [188, 193] on div "ARTHUR QUINTUSSTRAAT Rue" at bounding box center [322, 203] width 362 height 20
paste input "TENBERG 146 9402 NINOVE"
type input "TENBERG 146 9402 NINOVE"
drag, startPoint x: 210, startPoint y: 218, endPoint x: 197, endPoint y: 216, distance: 13.3
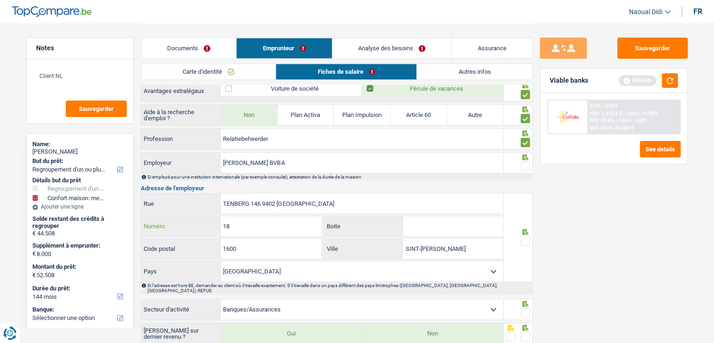
click at [197, 216] on div "18 Numéro" at bounding box center [231, 226] width 181 height 20
type input "146"
drag, startPoint x: 248, startPoint y: 245, endPoint x: 218, endPoint y: 238, distance: 31.4
click at [218, 238] on div "1600 Code postal" at bounding box center [231, 248] width 181 height 20
type input "9402"
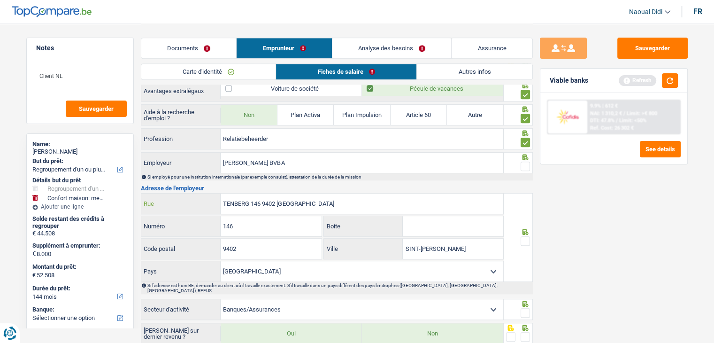
drag, startPoint x: 307, startPoint y: 199, endPoint x: 278, endPoint y: 194, distance: 29.6
click at [278, 194] on input "TENBERG 146 9402 NINOVE" at bounding box center [362, 203] width 283 height 20
type input "TENBERG 146 9402"
drag, startPoint x: 437, startPoint y: 238, endPoint x: 405, endPoint y: 236, distance: 32.0
click at [405, 238] on input "SINT-PIETERS-LEEUW" at bounding box center [453, 248] width 100 height 20
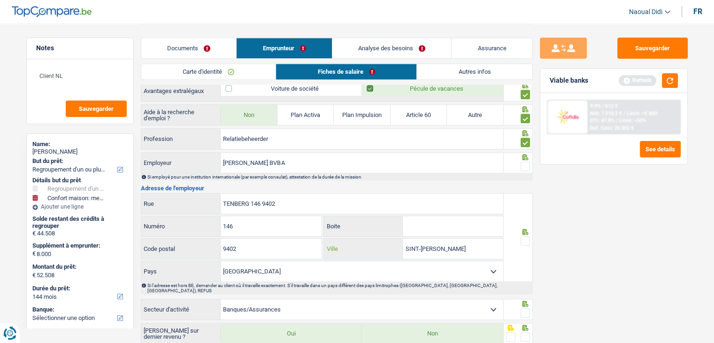
paste input "NINOVE"
type input "NINOVE"
drag, startPoint x: 269, startPoint y: 196, endPoint x: 252, endPoint y: 192, distance: 17.5
click at [252, 193] on input "TENBERG 146 9402" at bounding box center [362, 203] width 283 height 20
type input "TENBERG"
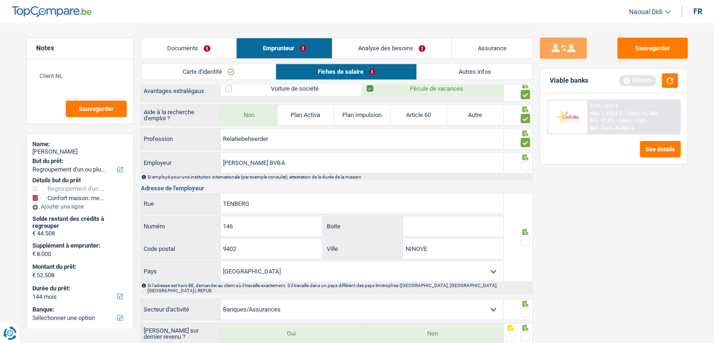
click at [528, 239] on span at bounding box center [525, 240] width 9 height 9
click at [0, 0] on input "radio" at bounding box center [0, 0] width 0 height 0
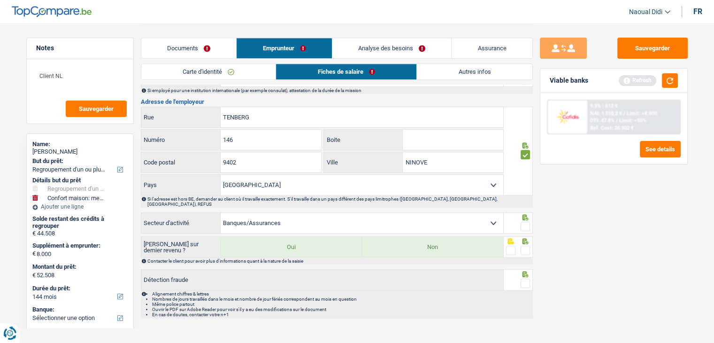
click at [528, 222] on span at bounding box center [525, 226] width 9 height 9
click at [0, 0] on input "radio" at bounding box center [0, 0] width 0 height 0
click at [522, 245] on span at bounding box center [525, 249] width 9 height 9
click at [0, 0] on input "radio" at bounding box center [0, 0] width 0 height 0
click at [528, 278] on span at bounding box center [525, 282] width 9 height 9
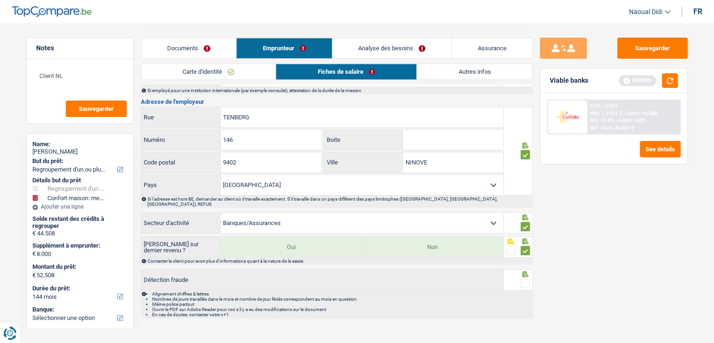
click at [0, 0] on input "radio" at bounding box center [0, 0] width 0 height 0
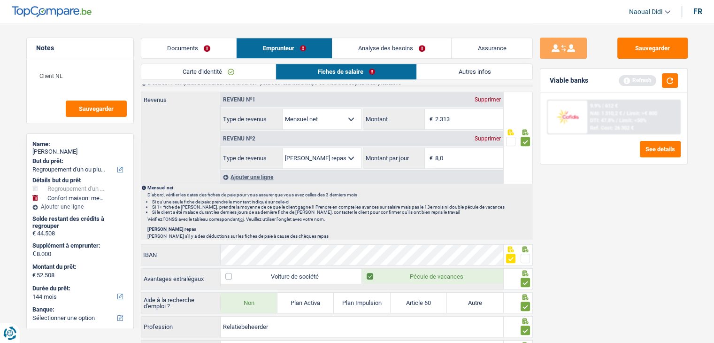
scroll to position [610, 0]
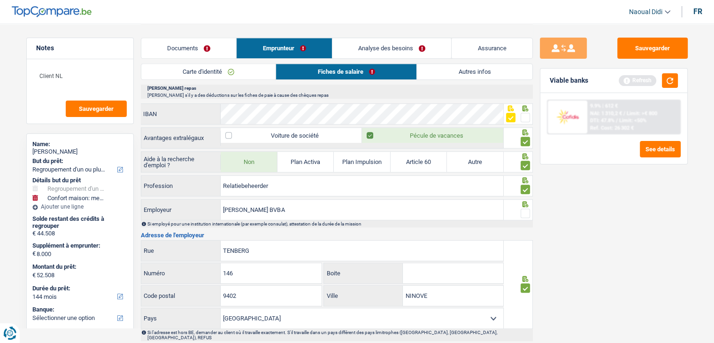
click at [522, 212] on span at bounding box center [525, 212] width 9 height 9
click at [0, 0] on input "radio" at bounding box center [0, 0] width 0 height 0
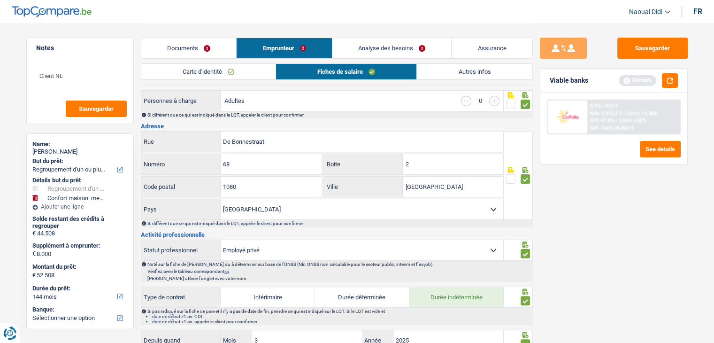
scroll to position [0, 0]
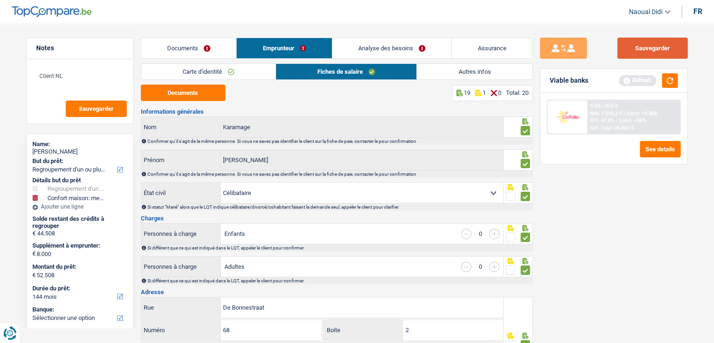
click at [672, 50] on button "Sauvegarder" at bounding box center [652, 48] width 70 height 21
click at [182, 49] on link "Documents" at bounding box center [188, 48] width 95 height 20
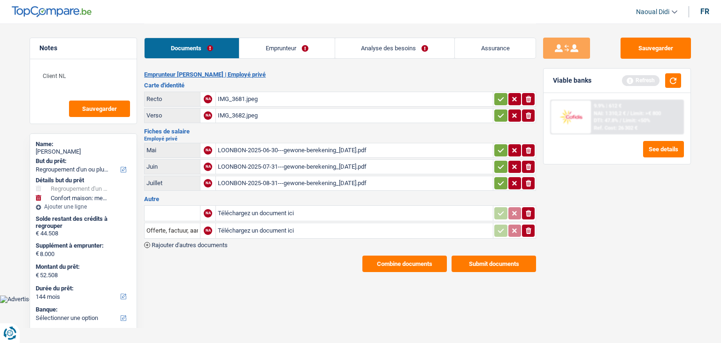
click at [499, 182] on icon "button" at bounding box center [501, 182] width 8 height 9
click at [498, 162] on icon "button" at bounding box center [501, 166] width 8 height 9
click at [498, 146] on icon "button" at bounding box center [501, 150] width 8 height 9
click at [500, 115] on icon "button" at bounding box center [501, 115] width 6 height 4
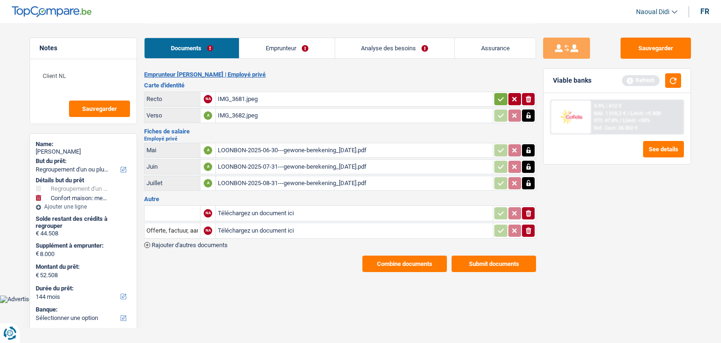
click at [500, 97] on icon "button" at bounding box center [501, 98] width 8 height 9
click at [657, 48] on button "Sauvegarder" at bounding box center [656, 48] width 70 height 21
click at [300, 49] on link "Emprunteur" at bounding box center [287, 48] width 95 height 20
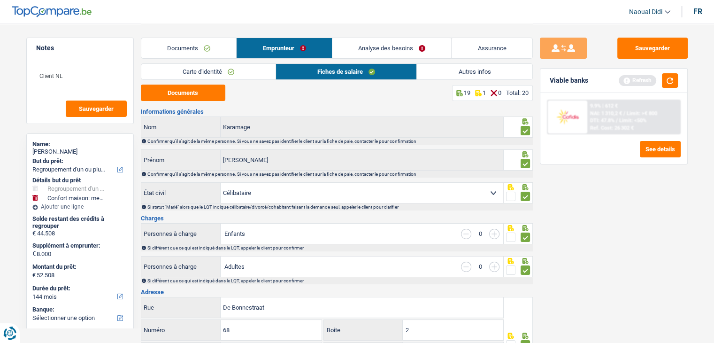
click at [477, 74] on link "Autres infos" at bounding box center [474, 71] width 115 height 15
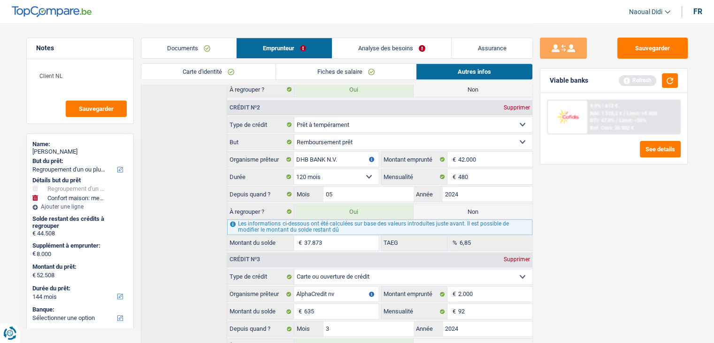
scroll to position [338, 0]
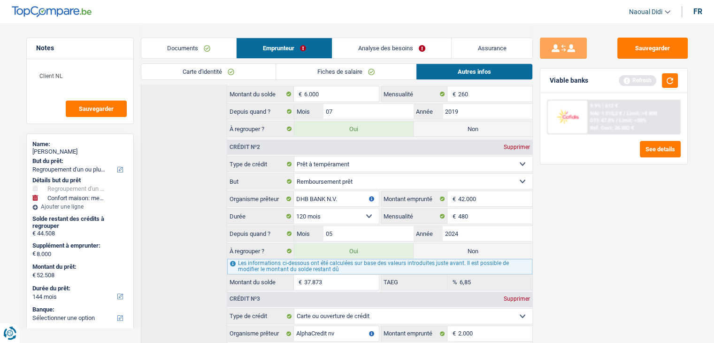
click at [403, 51] on link "Analyse des besoins" at bounding box center [391, 48] width 119 height 20
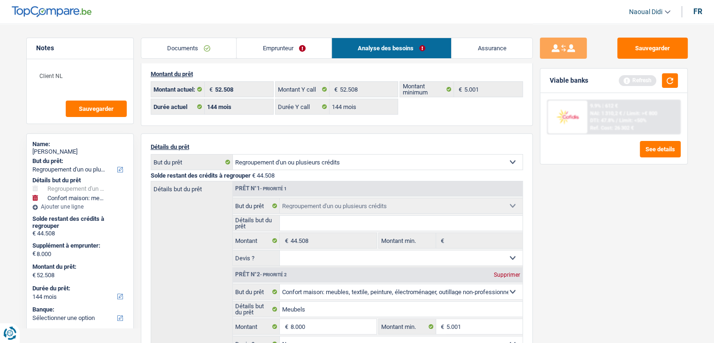
scroll to position [0, 0]
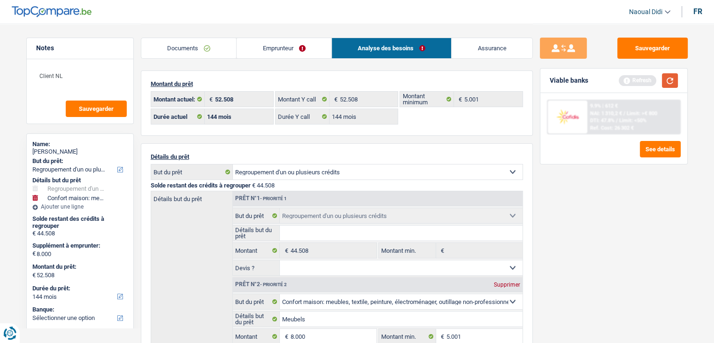
click at [669, 85] on button "button" at bounding box center [670, 80] width 16 height 15
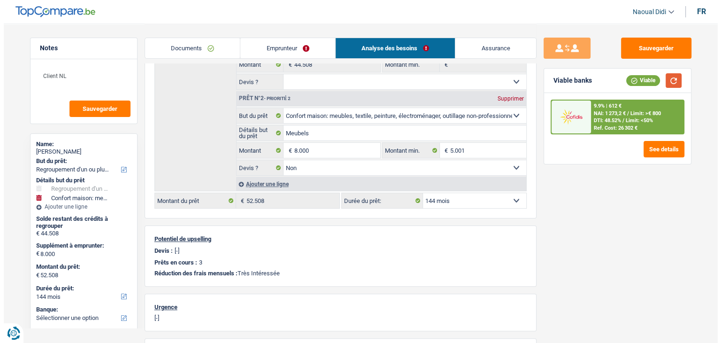
scroll to position [188, 0]
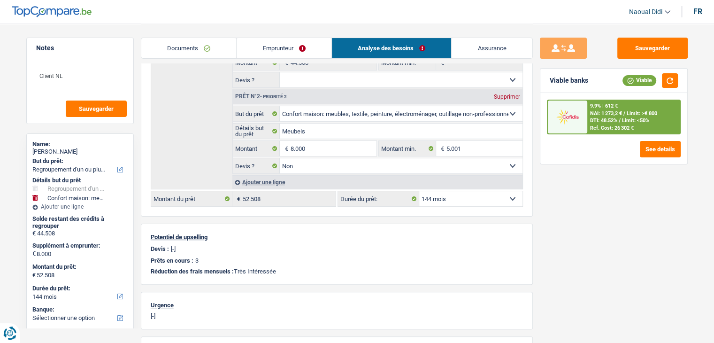
click at [454, 198] on select "12 mois 18 mois 24 mois 30 mois 36 mois 42 mois 48 mois 60 mois 72 mois 84 mois…" at bounding box center [470, 198] width 103 height 15
select select "120"
click at [419, 191] on select "12 mois 18 mois 24 mois 30 mois 36 mois 42 mois 48 mois 60 mois 72 mois 84 mois…" at bounding box center [470, 198] width 103 height 15
select select "120"
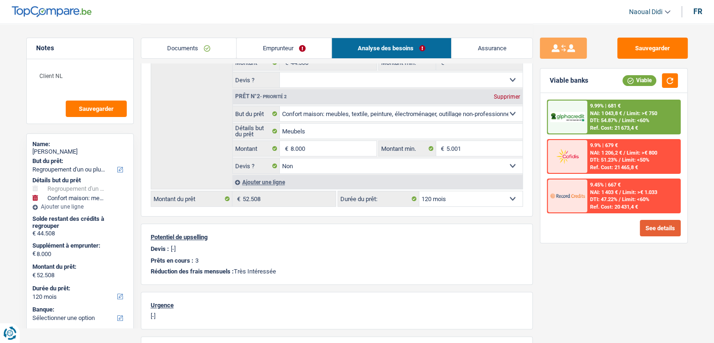
click at [661, 229] on button "See details" at bounding box center [660, 228] width 41 height 16
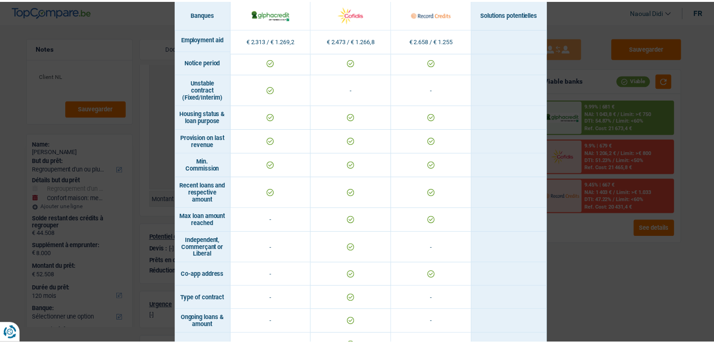
scroll to position [634, 0]
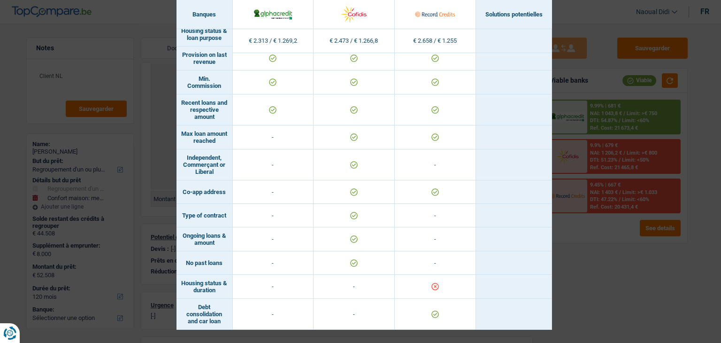
click at [584, 265] on div "Banks conditions × Banques Solutions potentielles Revenus / Charges € 2.313 / €…" at bounding box center [360, 171] width 721 height 343
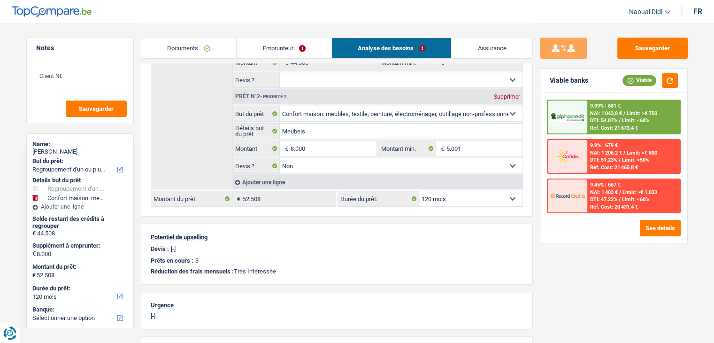
click at [444, 192] on select "12 mois 18 mois 24 mois 30 mois 36 mois 42 mois 48 mois 60 mois 72 mois 84 mois…" at bounding box center [470, 198] width 103 height 15
select select "84"
click at [419, 191] on select "12 mois 18 mois 24 mois 30 mois 36 mois 42 mois 48 mois 60 mois 72 mois 84 mois…" at bounding box center [470, 198] width 103 height 15
select select "84"
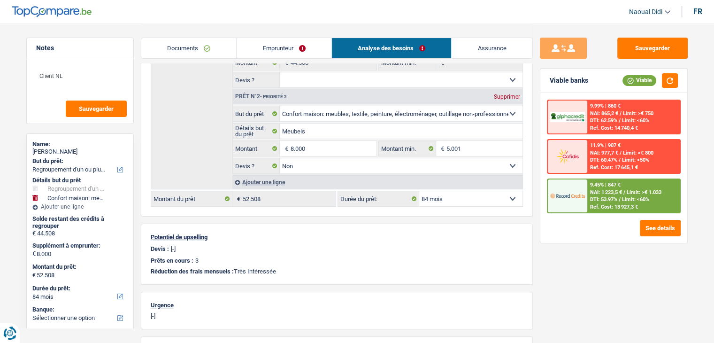
click at [473, 199] on select "12 mois 18 mois 24 mois 30 mois 36 mois 42 mois 48 mois 60 mois 72 mois 84 mois…" at bounding box center [470, 198] width 103 height 15
select select "120"
click at [419, 191] on select "12 mois 18 mois 24 mois 30 mois 36 mois 42 mois 48 mois 60 mois 72 mois 84 mois…" at bounding box center [470, 198] width 103 height 15
select select "120"
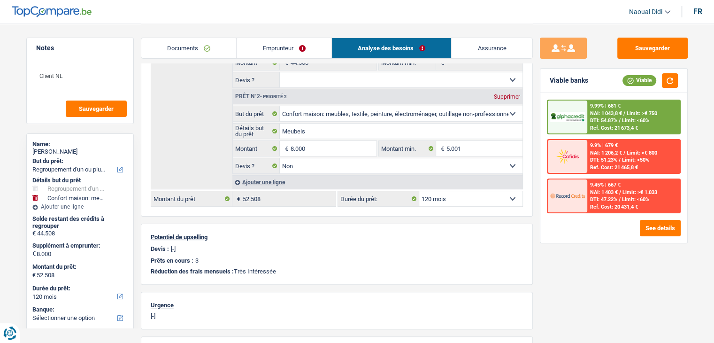
click at [452, 199] on select "12 mois 18 mois 24 mois 30 mois 36 mois 42 mois 48 mois 60 mois 72 mois 84 mois…" at bounding box center [470, 198] width 103 height 15
select select "144"
click at [419, 191] on select "12 mois 18 mois 24 mois 30 mois 36 mois 42 mois 48 mois 60 mois 72 mois 84 mois…" at bounding box center [470, 198] width 103 height 15
select select "144"
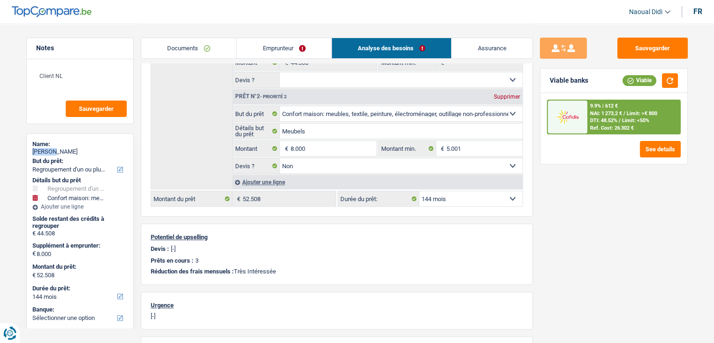
drag, startPoint x: 92, startPoint y: 146, endPoint x: 51, endPoint y: 147, distance: 40.8
click at [51, 147] on div "Name: Serge Karamage" at bounding box center [79, 148] width 95 height 17
click at [80, 149] on div "Serge Karamage" at bounding box center [79, 152] width 95 height 8
drag, startPoint x: 69, startPoint y: 150, endPoint x: 38, endPoint y: 150, distance: 31.0
click at [38, 150] on div "Serge Karamage" at bounding box center [79, 152] width 95 height 8
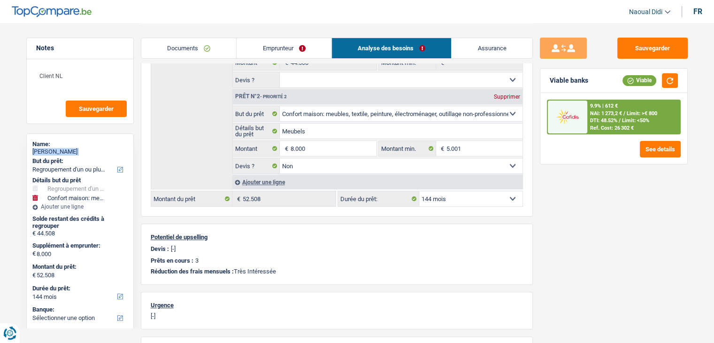
copy div "Serge Karamage"
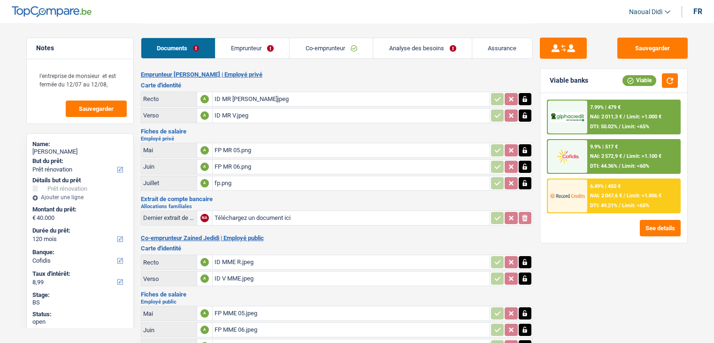
select select "renovation"
select select "120"
select select "cofidis"
click at [261, 45] on link "Emprunteur" at bounding box center [252, 48] width 74 height 20
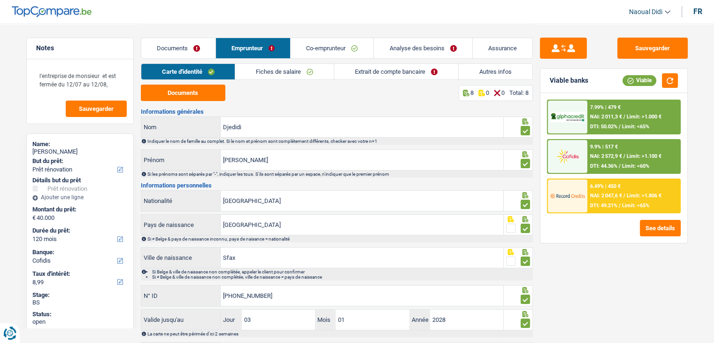
click at [314, 69] on link "Fiches de salaire" at bounding box center [284, 71] width 99 height 15
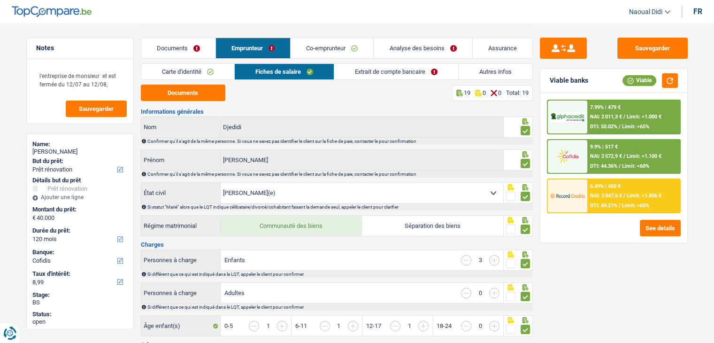
click at [326, 47] on link "Co-emprunteur" at bounding box center [332, 48] width 83 height 20
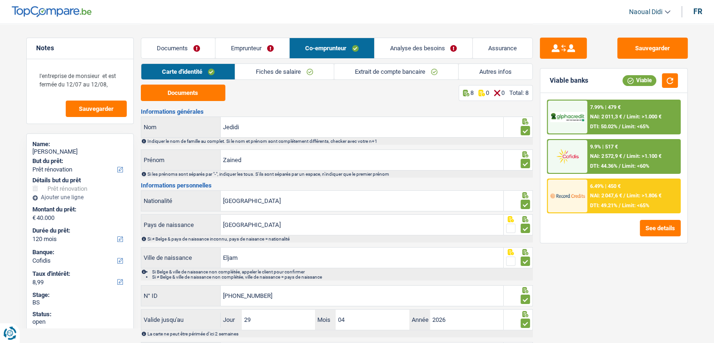
click at [284, 70] on link "Fiches de salaire" at bounding box center [284, 71] width 99 height 15
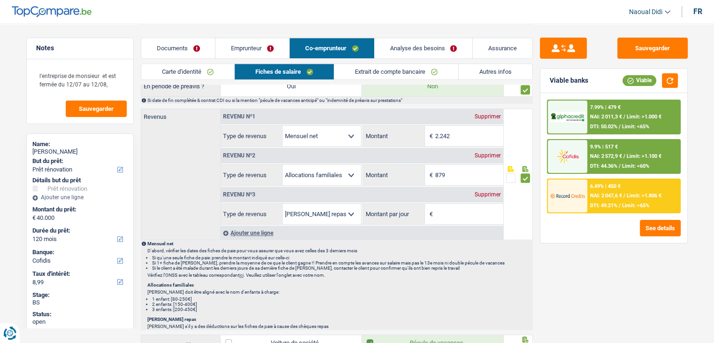
scroll to position [329, 0]
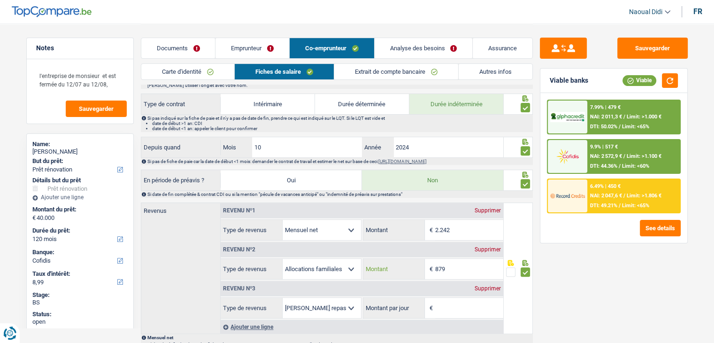
drag, startPoint x: 456, startPoint y: 270, endPoint x: 422, endPoint y: 262, distance: 34.6
click at [422, 262] on div "879 € Montant" at bounding box center [433, 269] width 140 height 20
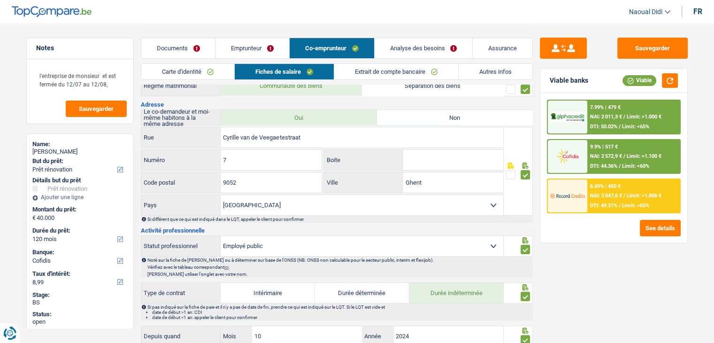
scroll to position [0, 0]
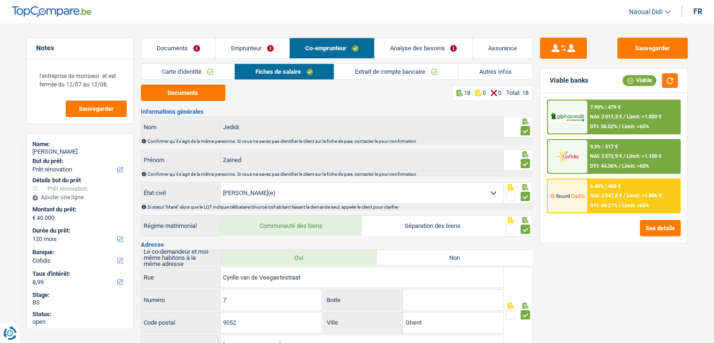
click at [366, 68] on link "Extrait de compte bancaire" at bounding box center [396, 71] width 124 height 15
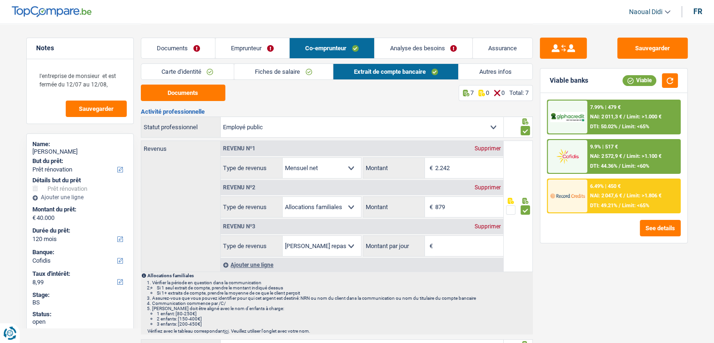
click at [265, 73] on link "Fiches de salaire" at bounding box center [283, 71] width 99 height 15
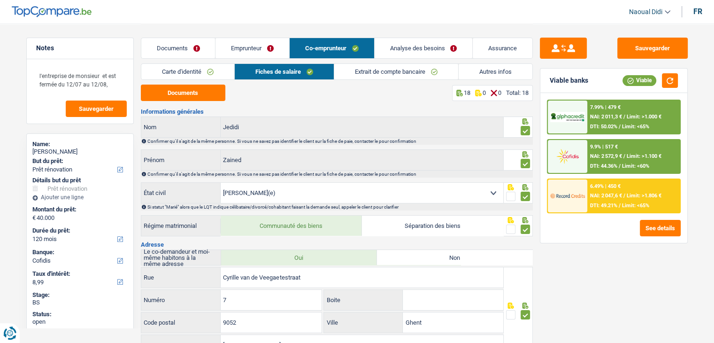
click at [236, 46] on link "Emprunteur" at bounding box center [252, 48] width 74 height 20
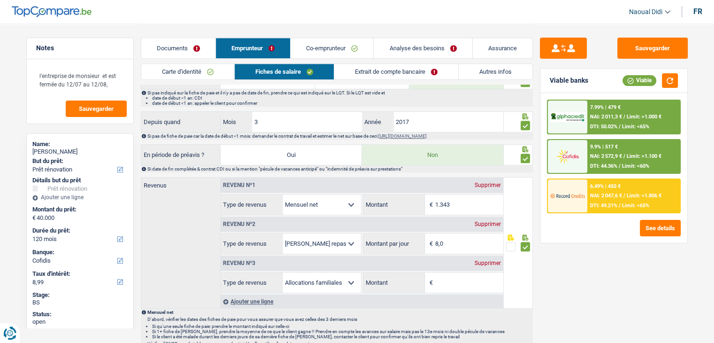
scroll to position [469, 0]
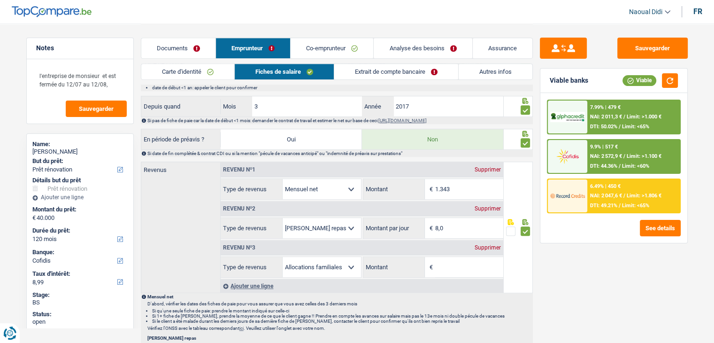
click at [459, 267] on input "Montant" at bounding box center [469, 267] width 68 height 20
paste input "879"
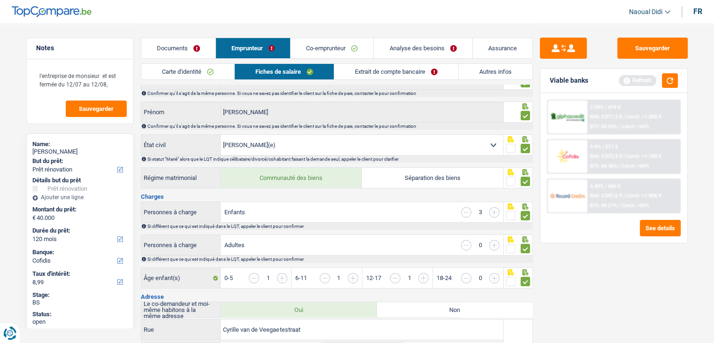
scroll to position [0, 0]
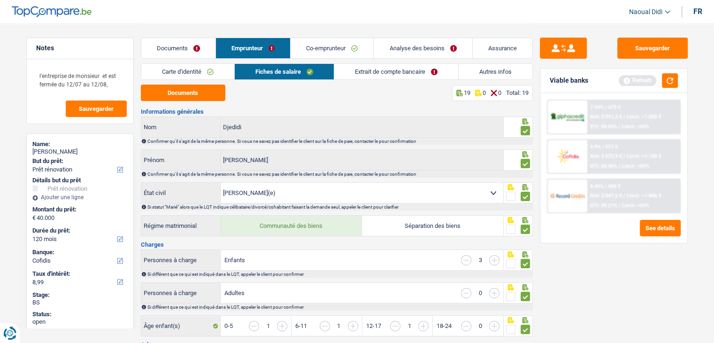
type input "879"
click at [326, 44] on link "Co-emprunteur" at bounding box center [332, 48] width 83 height 20
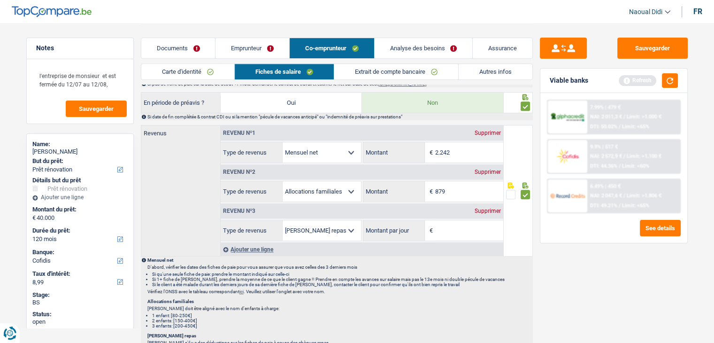
scroll to position [422, 0]
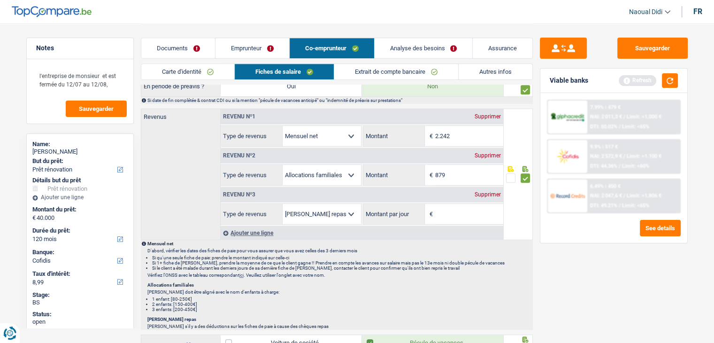
click at [483, 192] on div "Supprimer" at bounding box center [487, 195] width 31 height 6
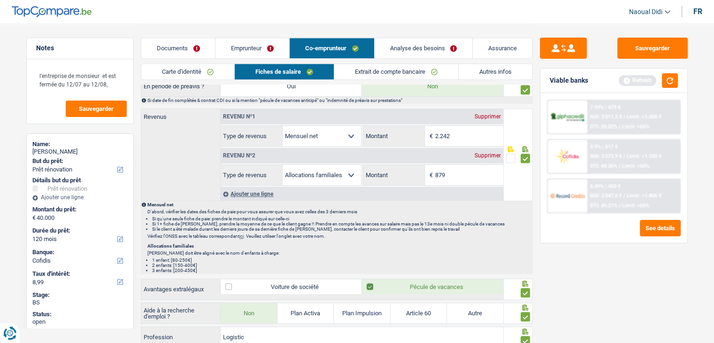
click at [488, 153] on div "Supprimer" at bounding box center [487, 156] width 31 height 6
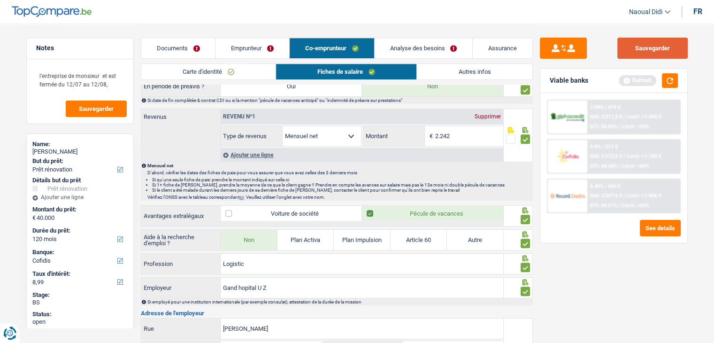
click at [659, 49] on button "Sauvegarder" at bounding box center [652, 48] width 70 height 21
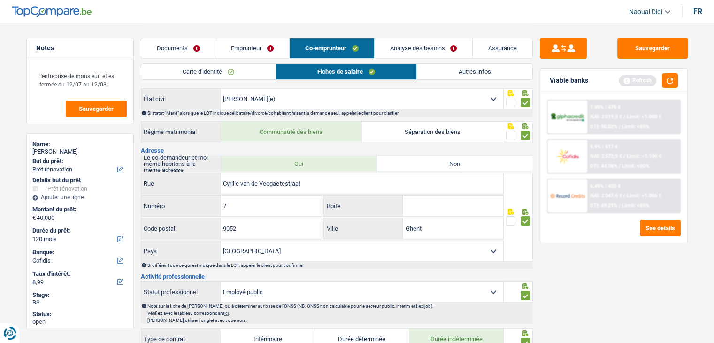
scroll to position [0, 0]
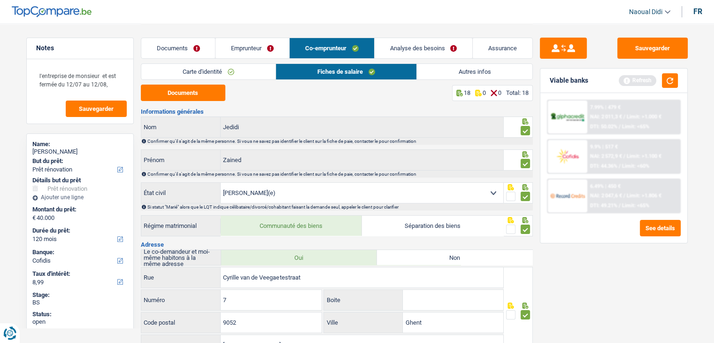
click at [240, 44] on link "Emprunteur" at bounding box center [252, 48] width 74 height 20
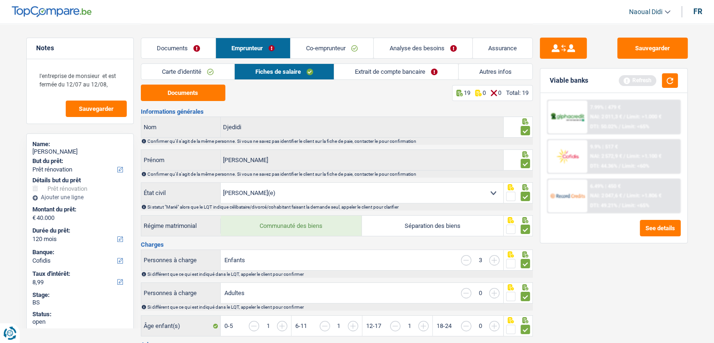
click at [167, 48] on link "Documents" at bounding box center [178, 48] width 74 height 20
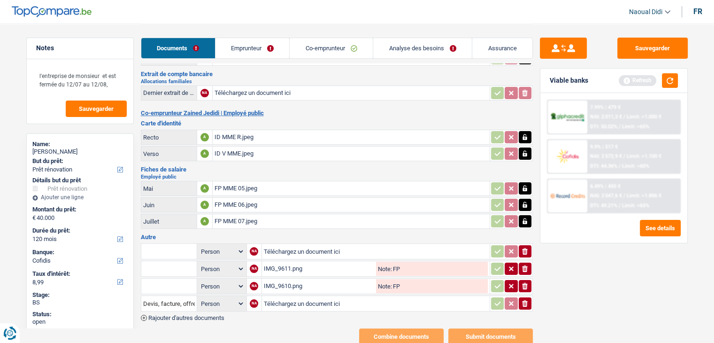
scroll to position [102, 0]
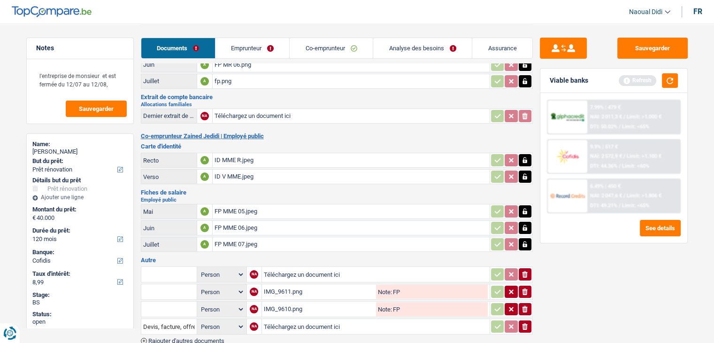
click at [260, 46] on link "Emprunteur" at bounding box center [252, 48] width 74 height 20
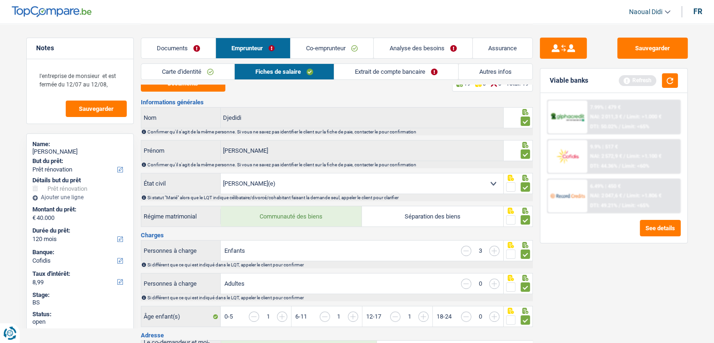
scroll to position [8, 0]
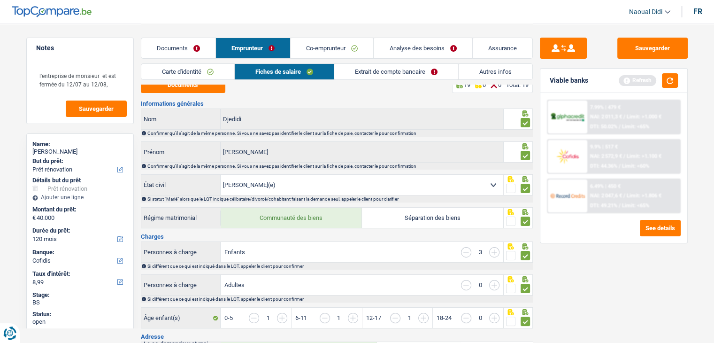
click at [382, 73] on link "Extrait de compte bancaire" at bounding box center [396, 71] width 124 height 15
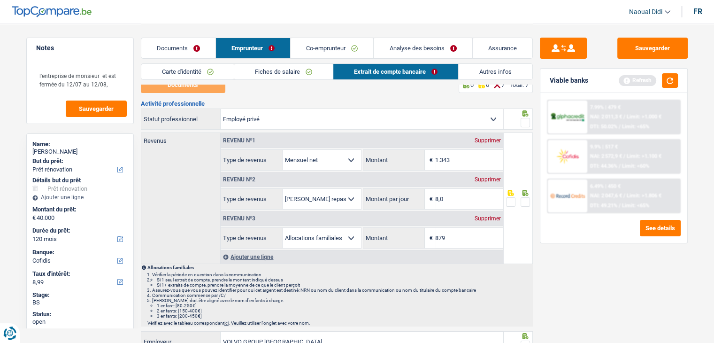
click at [528, 119] on span at bounding box center [525, 122] width 9 height 9
click at [0, 0] on input "radio" at bounding box center [0, 0] width 0 height 0
click at [528, 201] on span at bounding box center [525, 201] width 9 height 9
click at [0, 0] on input "radio" at bounding box center [0, 0] width 0 height 0
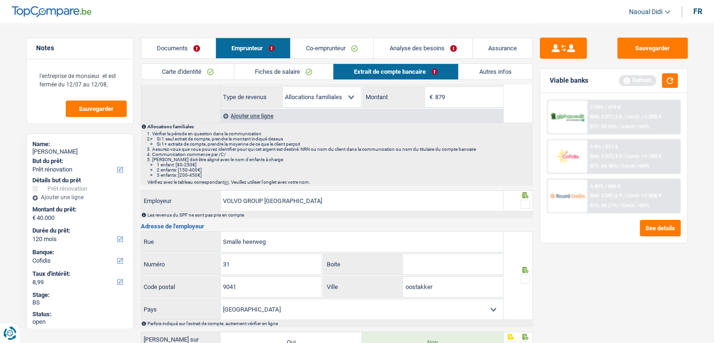
click at [525, 203] on span at bounding box center [525, 203] width 9 height 9
click at [0, 0] on input "radio" at bounding box center [0, 0] width 0 height 0
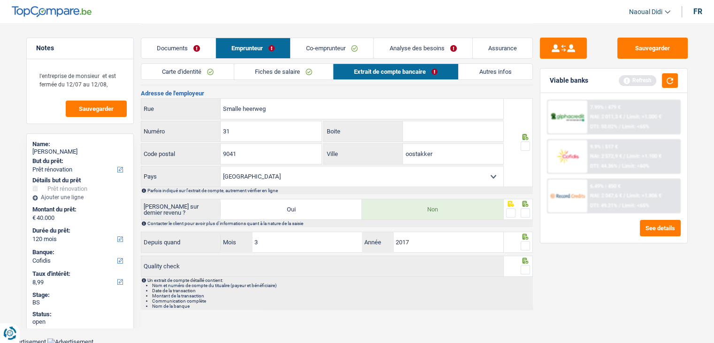
drag, startPoint x: 526, startPoint y: 144, endPoint x: 522, endPoint y: 155, distance: 12.0
click at [526, 143] on span at bounding box center [525, 145] width 9 height 9
click at [0, 0] on input "radio" at bounding box center [0, 0] width 0 height 0
click at [524, 209] on span at bounding box center [525, 212] width 9 height 9
click at [0, 0] on input "radio" at bounding box center [0, 0] width 0 height 0
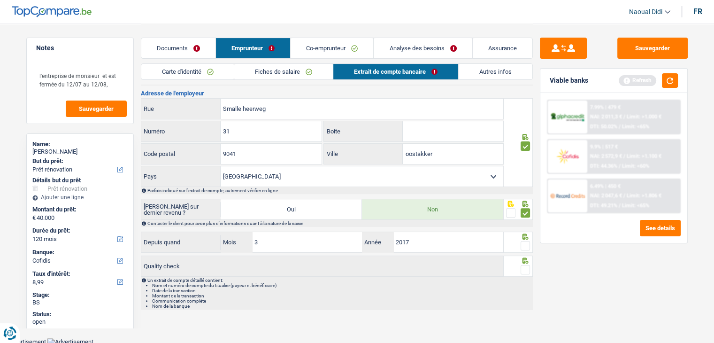
click at [524, 241] on span at bounding box center [525, 245] width 9 height 9
click at [0, 0] on input "radio" at bounding box center [0, 0] width 0 height 0
click at [523, 269] on span at bounding box center [525, 269] width 9 height 9
click at [0, 0] on input "radio" at bounding box center [0, 0] width 0 height 0
click at [645, 45] on button "Sauvegarder" at bounding box center [652, 48] width 70 height 21
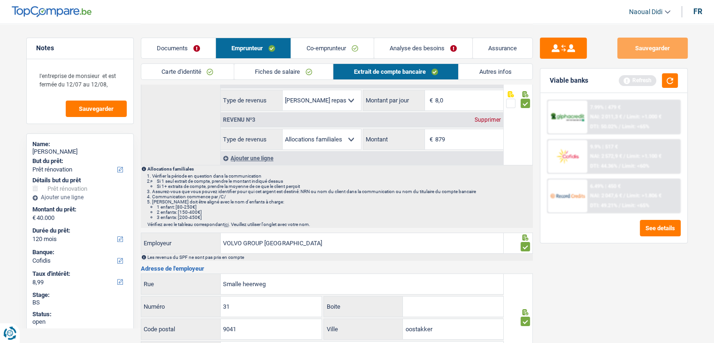
scroll to position [0, 0]
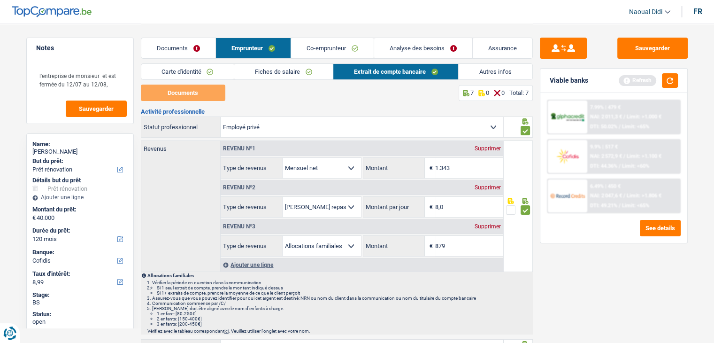
click at [415, 48] on link "Analyse des besoins" at bounding box center [423, 48] width 98 height 20
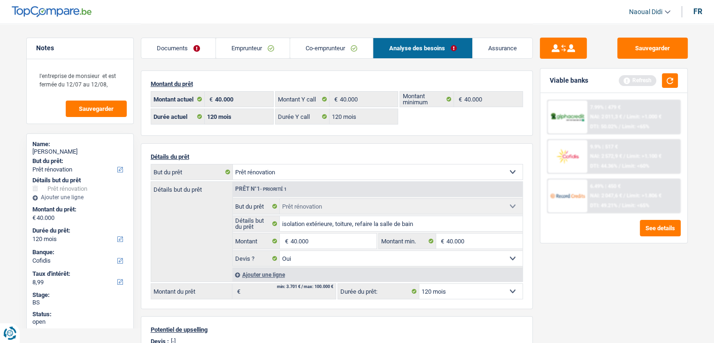
click at [237, 47] on link "Emprunteur" at bounding box center [253, 48] width 74 height 20
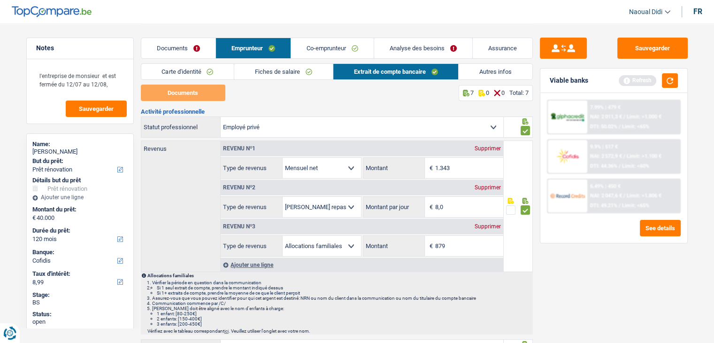
click at [188, 47] on link "Documents" at bounding box center [178, 48] width 74 height 20
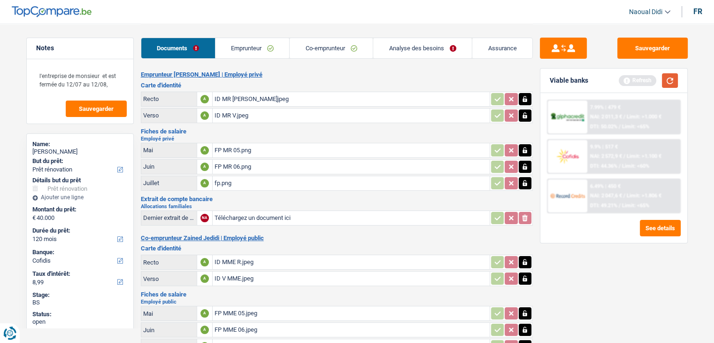
click at [670, 82] on button "button" at bounding box center [670, 80] width 16 height 15
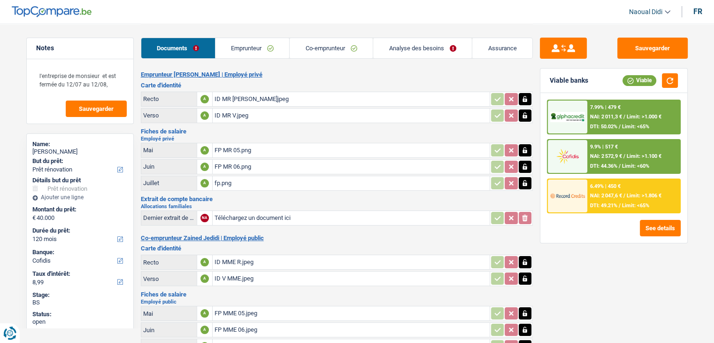
click at [591, 153] on span "NAI: 2 572,9 €" at bounding box center [606, 156] width 32 height 6
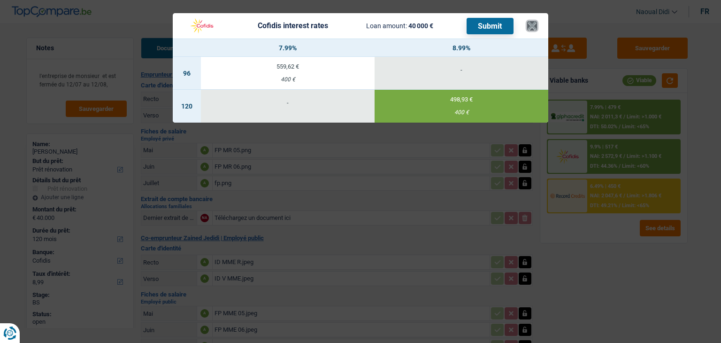
click at [527, 31] on button "×" at bounding box center [532, 25] width 10 height 9
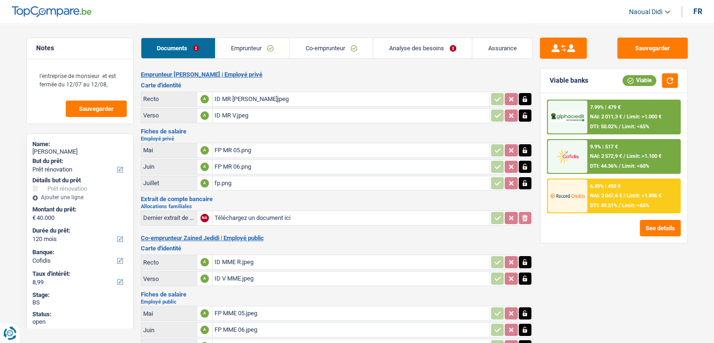
click at [407, 49] on link "Analyse des besoins" at bounding box center [422, 48] width 99 height 20
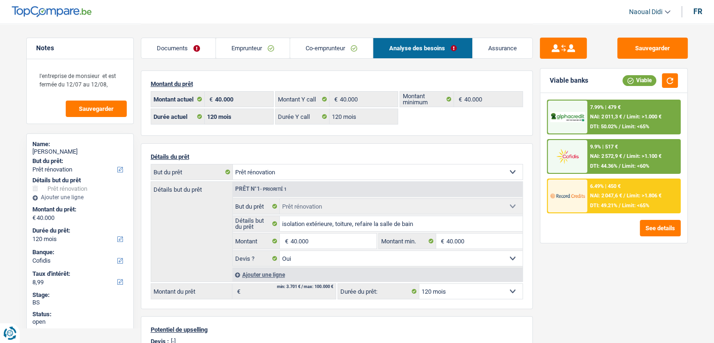
click at [595, 156] on span "NAI: 2 572,9 €" at bounding box center [606, 156] width 32 height 6
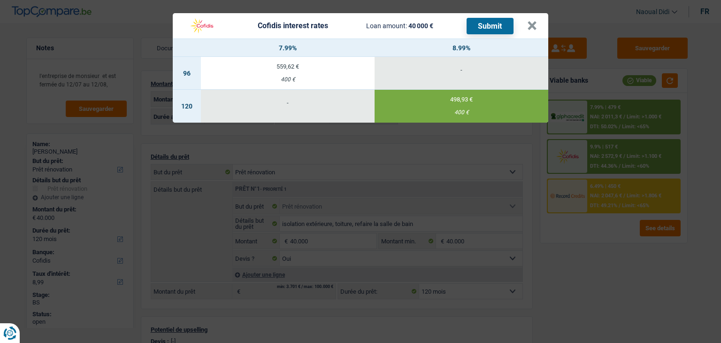
click at [495, 25] on button "Submit" at bounding box center [490, 26] width 47 height 16
click at [445, 104] on td "498,93 € 400 €" at bounding box center [462, 106] width 174 height 33
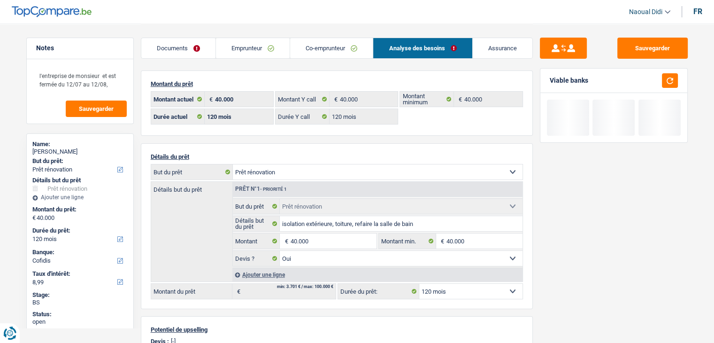
click at [261, 51] on link "Emprunteur" at bounding box center [253, 48] width 74 height 20
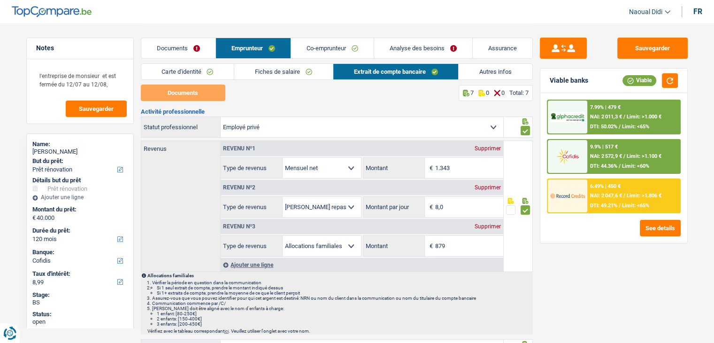
click at [178, 72] on link "Carte d'identité" at bounding box center [187, 71] width 93 height 15
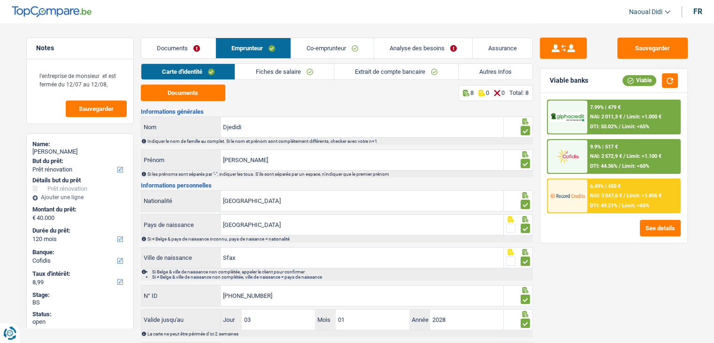
click at [272, 69] on link "Fiches de salaire" at bounding box center [284, 71] width 99 height 15
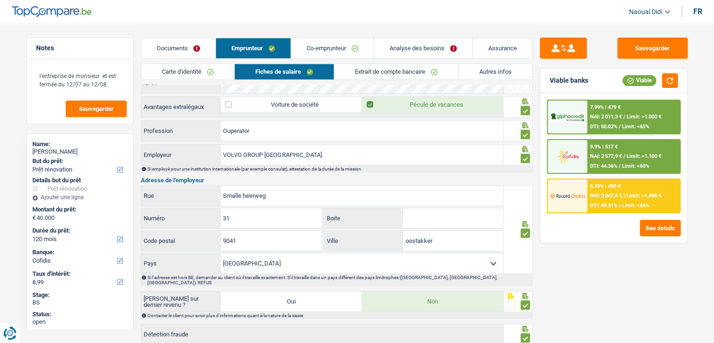
scroll to position [798, 0]
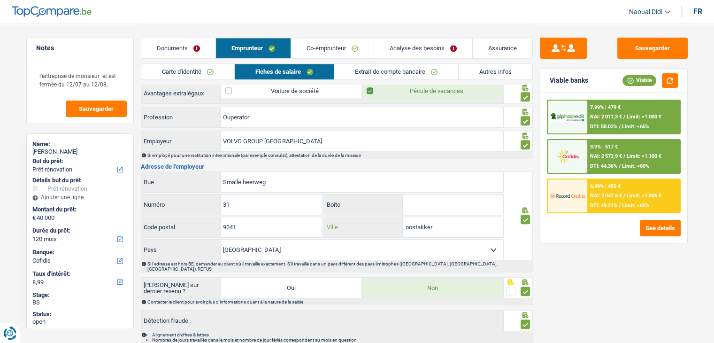
click at [436, 222] on input "oostakker" at bounding box center [453, 227] width 100 height 20
drag, startPoint x: 274, startPoint y: 177, endPoint x: 212, endPoint y: 175, distance: 62.0
click at [212, 175] on div "Smalle heerweg Rue" at bounding box center [322, 182] width 362 height 20
drag, startPoint x: 452, startPoint y: 219, endPoint x: 408, endPoint y: 218, distance: 43.2
click at [408, 218] on input "oostakker" at bounding box center [453, 227] width 100 height 20
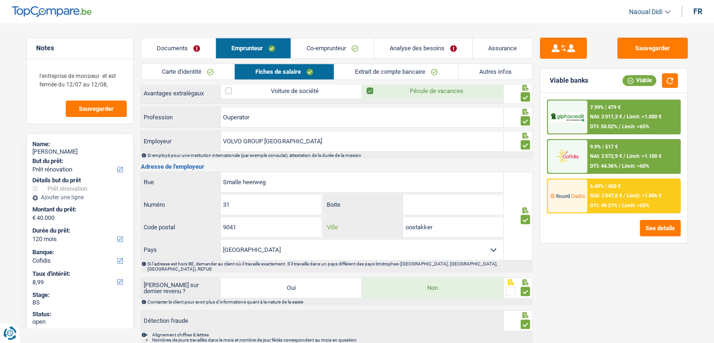
click at [459, 222] on input "oostakker" at bounding box center [453, 227] width 100 height 20
drag, startPoint x: 255, startPoint y: 225, endPoint x: 211, endPoint y: 219, distance: 44.1
click at [211, 219] on div "9041 Code postal" at bounding box center [231, 227] width 181 height 20
drag, startPoint x: 214, startPoint y: 174, endPoint x: 161, endPoint y: 170, distance: 53.2
click at [161, 172] on div "Smalle heerweg Rue" at bounding box center [322, 182] width 362 height 20
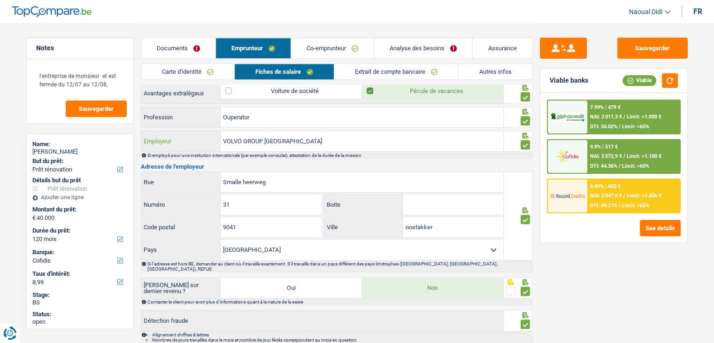
drag, startPoint x: 295, startPoint y: 137, endPoint x: 200, endPoint y: 139, distance: 94.9
click at [200, 139] on div "VOLVO GROUP [GEOGRAPHIC_DATA] Employeur" at bounding box center [322, 141] width 362 height 20
drag, startPoint x: 283, startPoint y: 178, endPoint x: 194, endPoint y: 177, distance: 89.2
click at [194, 177] on div "Smalle heerweg Rue" at bounding box center [322, 182] width 362 height 20
paste input "3QRG+27, [STREET_ADDRESS]"
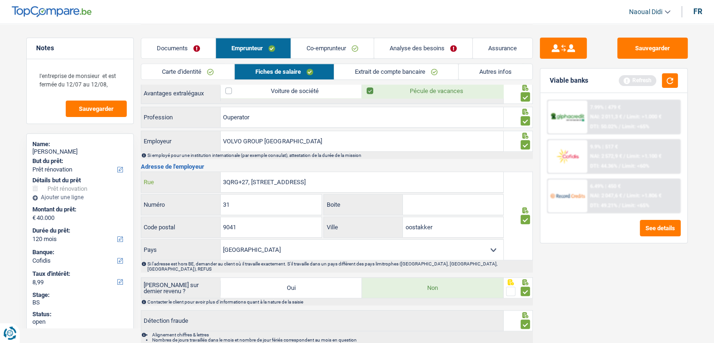
drag, startPoint x: 253, startPoint y: 175, endPoint x: 194, endPoint y: 176, distance: 58.7
click at [194, 176] on div "3QRG+27, [STREET_ADDRESS]" at bounding box center [322, 182] width 362 height 20
click at [308, 176] on input "[STREET_ADDRESS]" at bounding box center [362, 182] width 283 height 20
drag, startPoint x: 306, startPoint y: 176, endPoint x: 288, endPoint y: 177, distance: 17.9
click at [288, 177] on input "[STREET_ADDRESS]" at bounding box center [362, 182] width 283 height 20
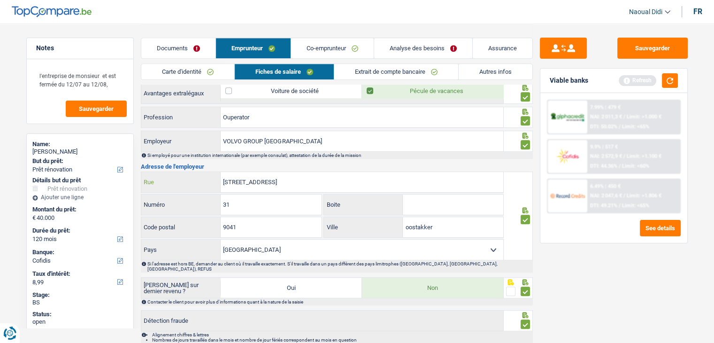
type input "[STREET_ADDRESS]"
drag, startPoint x: 430, startPoint y: 222, endPoint x: 393, endPoint y: 220, distance: 37.6
click at [393, 220] on div "oostakker Ville" at bounding box center [413, 227] width 179 height 20
paste input "Gent"
type input "Gent"
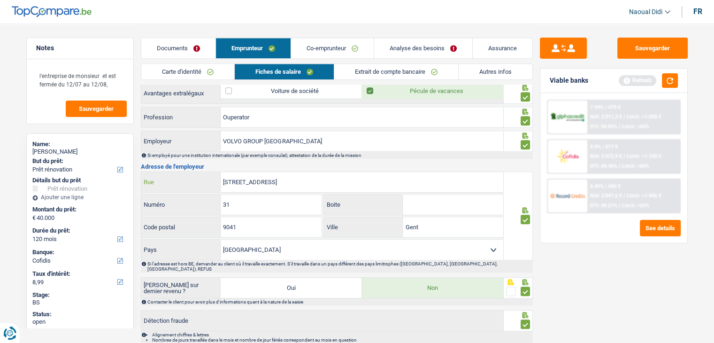
drag, startPoint x: 282, startPoint y: 182, endPoint x: 267, endPoint y: 182, distance: 15.0
click at [267, 182] on input "[STREET_ADDRESS]" at bounding box center [362, 182] width 283 height 20
click at [664, 51] on button "Sauvegarder" at bounding box center [652, 48] width 70 height 21
click at [674, 80] on button "button" at bounding box center [670, 80] width 16 height 15
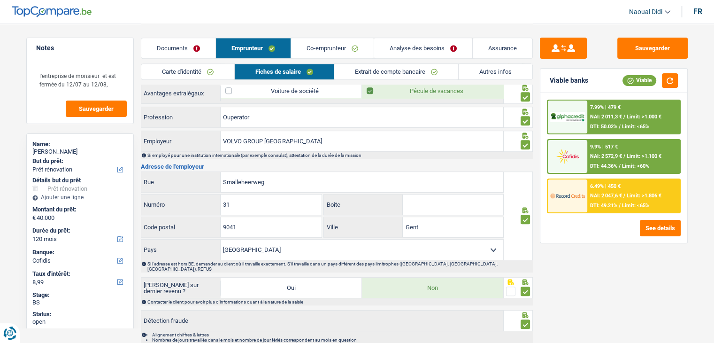
click at [633, 156] on span "Limit: >1.100 €" at bounding box center [644, 156] width 35 height 6
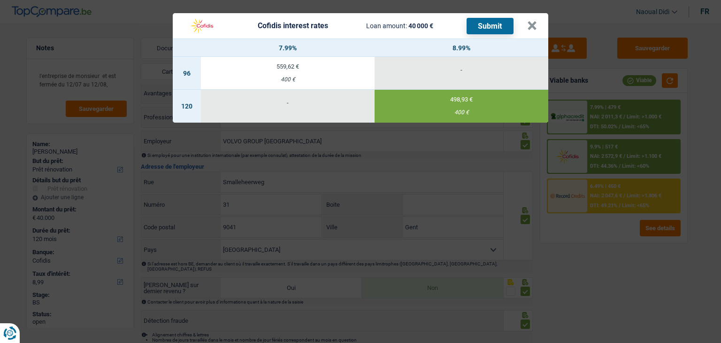
click at [490, 20] on button "Submit" at bounding box center [490, 26] width 47 height 16
click at [533, 28] on button "×" at bounding box center [532, 25] width 10 height 9
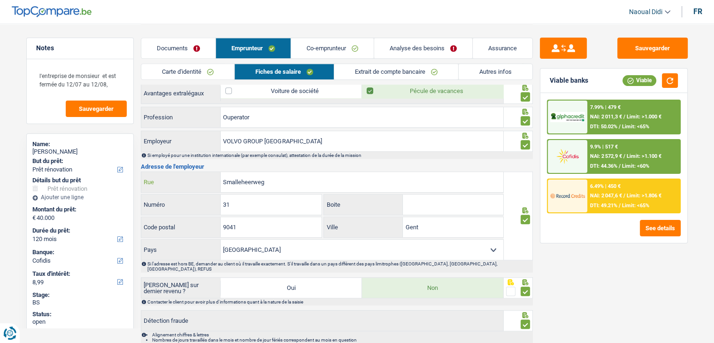
drag, startPoint x: 292, startPoint y: 176, endPoint x: 192, endPoint y: 173, distance: 100.0
click at [192, 173] on div "Smalleheerweg Rue" at bounding box center [322, 182] width 362 height 20
paste input "[STREET_ADDRESS]"
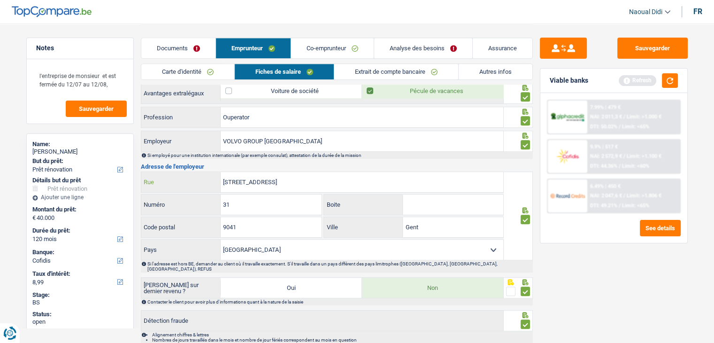
type input "[STREET_ADDRESS]"
click at [217, 200] on div "31 Numéro" at bounding box center [231, 204] width 181 height 20
type input "151"
drag, startPoint x: 300, startPoint y: 175, endPoint x: 357, endPoint y: 179, distance: 56.9
click at [357, 179] on input "[STREET_ADDRESS]" at bounding box center [362, 182] width 283 height 20
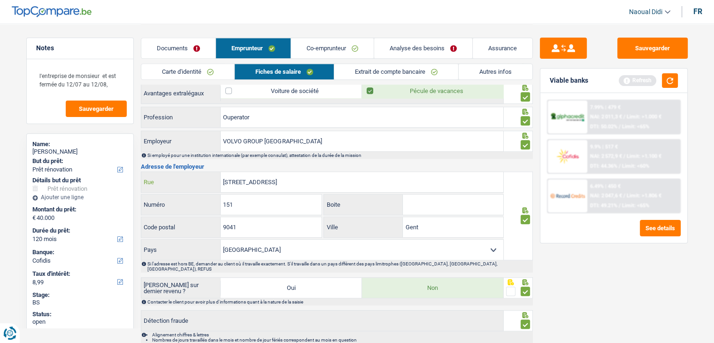
type input "[STREET_ADDRESS]"
drag, startPoint x: 426, startPoint y: 220, endPoint x: 398, endPoint y: 219, distance: 28.6
click at [398, 219] on div "Gent Ville" at bounding box center [413, 227] width 179 height 20
paste input "Sint-Pieters-Leeuw"
type input "Sint-Pieters-Leeuw"
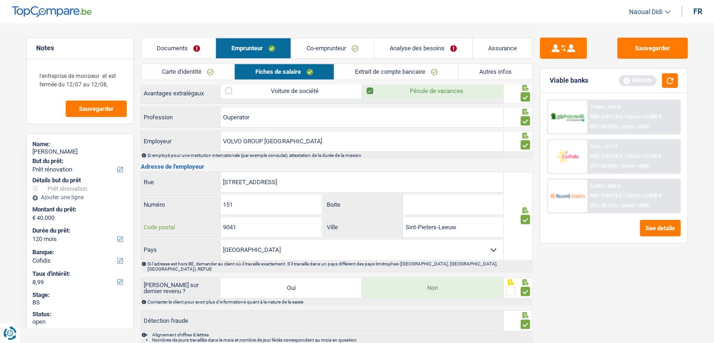
drag, startPoint x: 243, startPoint y: 222, endPoint x: 222, endPoint y: 220, distance: 21.3
click at [222, 220] on input "9041" at bounding box center [271, 227] width 101 height 20
type input "1601"
drag, startPoint x: 301, startPoint y: 180, endPoint x: 271, endPoint y: 174, distance: 30.6
click at [271, 174] on input "[STREET_ADDRESS]" at bounding box center [362, 182] width 283 height 20
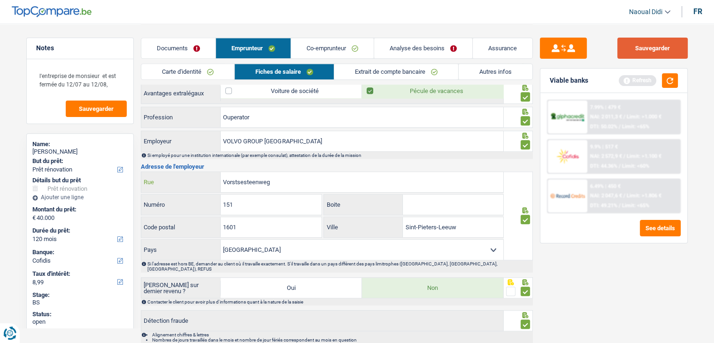
type input "Vorstsesteenweg"
click at [655, 47] on button "Sauvegarder" at bounding box center [652, 48] width 70 height 21
click at [665, 80] on button "button" at bounding box center [670, 80] width 16 height 15
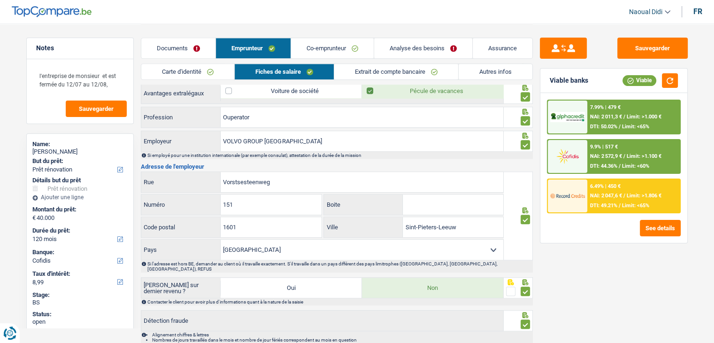
click at [606, 149] on div "9.9% | 517 € NAI: 2 572,9 € / Limit: >1.100 € DTI: 44.36% / Limit: <60%" at bounding box center [633, 156] width 92 height 33
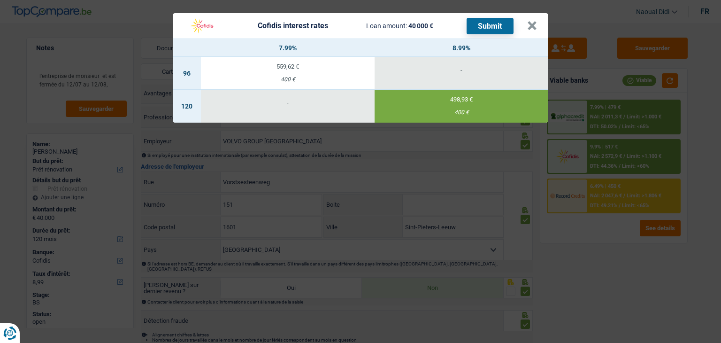
drag, startPoint x: 491, startPoint y: 27, endPoint x: 515, endPoint y: 36, distance: 26.0
click at [514, 36] on header "Cofidis interest rates Loan amount: 40 000 € Submit ×" at bounding box center [361, 25] width 376 height 25
click at [534, 25] on button "×" at bounding box center [532, 25] width 10 height 9
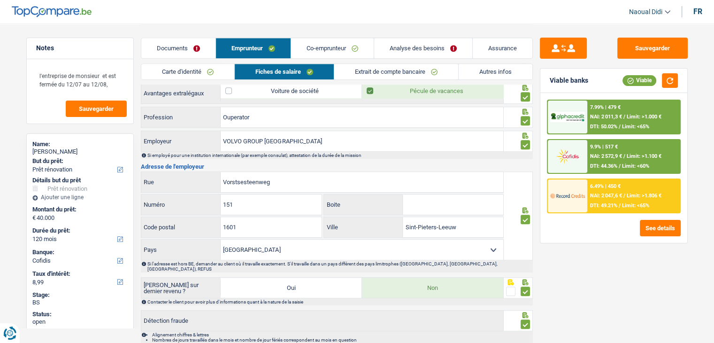
click at [341, 51] on link "Co-emprunteur" at bounding box center [332, 48] width 83 height 20
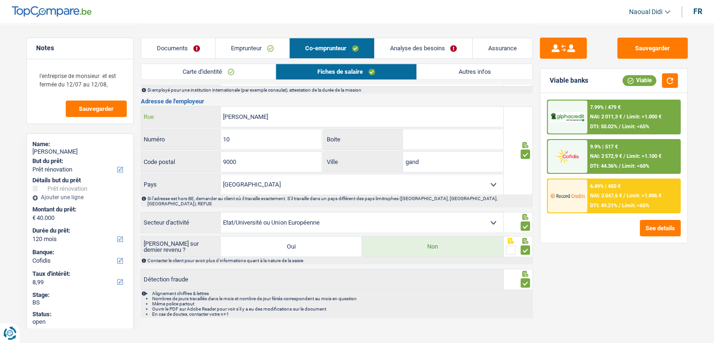
drag, startPoint x: 299, startPoint y: 115, endPoint x: 236, endPoint y: 109, distance: 63.2
click at [236, 109] on input "[PERSON_NAME]" at bounding box center [362, 117] width 283 height 20
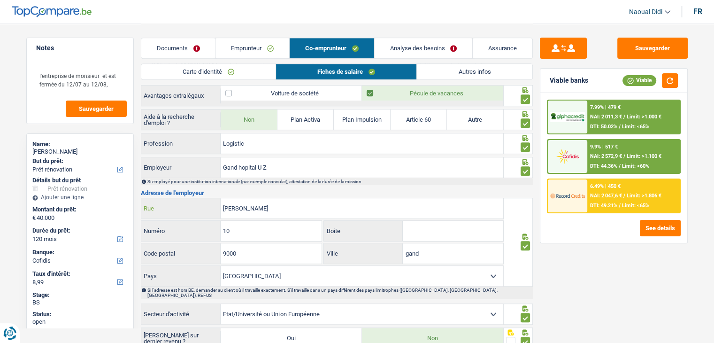
scroll to position [540, 0]
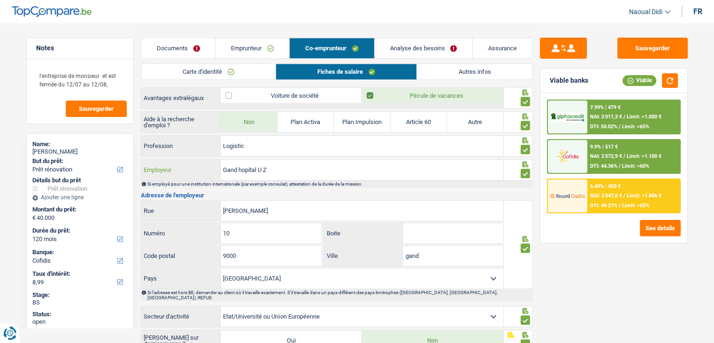
drag, startPoint x: 293, startPoint y: 167, endPoint x: 211, endPoint y: 158, distance: 82.6
click at [211, 160] on div "Gand hopital U Z Employeur" at bounding box center [322, 170] width 362 height 20
drag, startPoint x: 300, startPoint y: 209, endPoint x: 192, endPoint y: 190, distance: 110.0
paste input "[STREET_ADDRESS]"
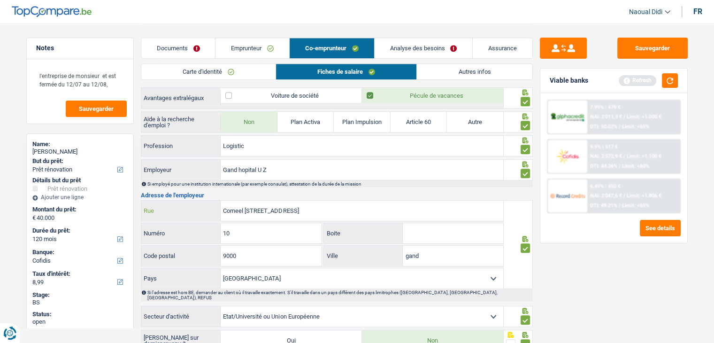
drag, startPoint x: 325, startPoint y: 208, endPoint x: 308, endPoint y: 205, distance: 17.1
click at [308, 205] on input "Corneel [STREET_ADDRESS]" at bounding box center [362, 210] width 283 height 20
type input "Corneel [STREET_ADDRESS]"
drag, startPoint x: 427, startPoint y: 248, endPoint x: 400, endPoint y: 250, distance: 26.4
click at [400, 250] on div "gand Ville" at bounding box center [413, 255] width 179 height 20
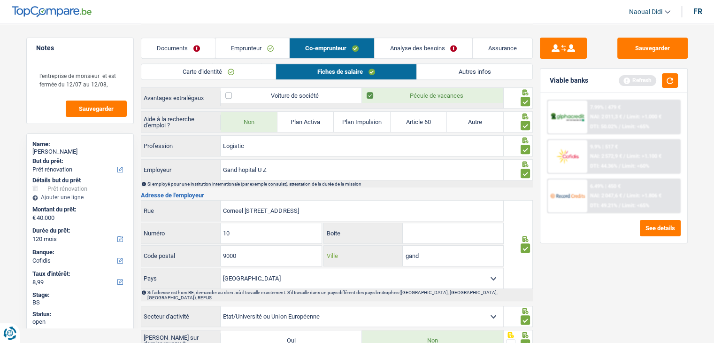
paste input "Gent"
type input "Gent"
drag, startPoint x: 328, startPoint y: 208, endPoint x: 284, endPoint y: 204, distance: 43.9
click at [284, 204] on input "Corneel [STREET_ADDRESS]" at bounding box center [362, 210] width 283 height 20
type input "[PERSON_NAME]"
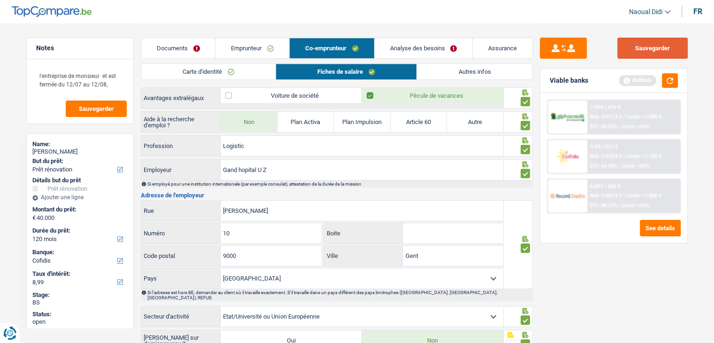
click at [637, 52] on button "Sauvegarder" at bounding box center [652, 48] width 70 height 21
click at [673, 81] on button "button" at bounding box center [670, 80] width 16 height 15
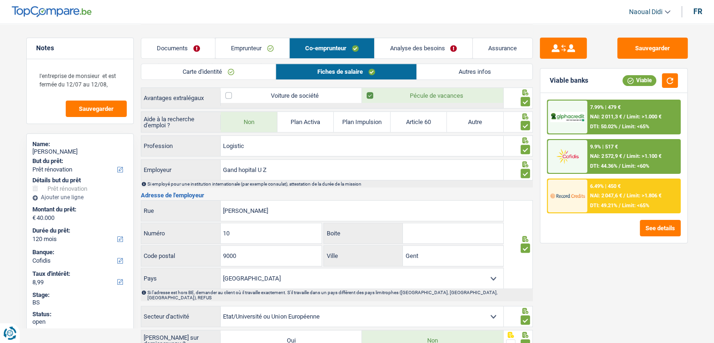
click at [635, 156] on span "Limit: >1.100 €" at bounding box center [644, 156] width 35 height 6
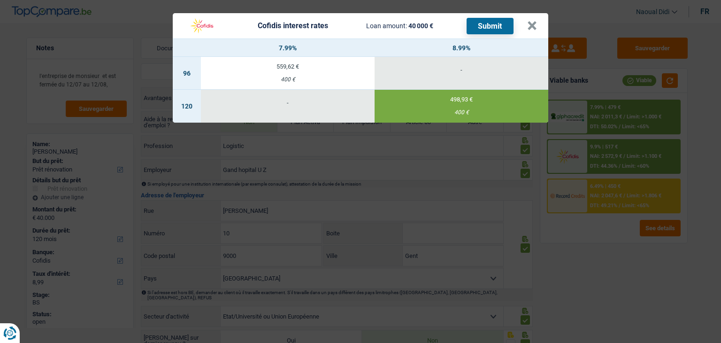
click at [488, 17] on div "Cofidis interest rates Loan amount: 40 000 € Submit" at bounding box center [349, 26] width 330 height 18
click at [488, 28] on button "Submit" at bounding box center [490, 26] width 47 height 16
click at [532, 25] on button "×" at bounding box center [532, 25] width 10 height 9
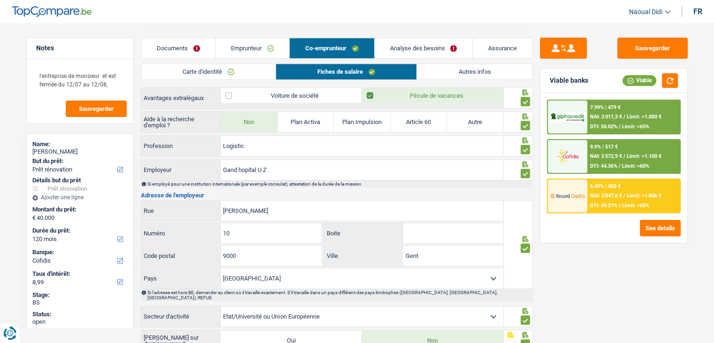
click at [169, 49] on link "Documents" at bounding box center [178, 48] width 74 height 20
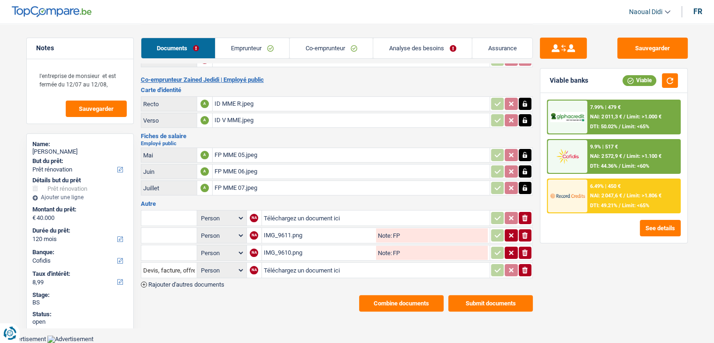
scroll to position [149, 0]
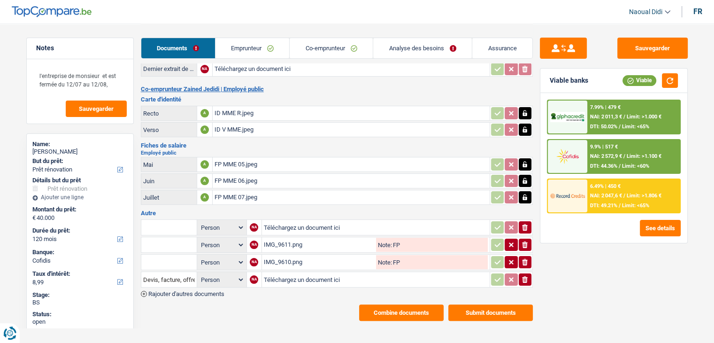
click at [466, 307] on button "Submit documents" at bounding box center [490, 312] width 84 height 16
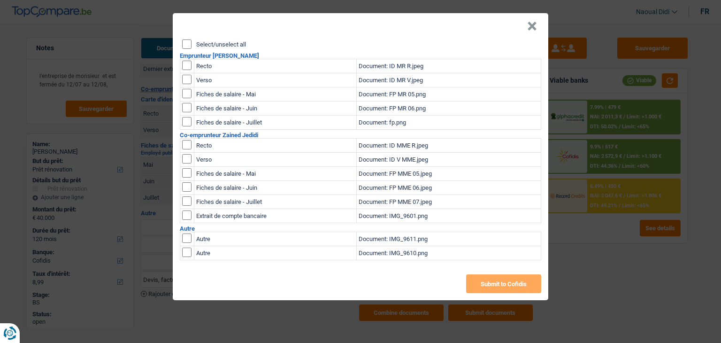
click at [188, 46] on input "Select/unselect all" at bounding box center [186, 43] width 9 height 9
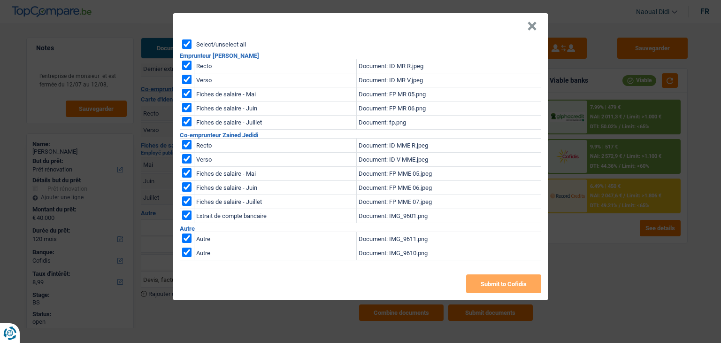
checkbox input "true"
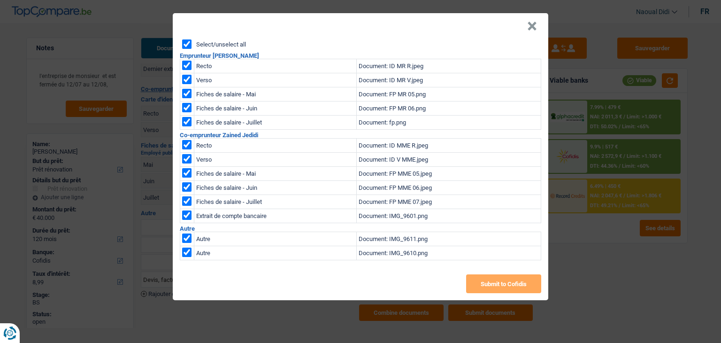
checkbox input "true"
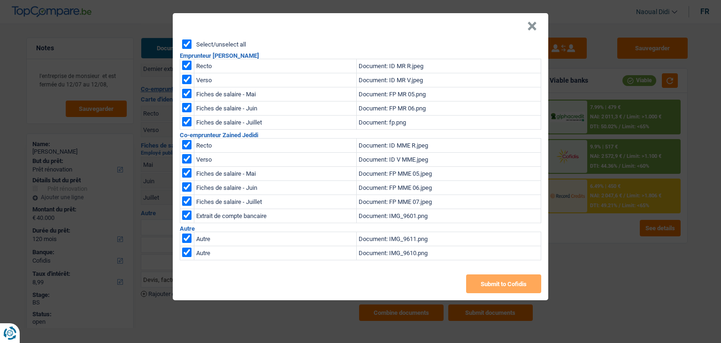
checkbox input "true"
click at [492, 283] on button "Submit to Cofidis" at bounding box center [503, 283] width 75 height 19
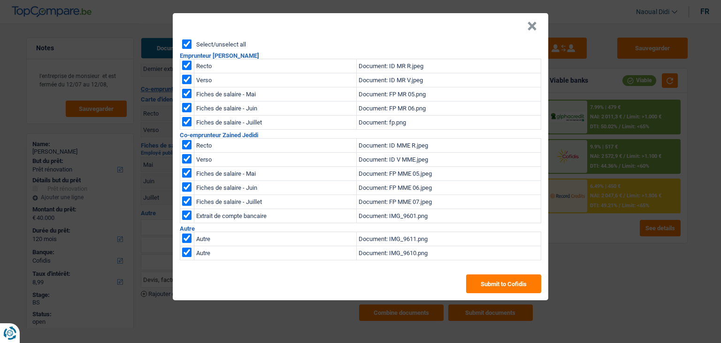
click at [530, 25] on button "×" at bounding box center [532, 26] width 10 height 9
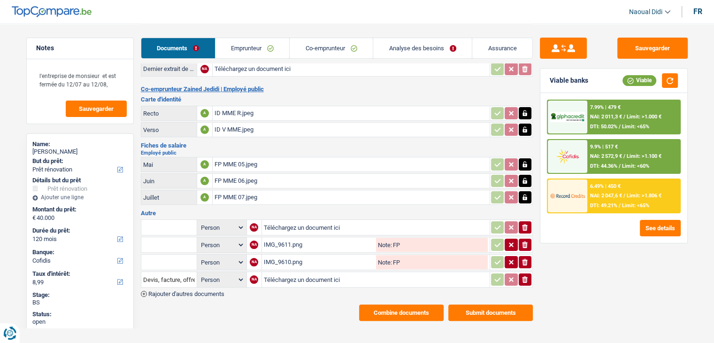
click at [240, 48] on link "Emprunteur" at bounding box center [252, 48] width 74 height 20
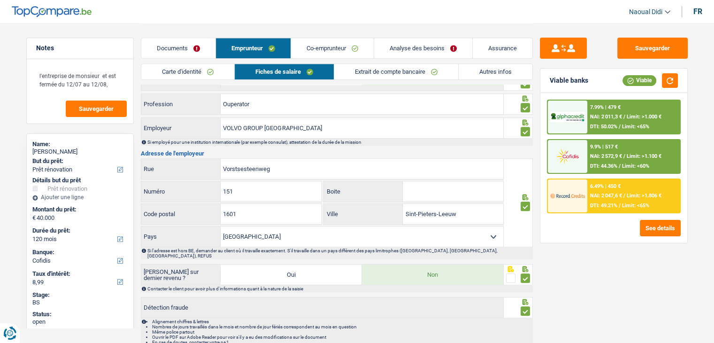
scroll to position [839, 0]
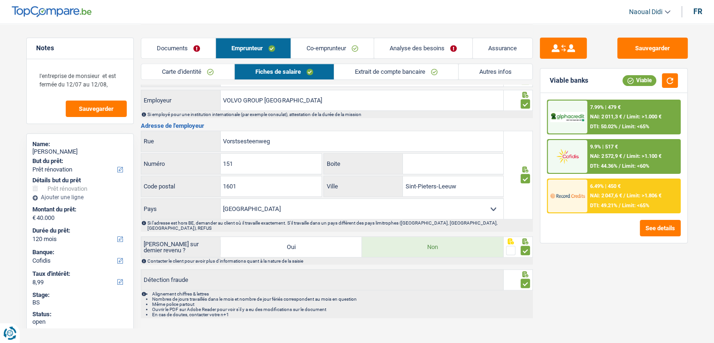
click at [197, 76] on link "Carte d'identité" at bounding box center [187, 71] width 93 height 15
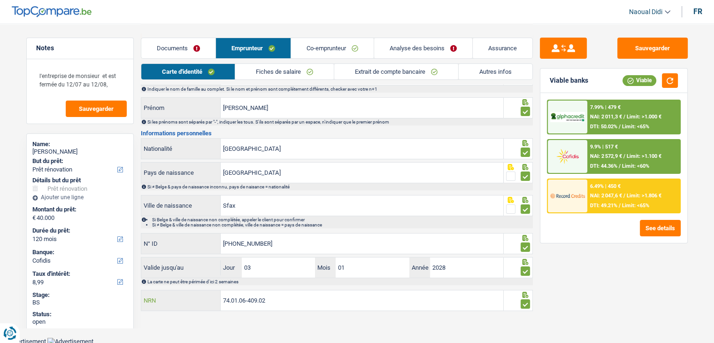
drag, startPoint x: 238, startPoint y: 300, endPoint x: 167, endPoint y: 295, distance: 71.5
click at [167, 295] on div "74.01.06-409.02 NRN" at bounding box center [322, 300] width 362 height 20
click at [639, 48] on button "Sauvegarder" at bounding box center [652, 48] width 70 height 21
